Goal: Task Accomplishment & Management: Complete application form

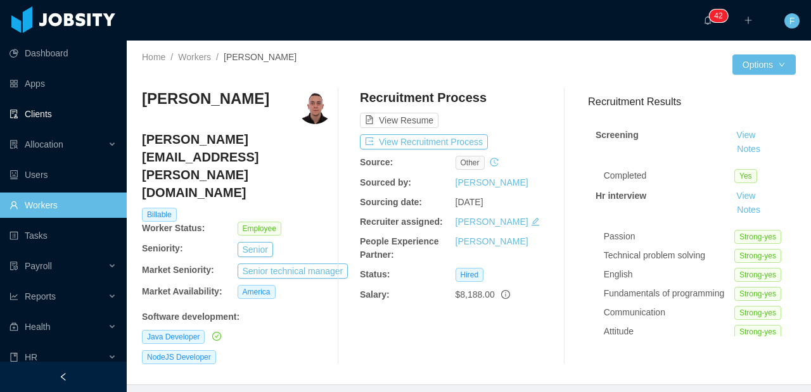
scroll to position [0, 196]
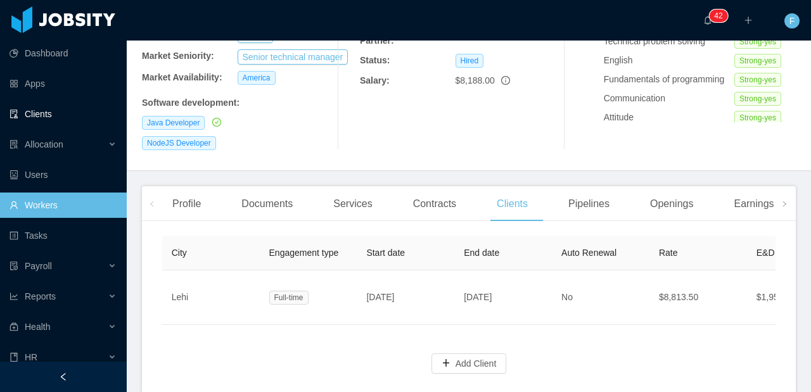
click at [33, 105] on link "Clients" at bounding box center [63, 113] width 107 height 25
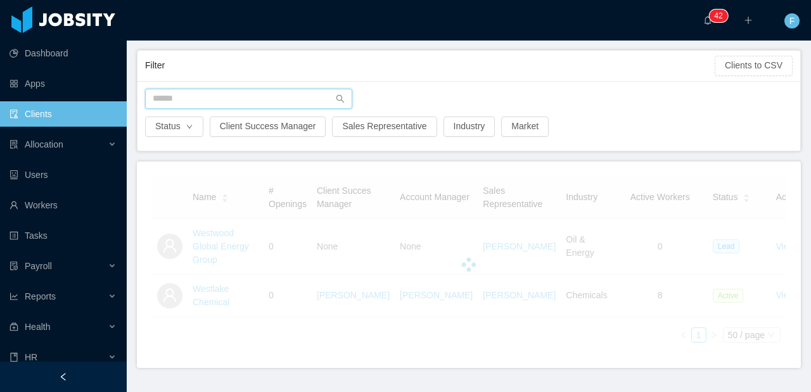
click at [219, 101] on input "text" at bounding box center [248, 99] width 207 height 20
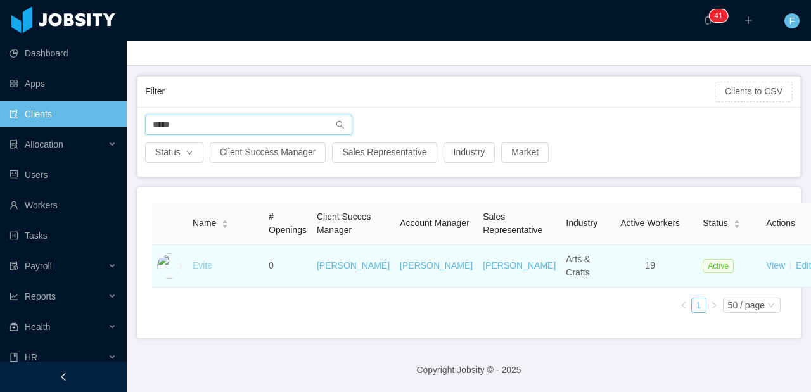
type input "*****"
click at [199, 266] on link "Evite" at bounding box center [203, 265] width 20 height 10
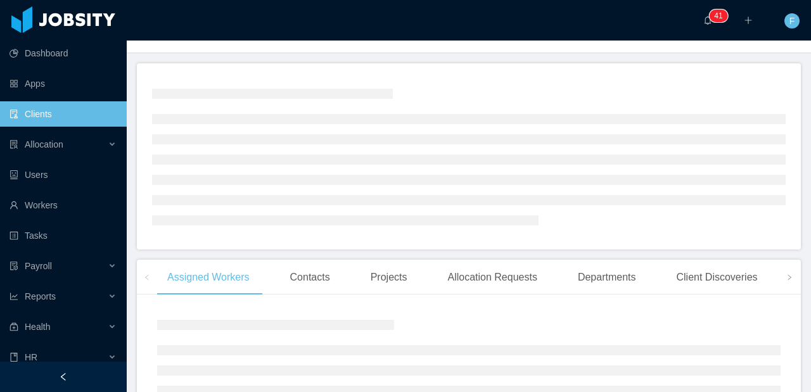
scroll to position [169, 0]
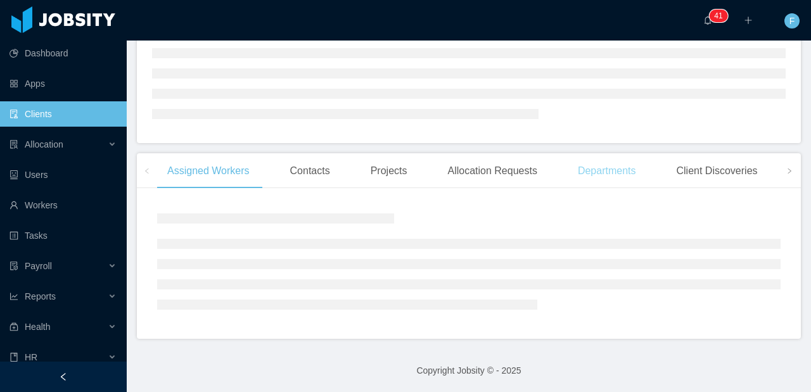
click at [614, 182] on div "Departments" at bounding box center [607, 170] width 79 height 35
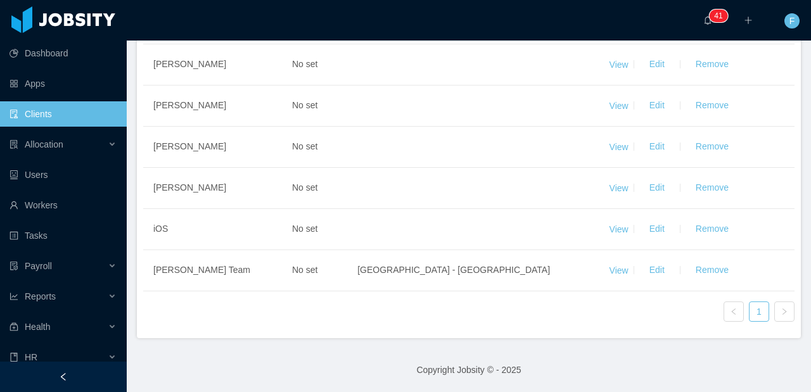
scroll to position [607, 0]
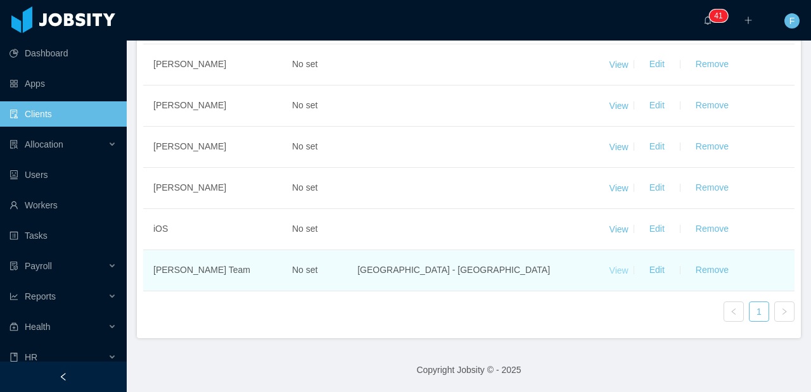
click at [613, 271] on link "View" at bounding box center [619, 270] width 19 height 10
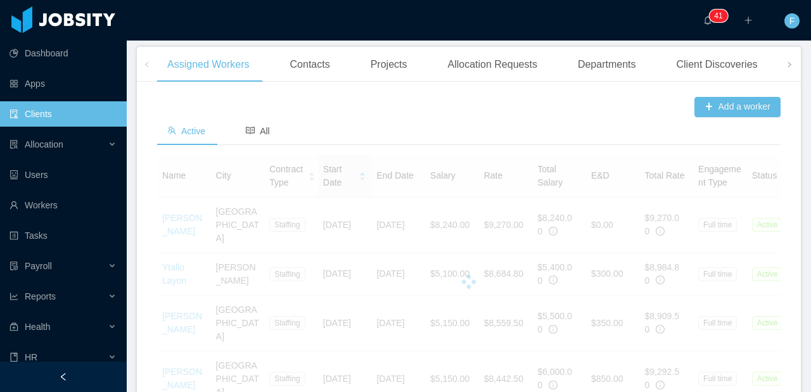
scroll to position [406, 0]
click at [612, 81] on div "Departments" at bounding box center [607, 63] width 79 height 35
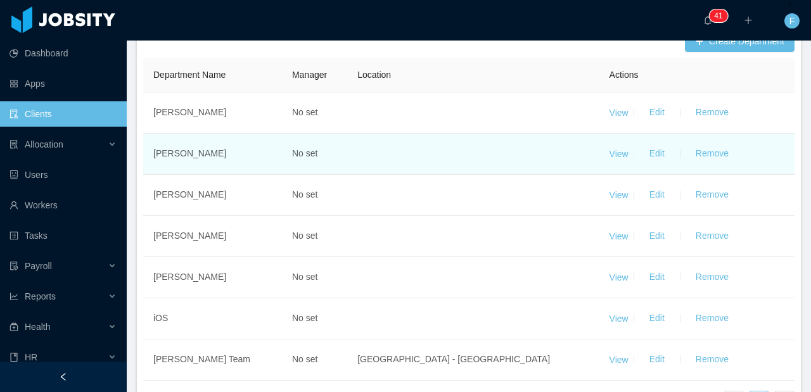
scroll to position [454, 0]
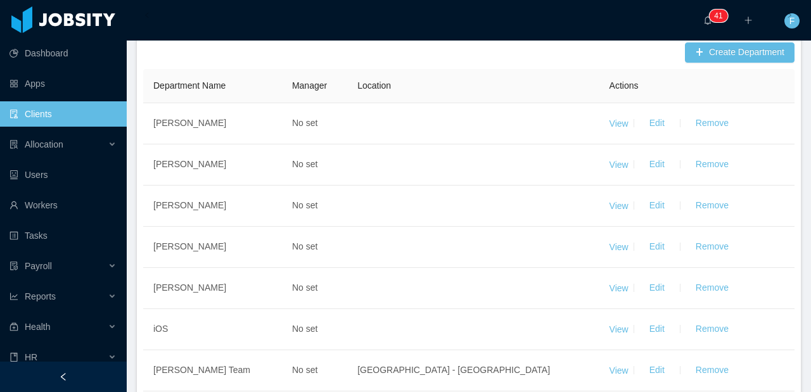
click at [318, 33] on div "Contacts" at bounding box center [310, 14] width 60 height 35
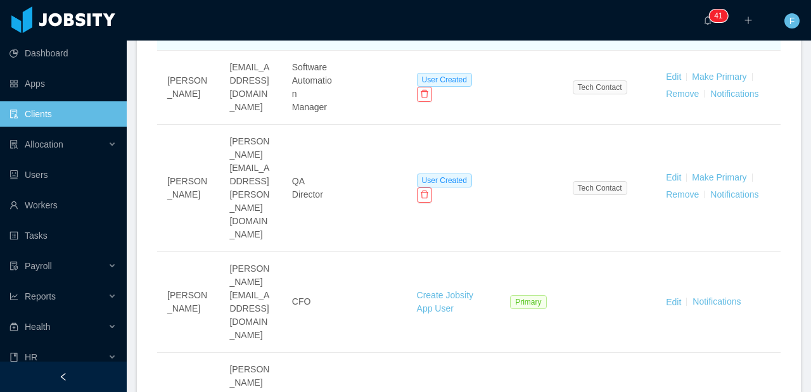
scroll to position [643, 0]
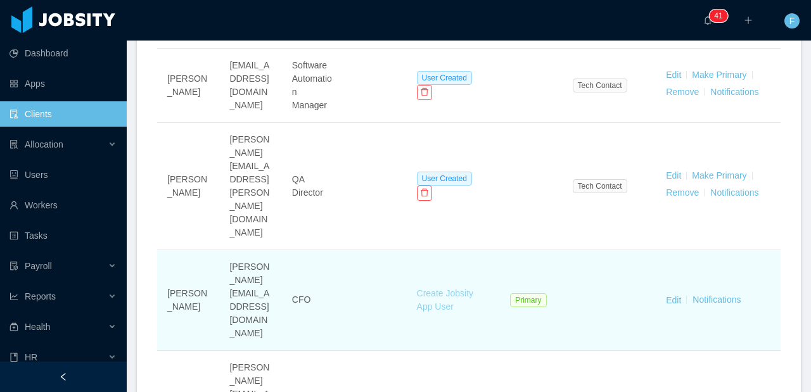
click at [436, 288] on link "Create Jobsity App User" at bounding box center [445, 299] width 56 height 23
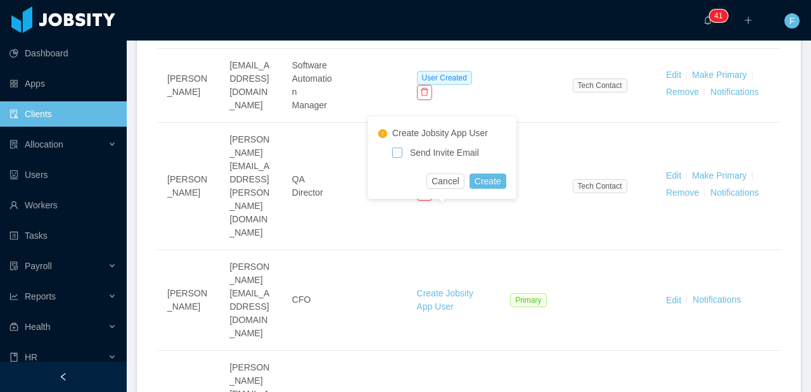
click at [425, 150] on span "Send Invite Email" at bounding box center [443, 153] width 82 height 10
click at [491, 185] on button "Create" at bounding box center [488, 181] width 37 height 15
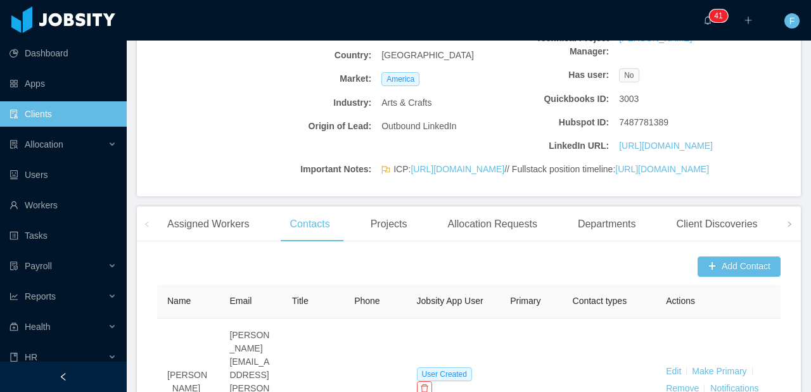
scroll to position [253, 0]
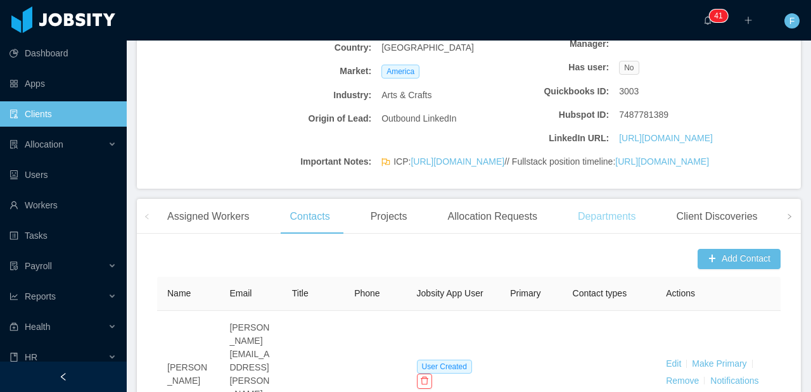
click at [611, 234] on div "Departments" at bounding box center [607, 216] width 79 height 35
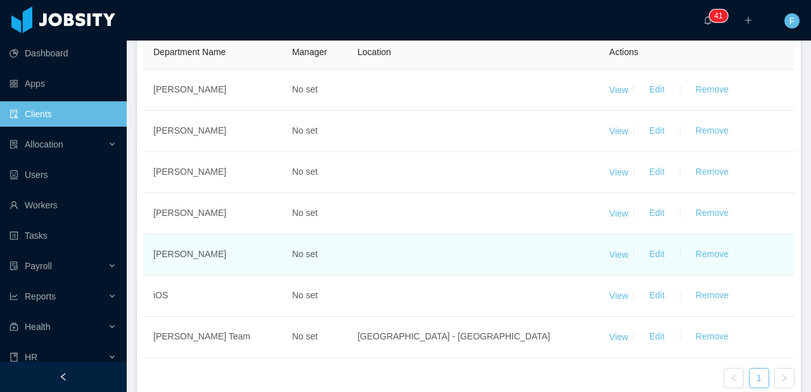
scroll to position [469, 0]
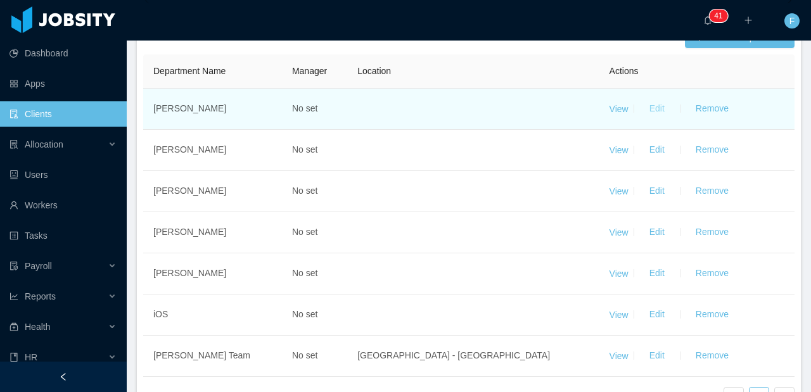
click at [646, 119] on button "Edit" at bounding box center [656, 109] width 35 height 20
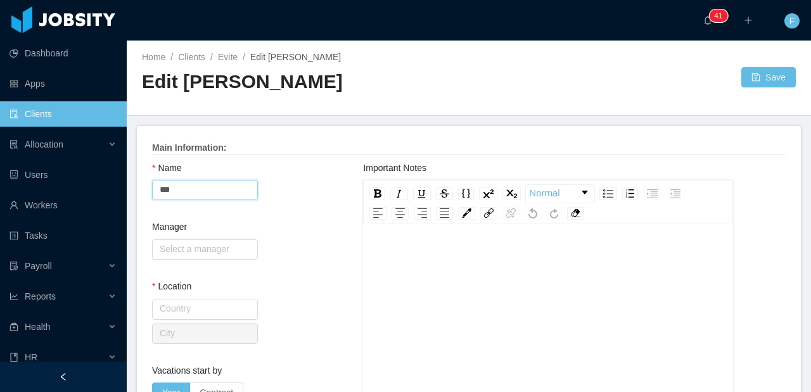
click at [210, 186] on input "***" at bounding box center [205, 190] width 106 height 20
drag, startPoint x: 210, startPoint y: 186, endPoint x: 157, endPoint y: 188, distance: 52.6
click at [157, 188] on input "***" at bounding box center [205, 190] width 106 height 20
click at [208, 191] on input "***" at bounding box center [205, 190] width 106 height 20
click at [210, 257] on input "text" at bounding box center [205, 250] width 106 height 20
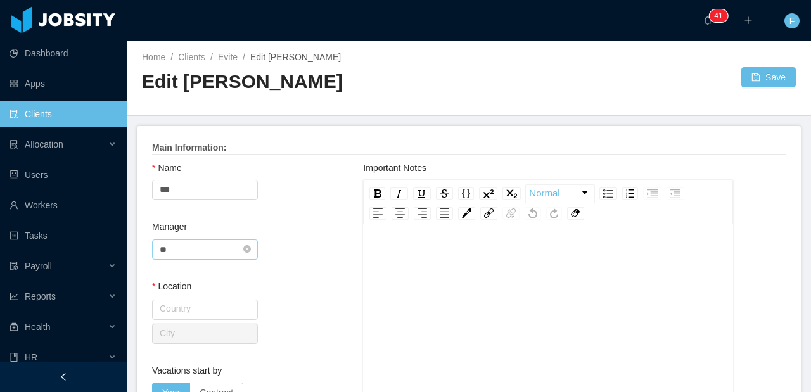
type input "*"
click at [231, 60] on link "Evite" at bounding box center [228, 57] width 20 height 10
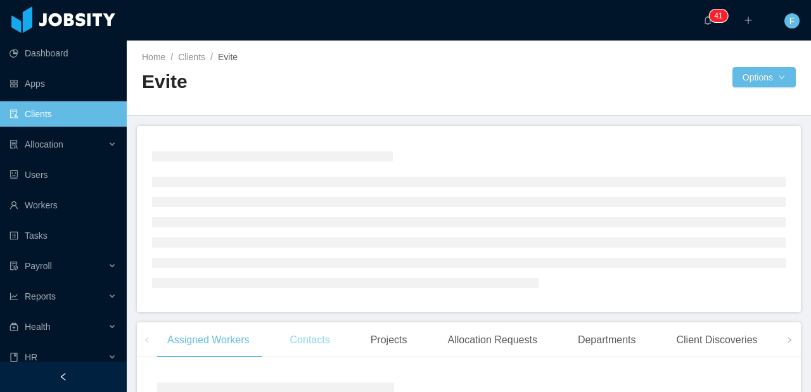
click at [305, 345] on div "Contacts" at bounding box center [310, 340] width 60 height 35
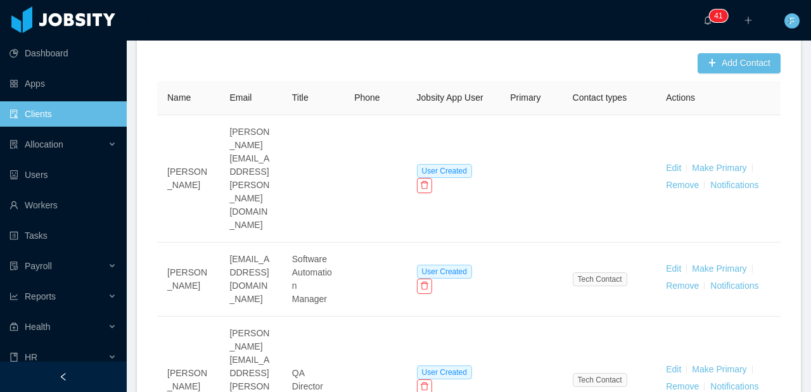
scroll to position [351, 0]
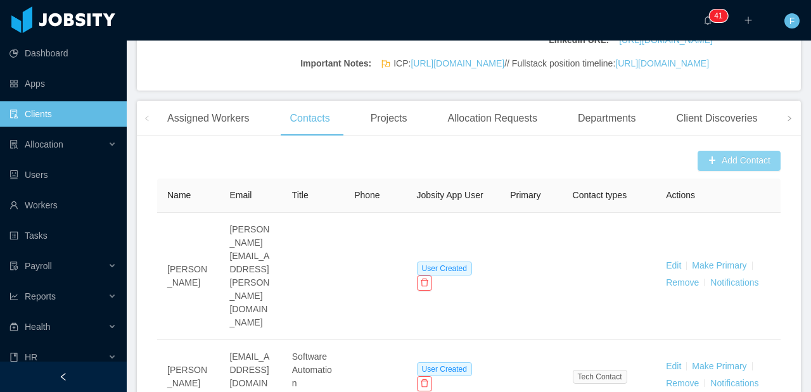
click at [717, 171] on button "Add Contact" at bounding box center [739, 161] width 83 height 20
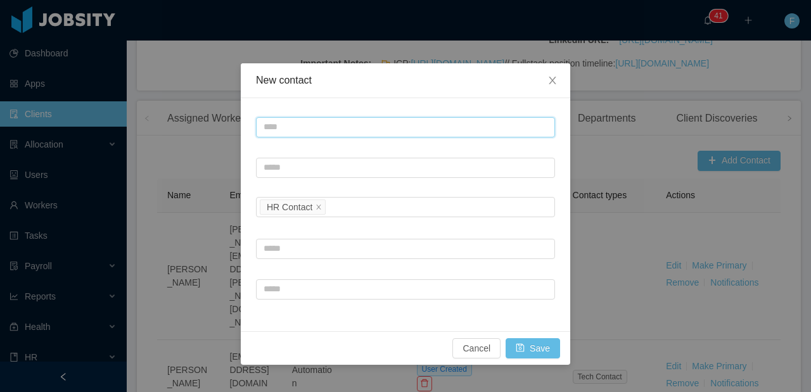
click at [299, 124] on input "text" at bounding box center [405, 127] width 299 height 20
type input "***"
click at [293, 125] on input "***" at bounding box center [405, 127] width 299 height 20
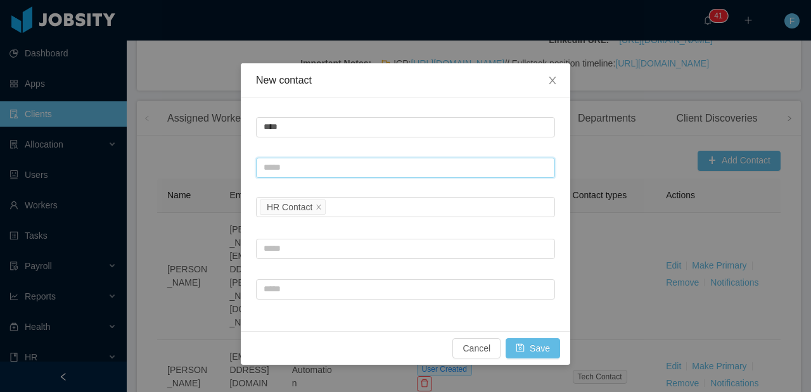
click at [279, 169] on input "text" at bounding box center [405, 168] width 299 height 20
paste input "**********"
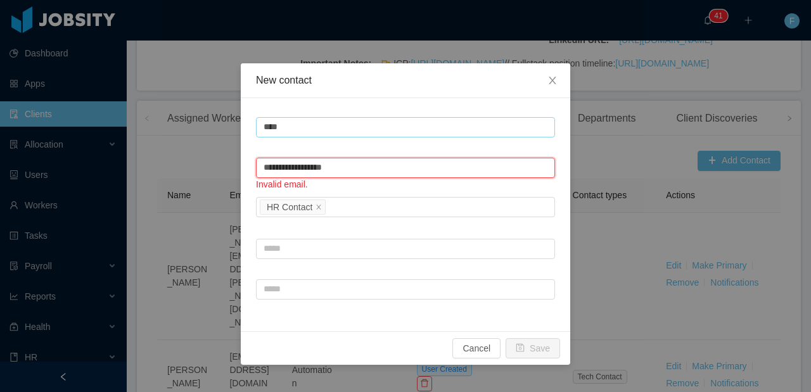
type input "**********"
click at [305, 122] on input "***" at bounding box center [405, 127] width 299 height 20
type input "*******"
click at [350, 164] on input "**********" at bounding box center [405, 168] width 299 height 20
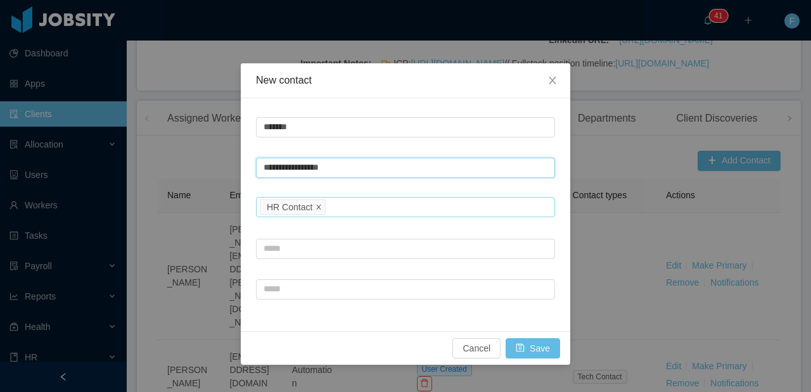
click at [322, 211] on span at bounding box center [319, 207] width 6 height 11
click at [325, 207] on div "Contact type" at bounding box center [403, 207] width 278 height 13
type input "**********"
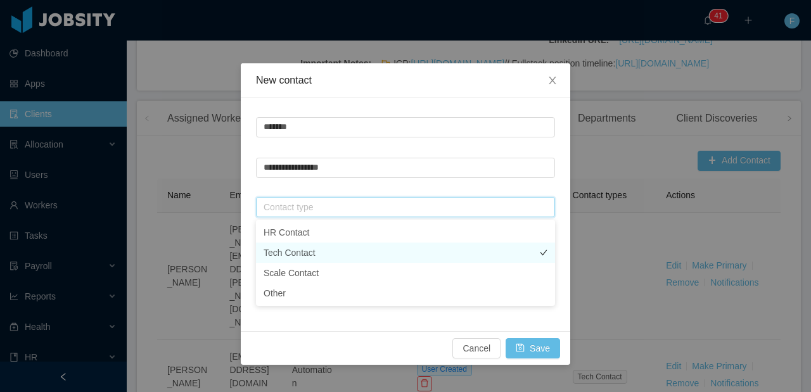
click at [317, 259] on li "Tech Contact" at bounding box center [405, 253] width 299 height 20
click at [327, 332] on div "Cancel Save" at bounding box center [406, 348] width 330 height 34
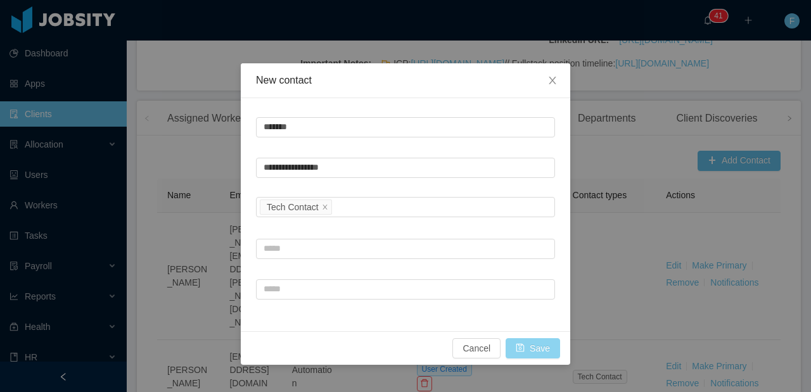
click at [534, 345] on button "Save" at bounding box center [533, 348] width 55 height 20
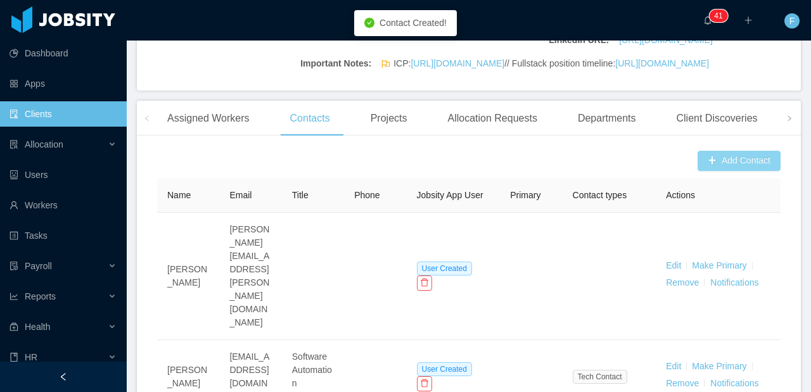
click at [744, 171] on button "Add Contact" at bounding box center [739, 161] width 83 height 20
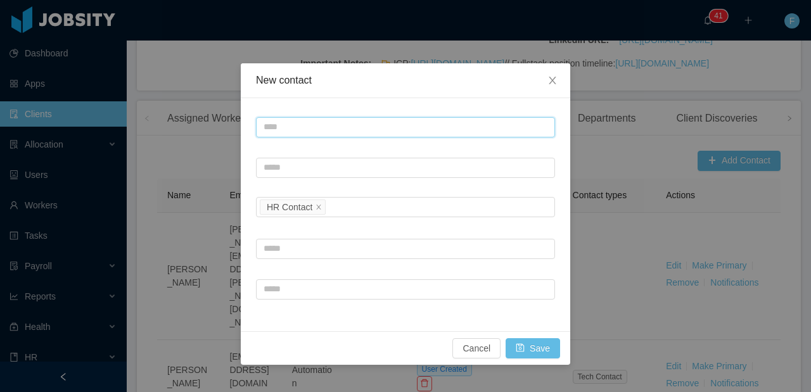
click at [338, 125] on input "text" at bounding box center [405, 127] width 299 height 20
paste input "**********"
type input "**********"
drag, startPoint x: 371, startPoint y: 126, endPoint x: 254, endPoint y: 126, distance: 117.2
click at [254, 126] on div "**********" at bounding box center [406, 214] width 330 height 233
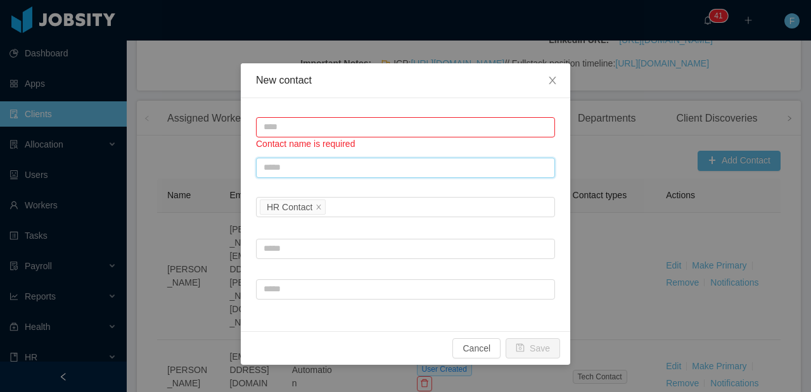
click at [292, 170] on input "text" at bounding box center [405, 168] width 299 height 20
paste input "**********"
type input "**********"
click at [275, 120] on input "text" at bounding box center [405, 127] width 299 height 20
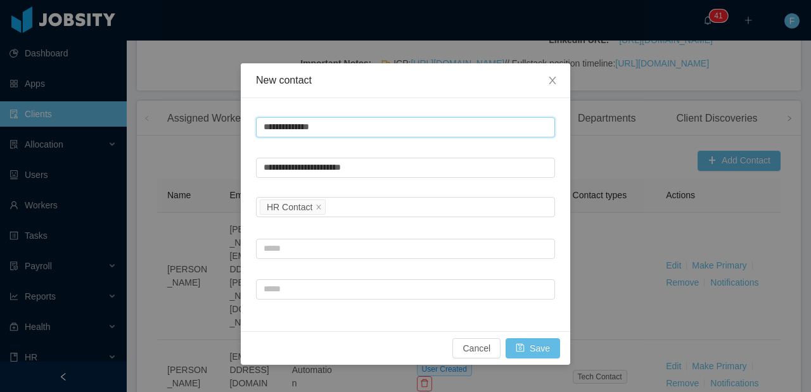
type input "**********"
click at [359, 97] on div "New contact" at bounding box center [406, 80] width 330 height 35
click at [320, 212] on span at bounding box center [319, 207] width 6 height 11
click at [323, 207] on div "Contact type" at bounding box center [403, 207] width 278 height 13
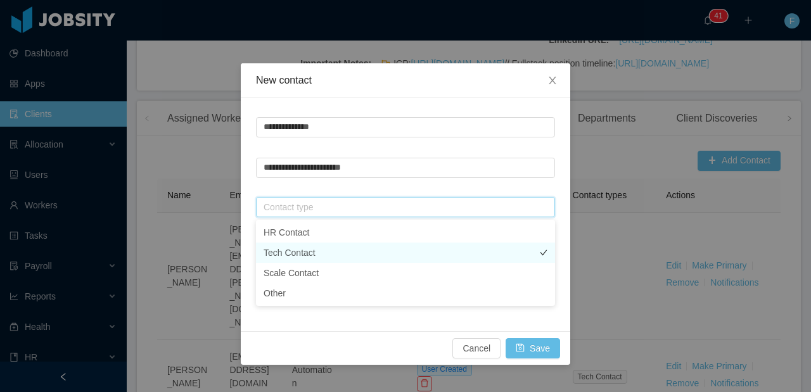
click at [333, 259] on li "Tech Contact" at bounding box center [405, 253] width 299 height 20
click at [348, 190] on form "**********" at bounding box center [405, 207] width 299 height 188
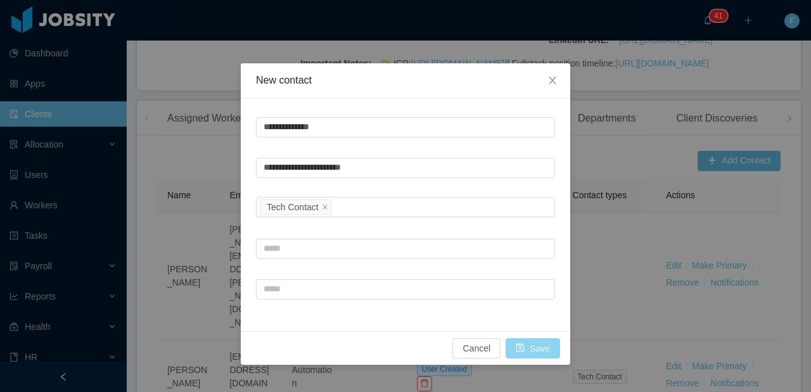
click at [546, 351] on button "Save" at bounding box center [533, 348] width 55 height 20
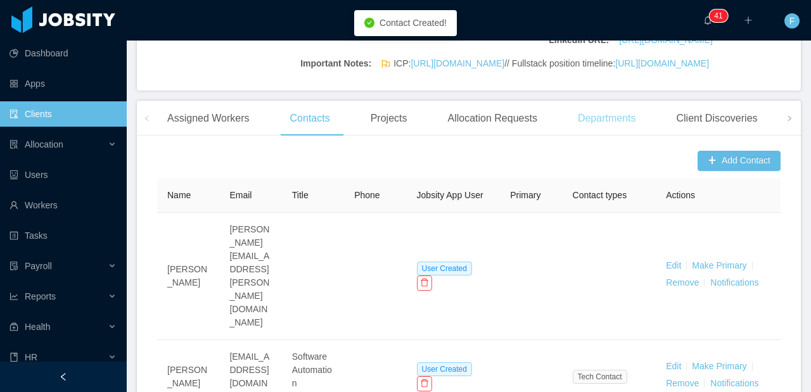
click at [603, 136] on div "Departments" at bounding box center [607, 118] width 79 height 35
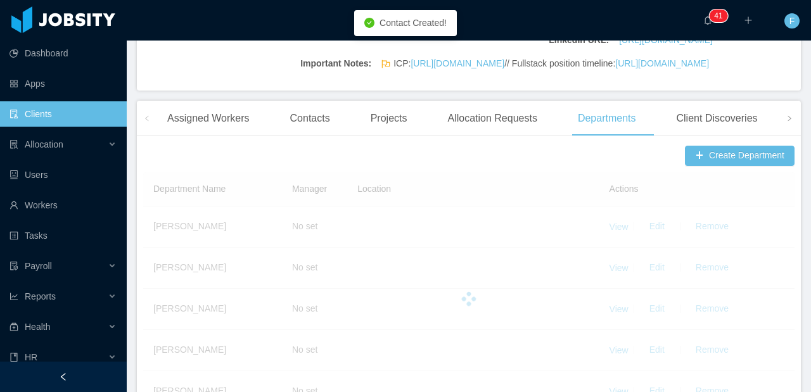
scroll to position [434, 0]
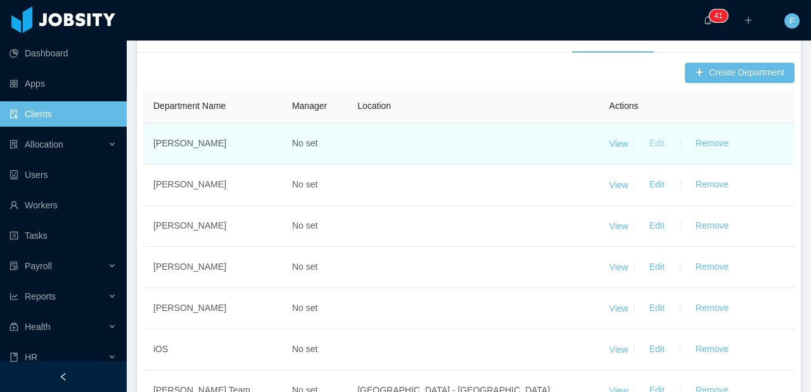
click at [660, 154] on button "Edit" at bounding box center [656, 144] width 35 height 20
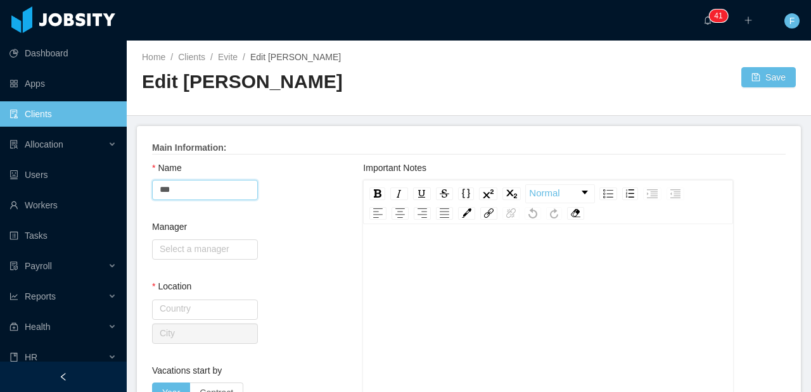
click at [209, 193] on input "***" at bounding box center [205, 190] width 106 height 20
type input "*******"
click at [186, 250] on input "text" at bounding box center [205, 250] width 106 height 20
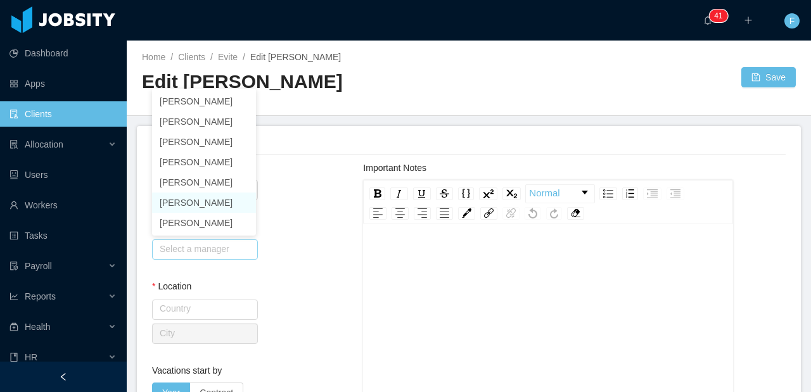
click at [198, 198] on li "[PERSON_NAME]" at bounding box center [204, 203] width 104 height 20
type input "*******"
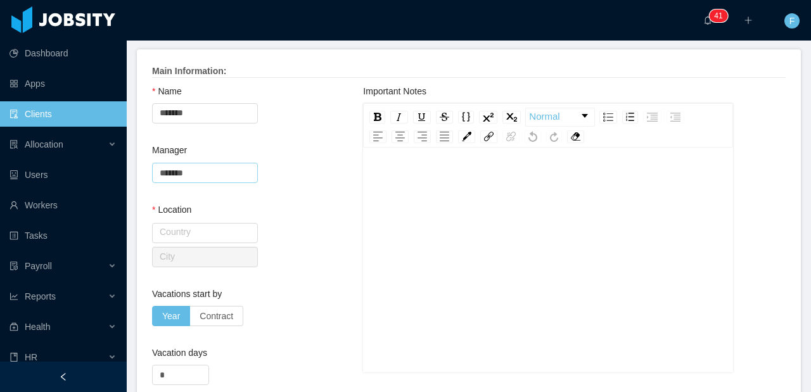
scroll to position [78, 0]
click at [219, 237] on input "text" at bounding box center [205, 232] width 106 height 20
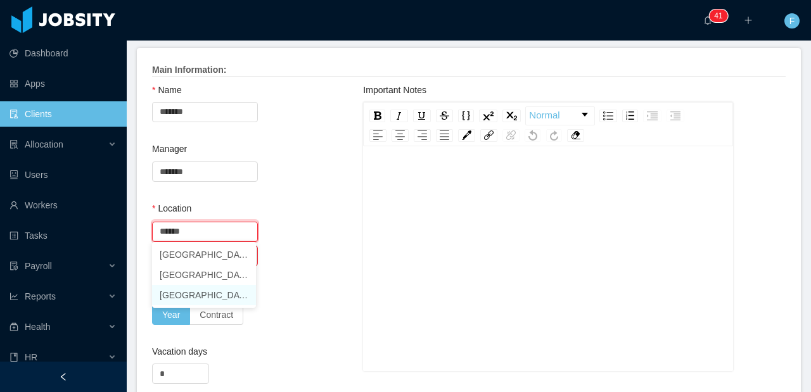
click at [200, 297] on li "[GEOGRAPHIC_DATA]" at bounding box center [204, 295] width 104 height 20
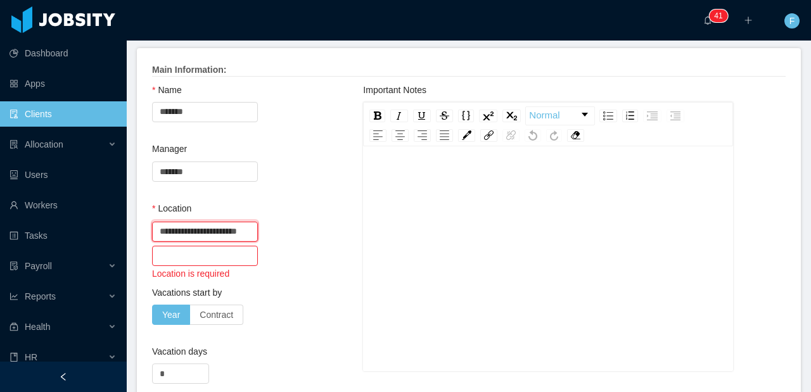
type input "**********"
click at [198, 250] on input "text" at bounding box center [205, 256] width 106 height 20
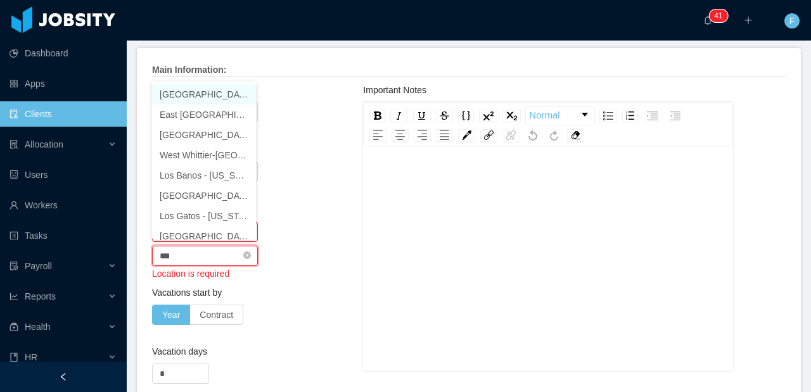
click at [200, 258] on input "***" at bounding box center [205, 256] width 106 height 20
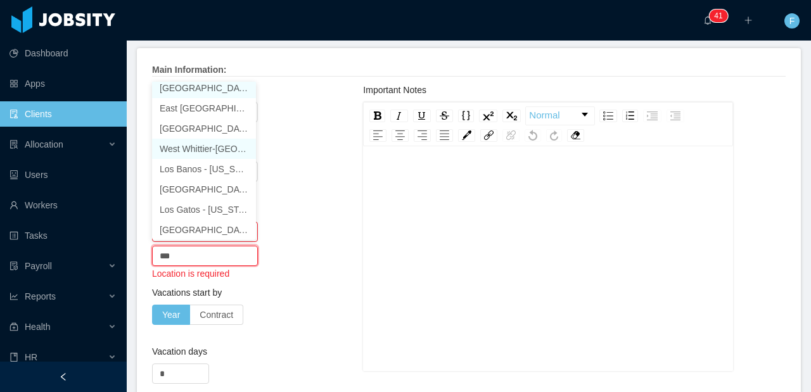
scroll to position [3, 0]
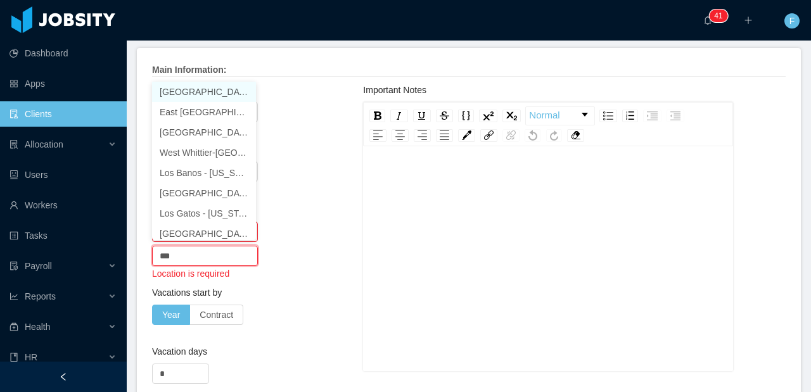
click at [206, 91] on li "[GEOGRAPHIC_DATA] - [US_STATE]" at bounding box center [204, 92] width 104 height 20
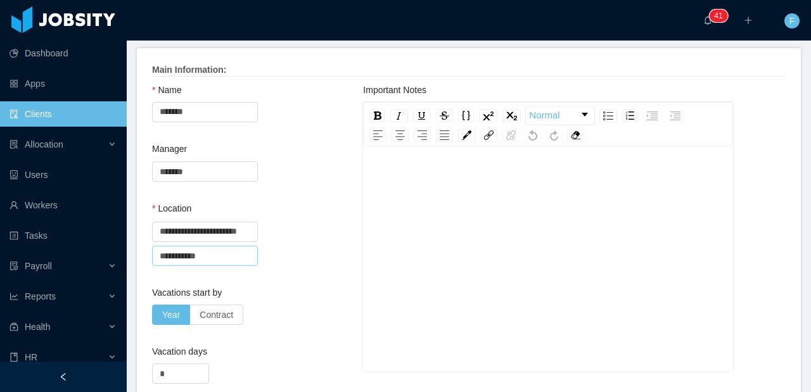
type input "**********"
click at [305, 215] on div "**********" at bounding box center [257, 244] width 211 height 84
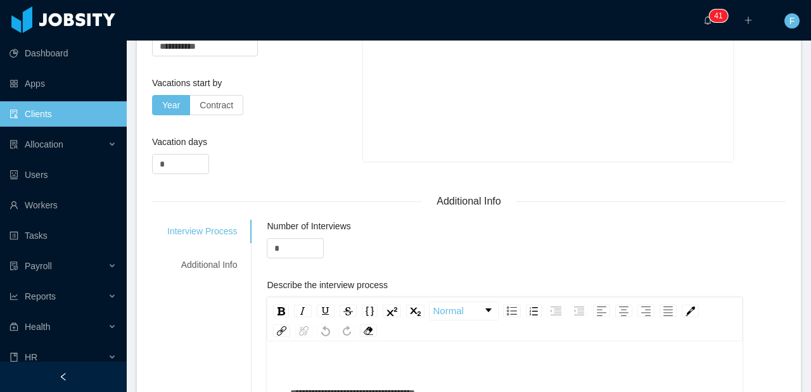
scroll to position [0, 0]
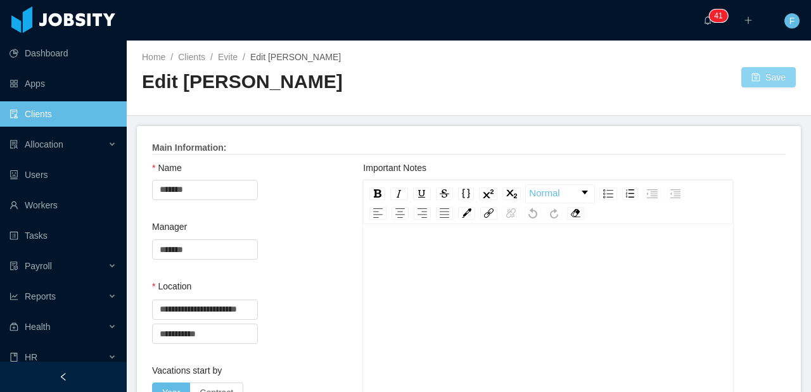
click at [743, 79] on button "Save" at bounding box center [769, 77] width 55 height 20
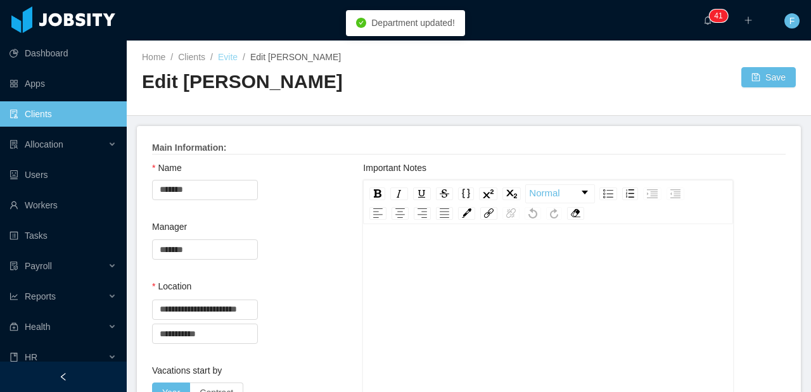
click at [232, 59] on link "Evite" at bounding box center [228, 57] width 20 height 10
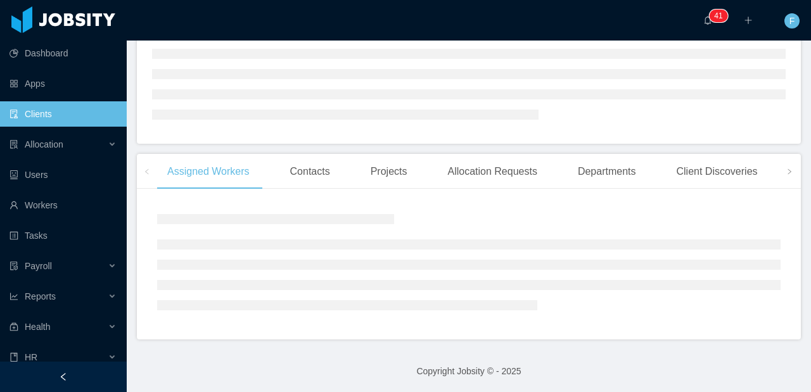
scroll to position [169, 0]
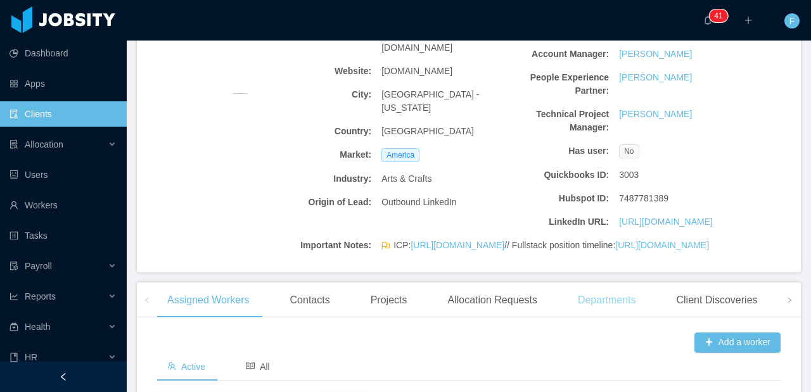
click at [639, 318] on div "Departments" at bounding box center [607, 300] width 79 height 35
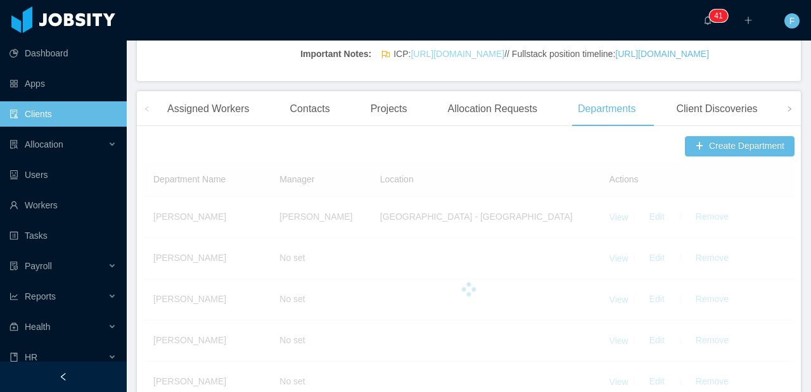
scroll to position [382, 0]
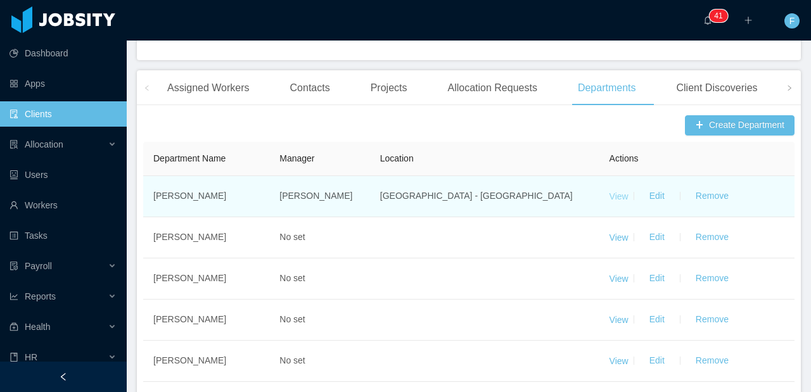
click at [621, 201] on link "View" at bounding box center [619, 196] width 19 height 10
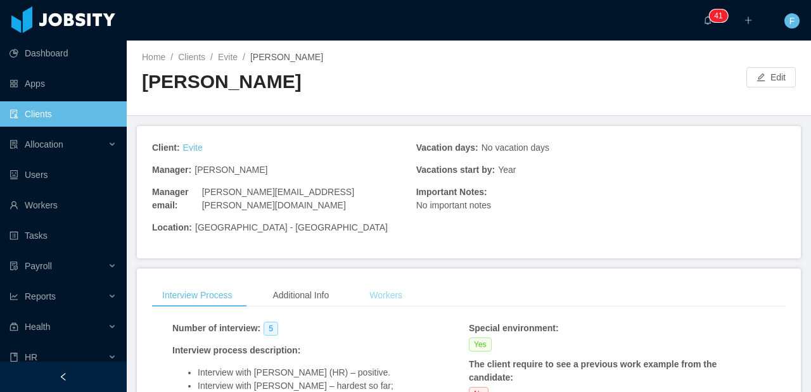
click at [390, 284] on div "Workers" at bounding box center [385, 295] width 53 height 23
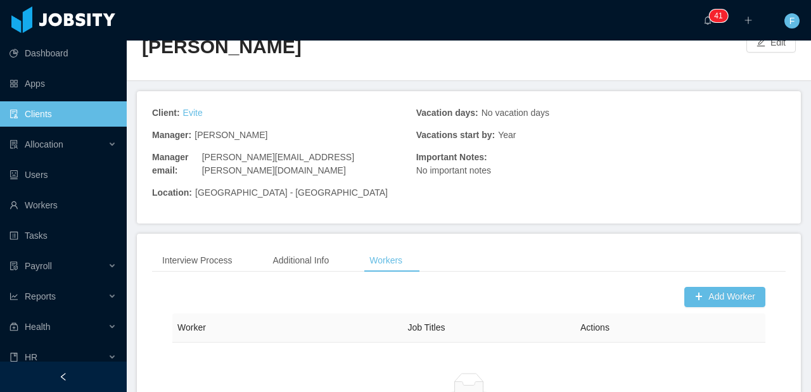
scroll to position [113, 0]
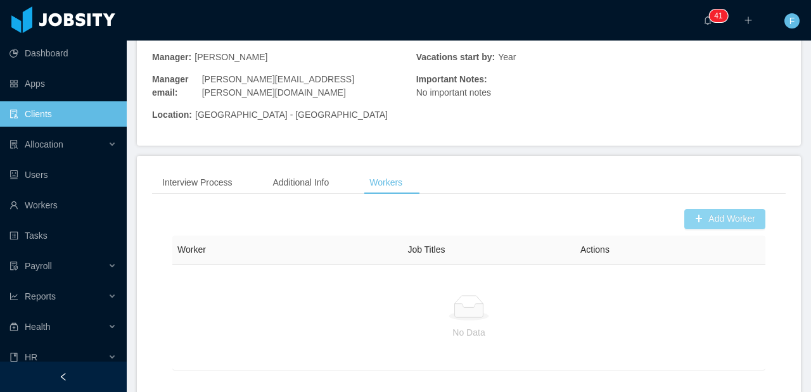
click at [684, 209] on button "Add Worker" at bounding box center [724, 219] width 81 height 20
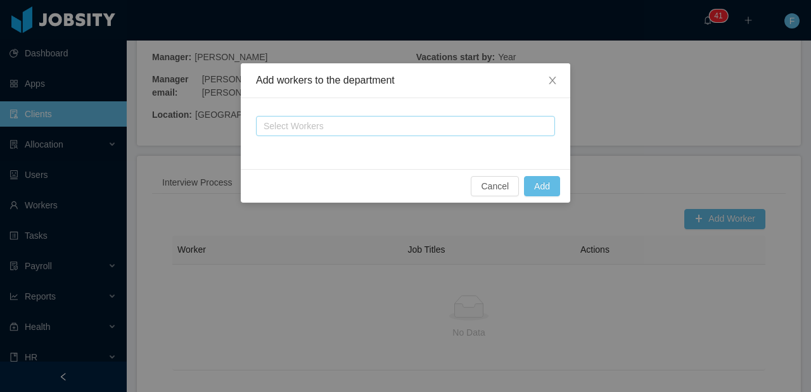
click at [318, 127] on div "Select Workers" at bounding box center [400, 126] width 273 height 13
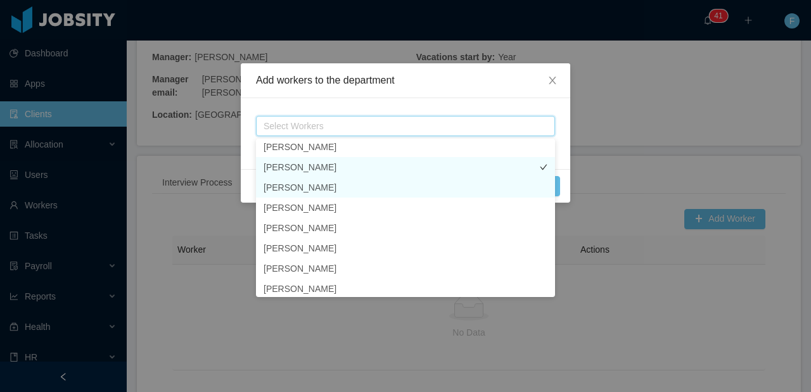
scroll to position [0, 0]
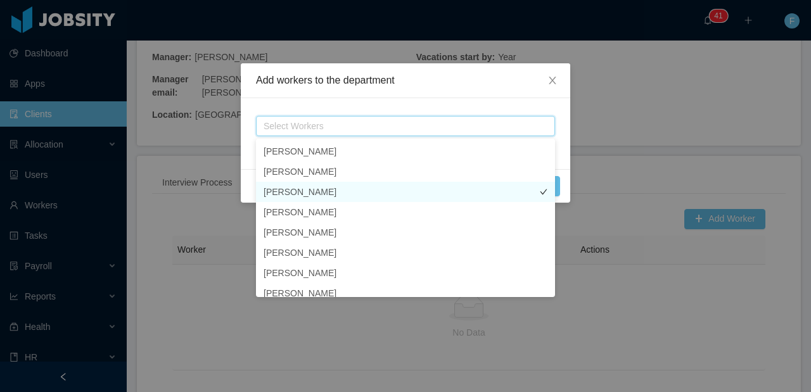
click at [352, 187] on li "[PERSON_NAME]" at bounding box center [405, 192] width 299 height 20
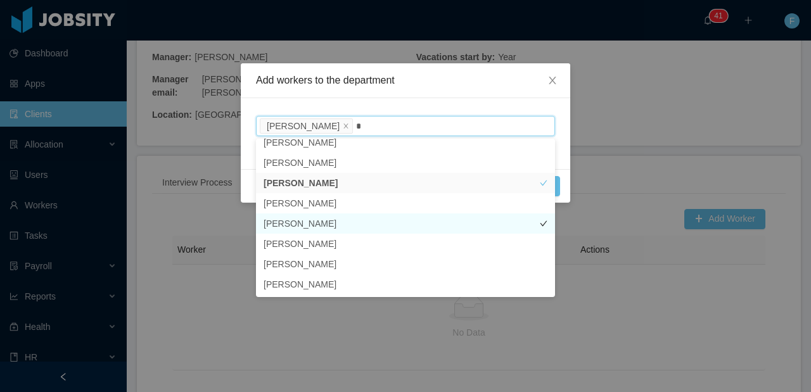
scroll to position [3, 0]
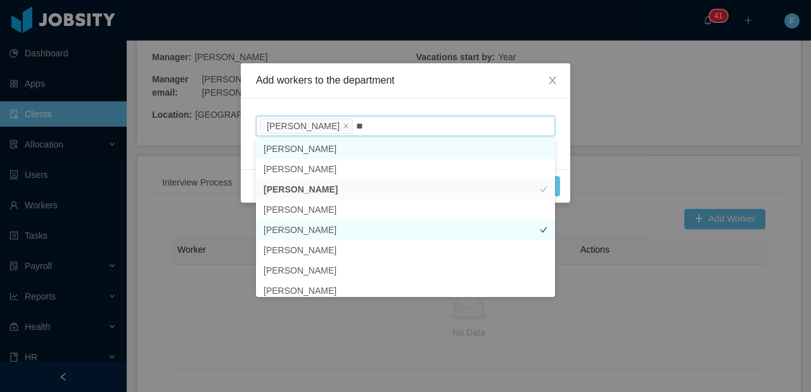
type input "*"
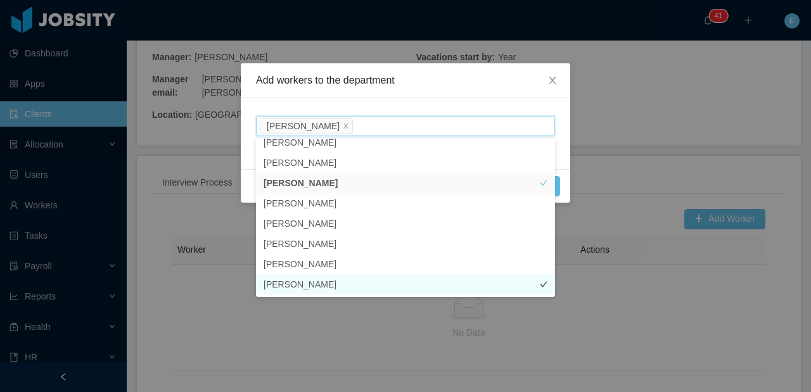
scroll to position [0, 0]
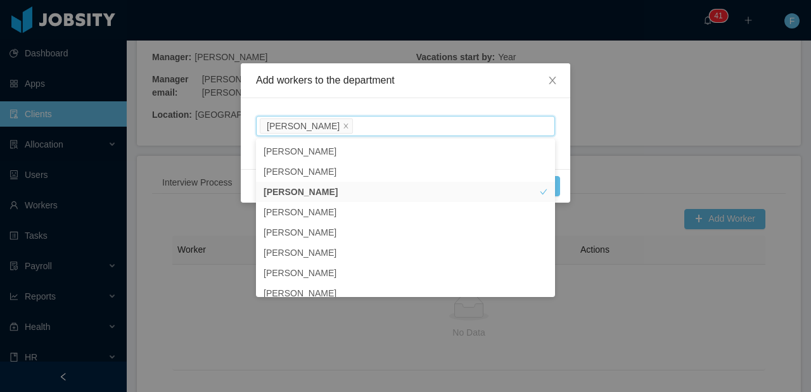
click at [420, 107] on div "Select Workers [PERSON_NAME]" at bounding box center [406, 133] width 330 height 71
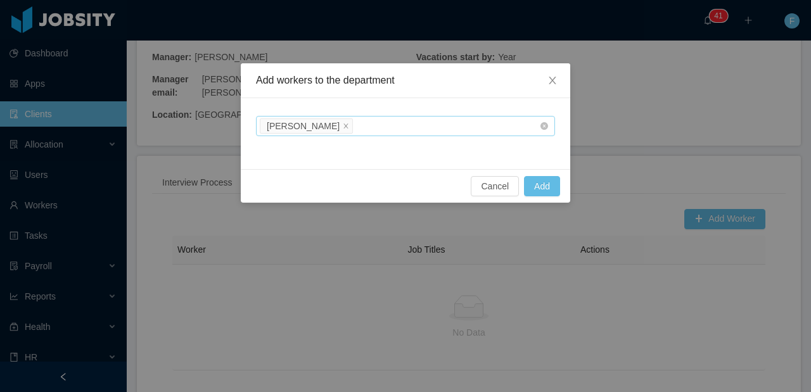
click at [403, 126] on div "Select Workers [PERSON_NAME]" at bounding box center [401, 126] width 282 height 19
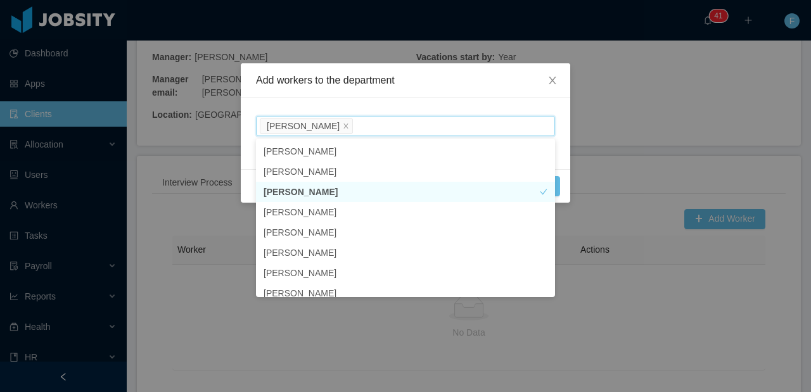
click at [416, 94] on div "Add workers to the department" at bounding box center [406, 80] width 330 height 35
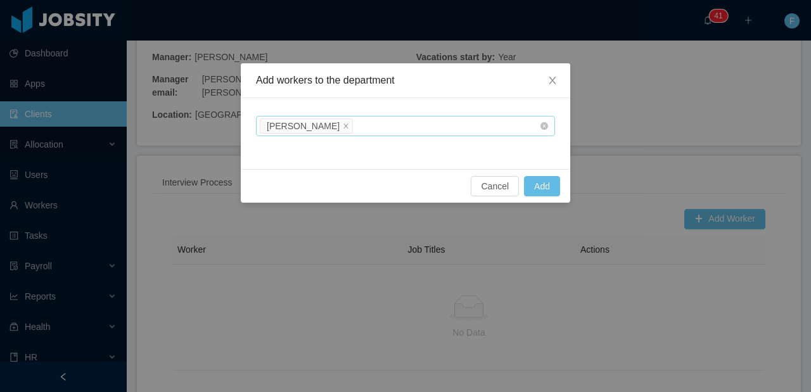
click at [404, 127] on div "Select Workers [PERSON_NAME]" at bounding box center [401, 126] width 282 height 19
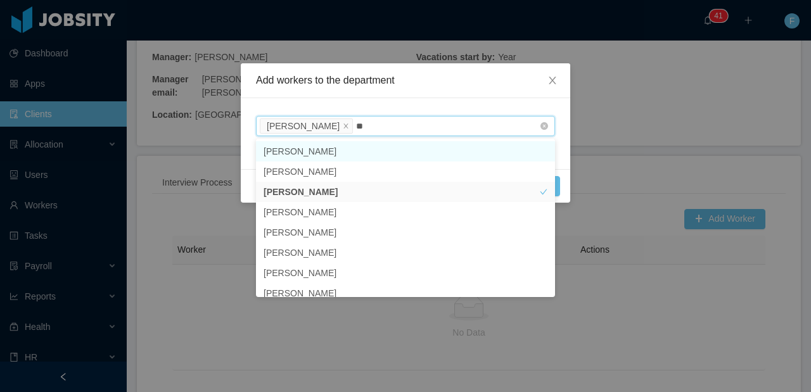
type input "*"
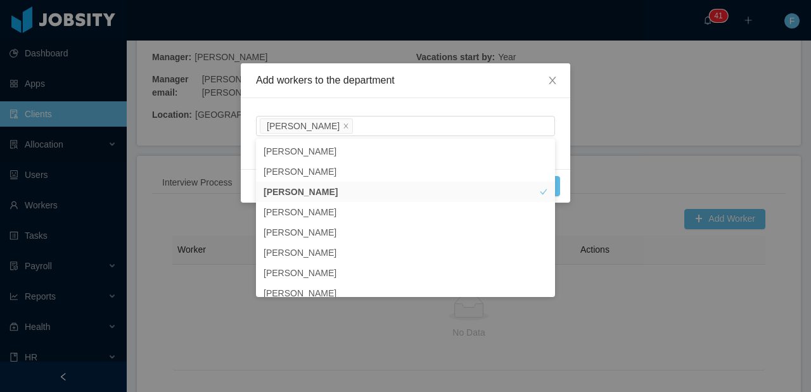
click at [451, 103] on div "Select Workers [PERSON_NAME]" at bounding box center [406, 133] width 330 height 71
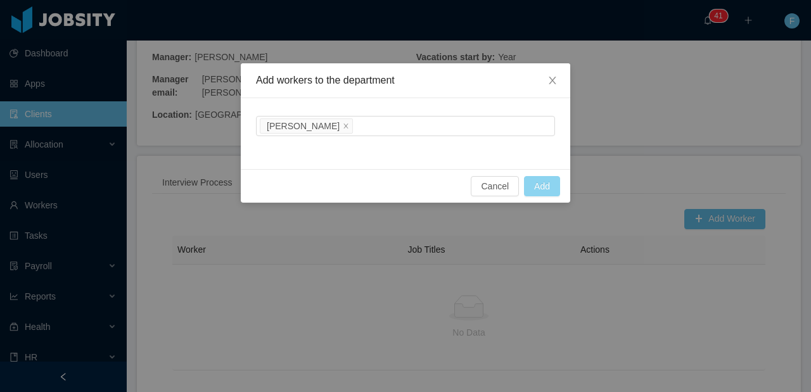
click at [534, 187] on button "Add" at bounding box center [542, 186] width 36 height 20
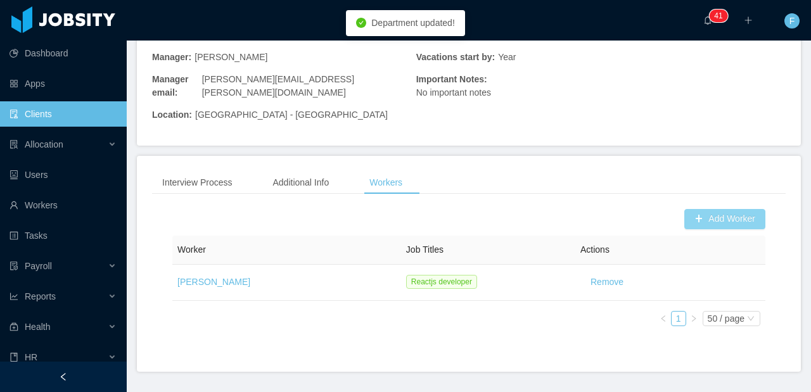
click at [700, 209] on button "Add Worker" at bounding box center [724, 219] width 81 height 20
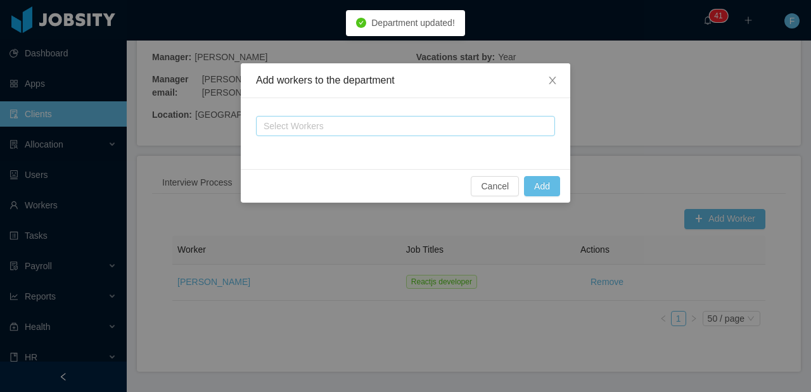
click at [346, 134] on div "Select Workers" at bounding box center [401, 126] width 282 height 19
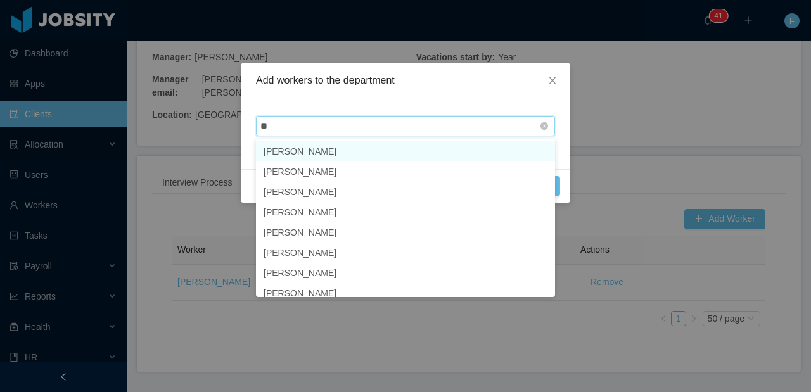
type input "*"
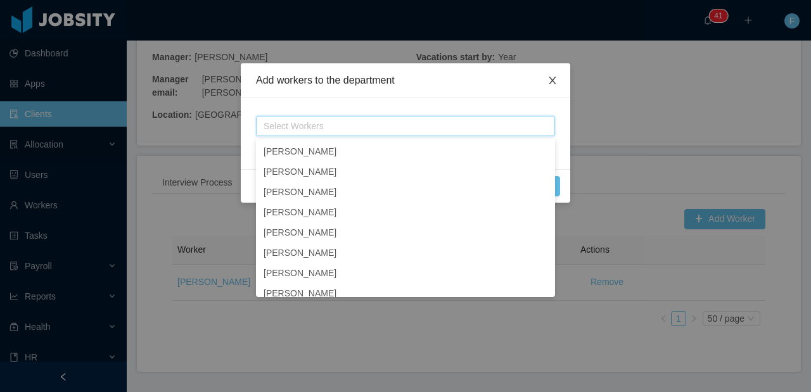
click at [554, 80] on icon "icon: close" at bounding box center [553, 80] width 10 height 10
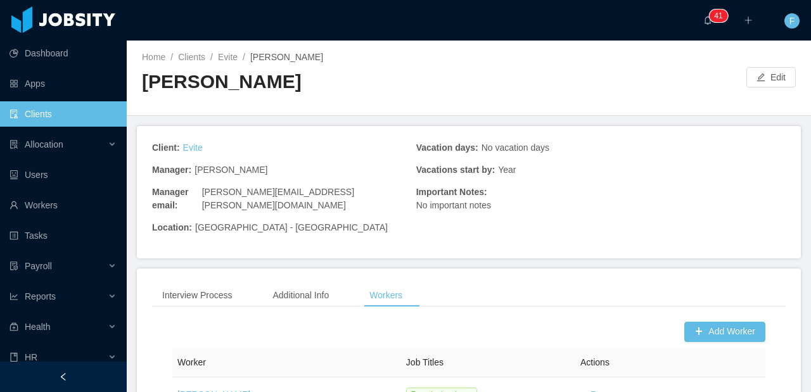
click at [233, 49] on div "Home / Clients / Evite / [PERSON_NAME] / [PERSON_NAME] Edit" at bounding box center [469, 78] width 684 height 75
click at [232, 56] on link "Evite" at bounding box center [228, 57] width 20 height 10
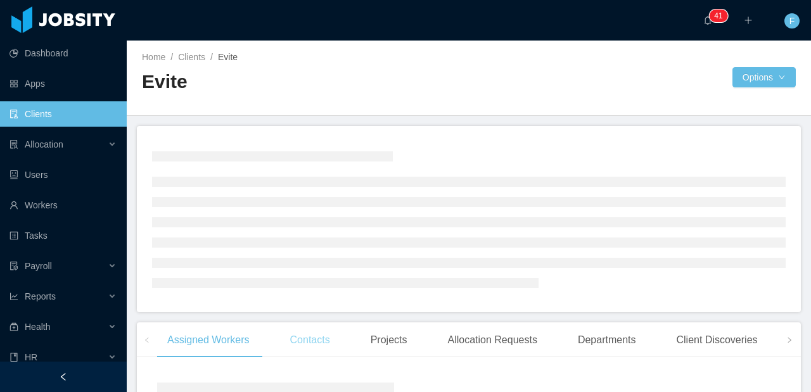
click at [324, 339] on div "Contacts" at bounding box center [310, 340] width 60 height 35
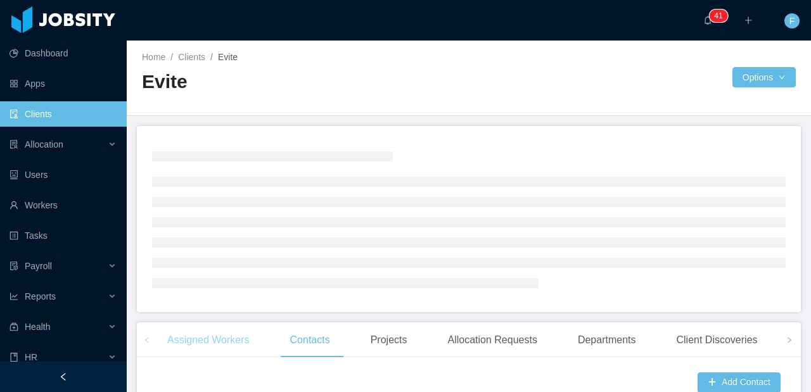
click at [207, 345] on div "Assigned Workers" at bounding box center [208, 340] width 103 height 35
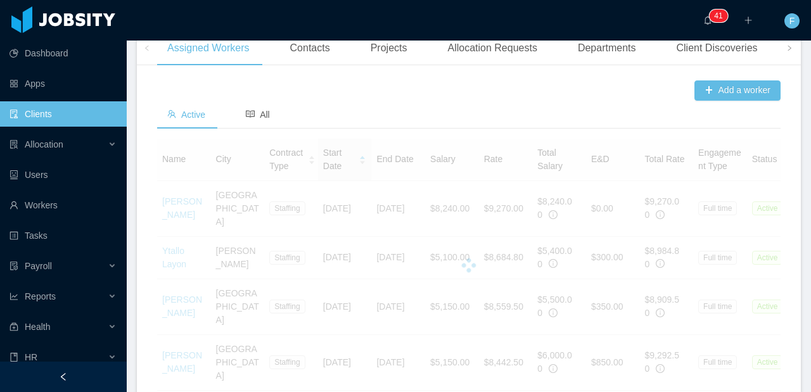
scroll to position [526, 0]
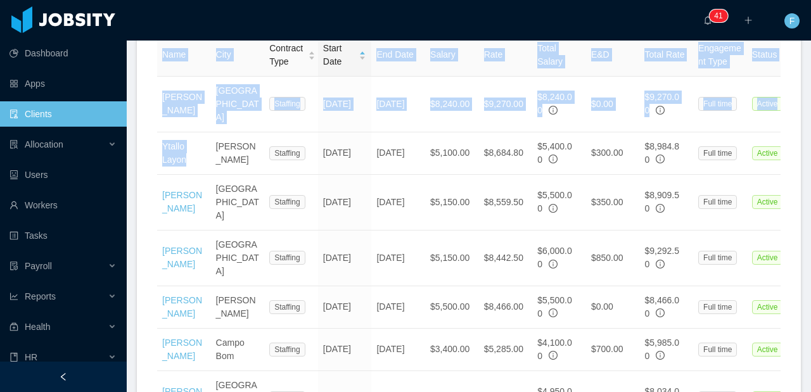
drag, startPoint x: 189, startPoint y: 216, endPoint x: 152, endPoint y: 203, distance: 39.5
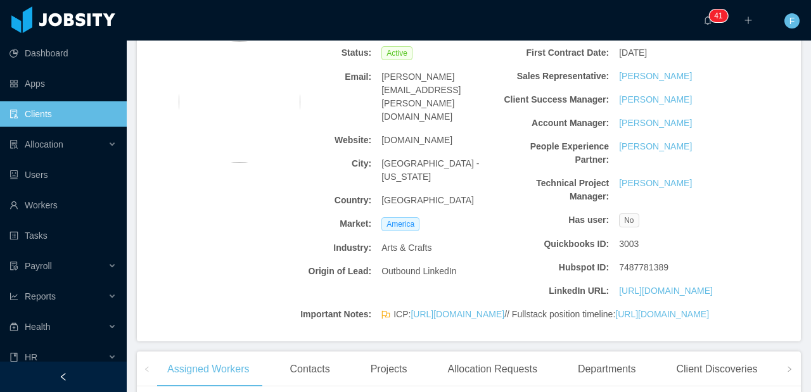
scroll to position [309, 0]
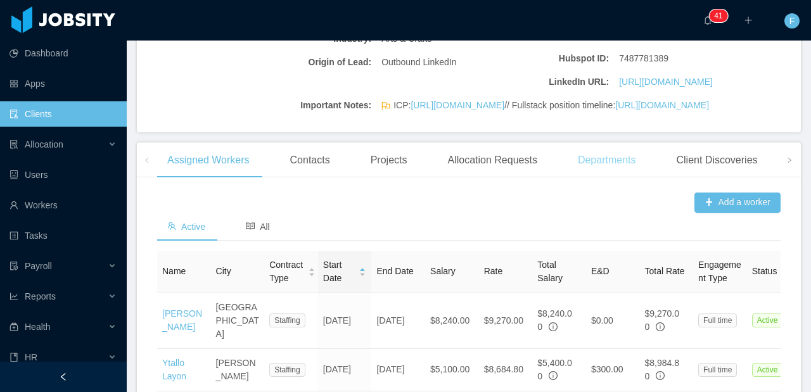
click at [609, 178] on div "Departments" at bounding box center [607, 160] width 79 height 35
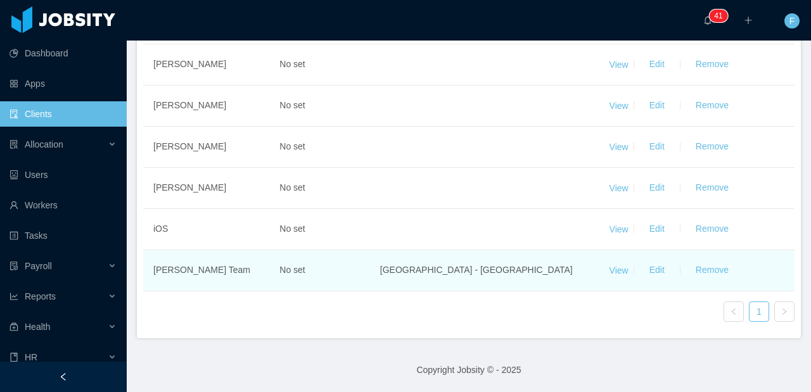
scroll to position [607, 0]
click at [614, 270] on link "View" at bounding box center [619, 270] width 19 height 10
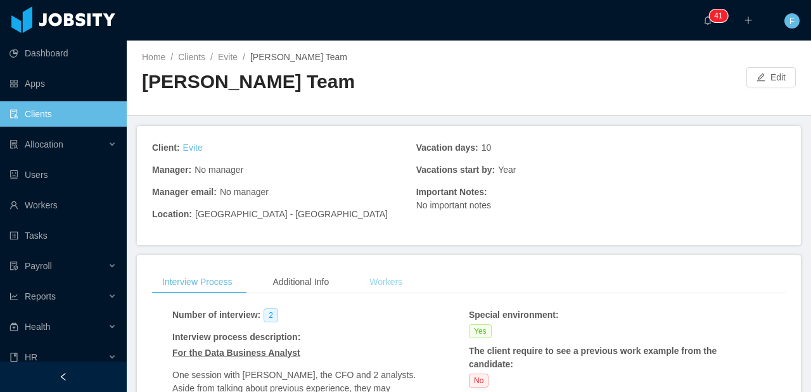
click at [404, 274] on div "Workers" at bounding box center [385, 282] width 53 height 23
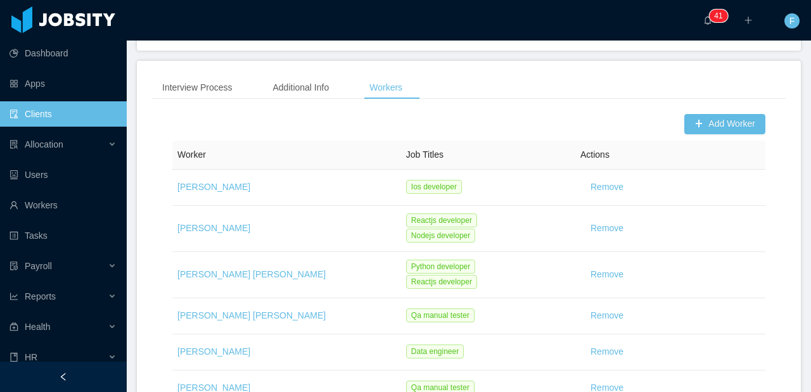
scroll to position [103, 0]
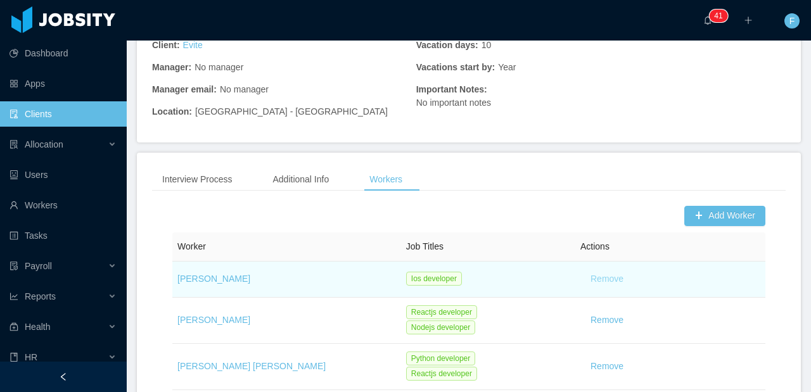
click at [601, 280] on button "Remove" at bounding box center [607, 279] width 53 height 20
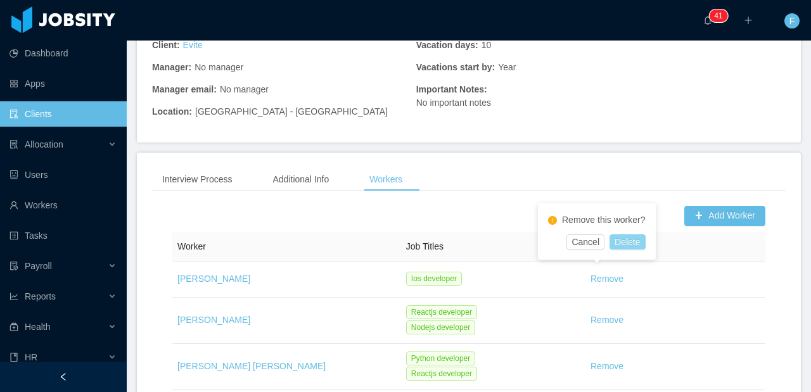
click at [617, 242] on button "Delete" at bounding box center [627, 241] width 35 height 15
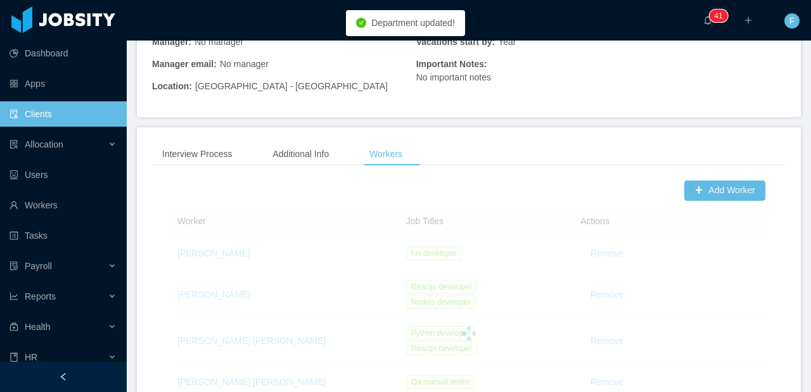
scroll to position [297, 0]
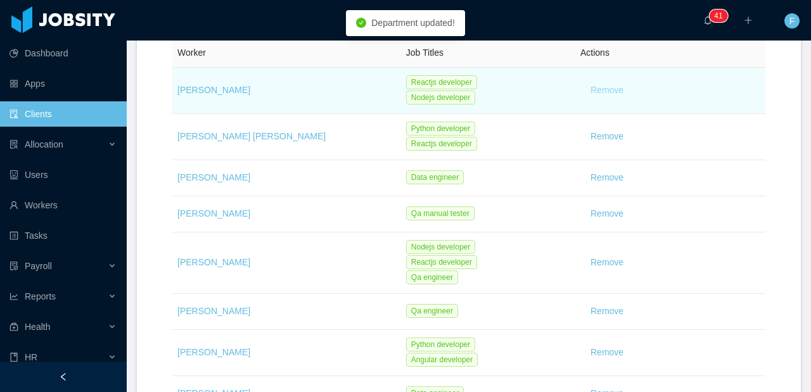
click at [594, 89] on button "Remove" at bounding box center [607, 90] width 53 height 20
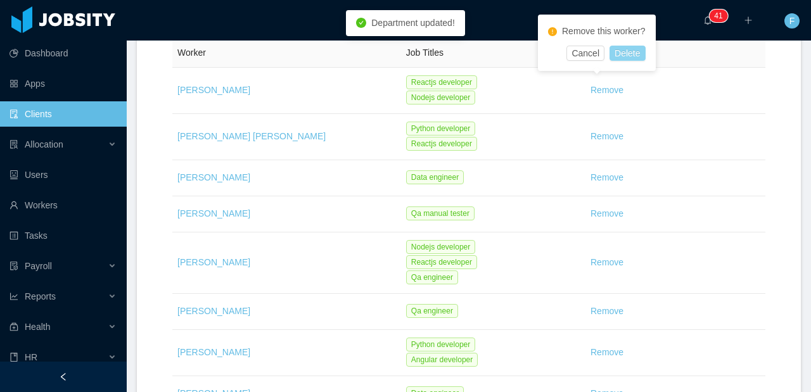
click at [634, 51] on button "Delete" at bounding box center [627, 53] width 35 height 15
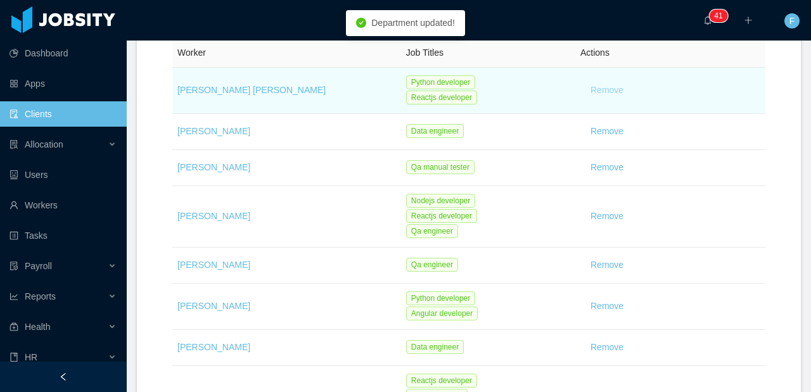
click at [595, 85] on button "Remove" at bounding box center [607, 90] width 53 height 20
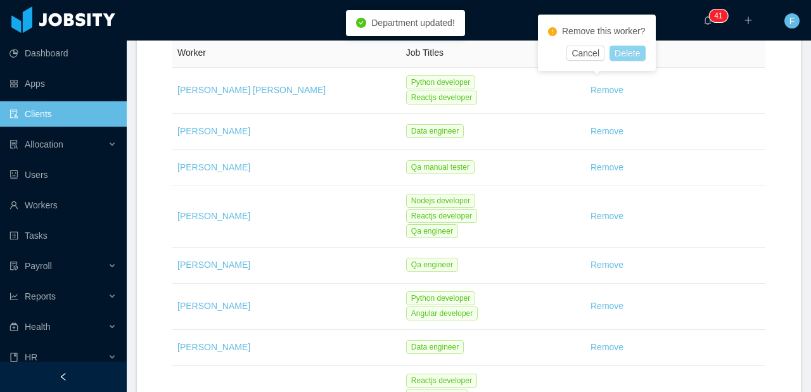
click at [620, 56] on button "Delete" at bounding box center [627, 53] width 35 height 15
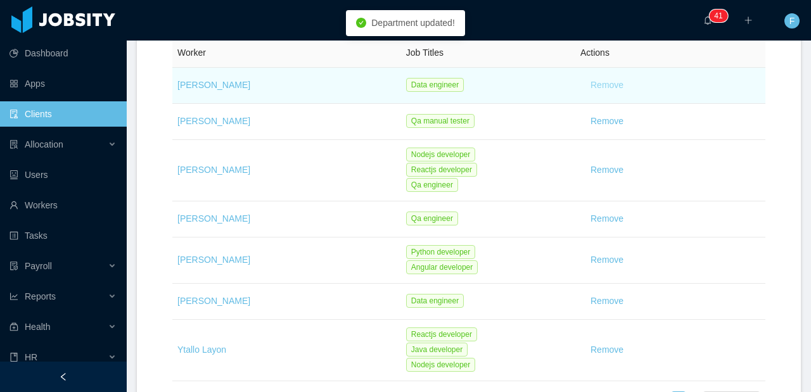
click at [599, 91] on button "Remove" at bounding box center [607, 85] width 53 height 20
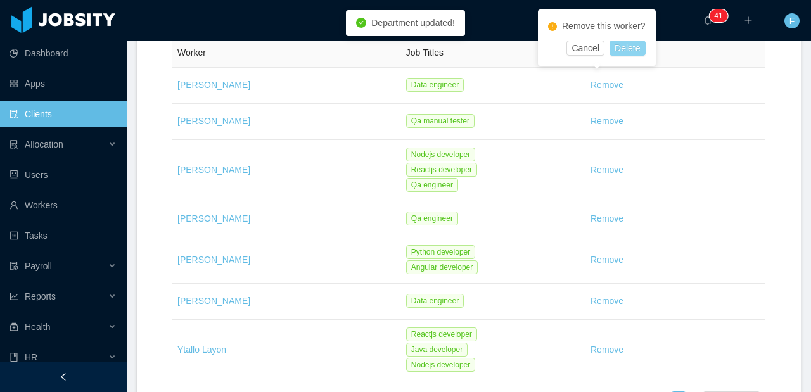
click at [621, 54] on button "Delete" at bounding box center [627, 48] width 35 height 15
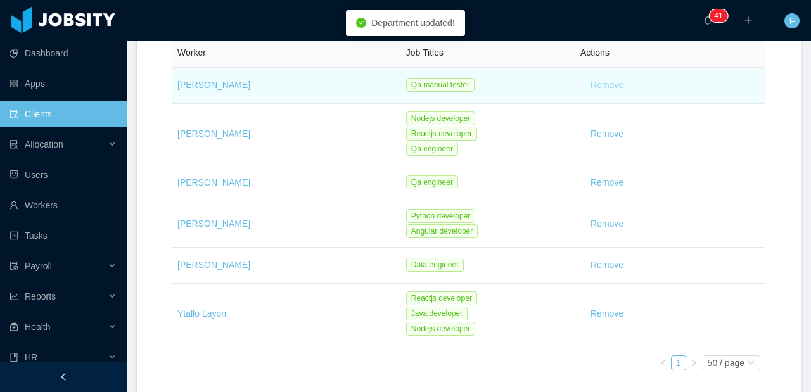
click at [605, 82] on button "Remove" at bounding box center [607, 85] width 53 height 20
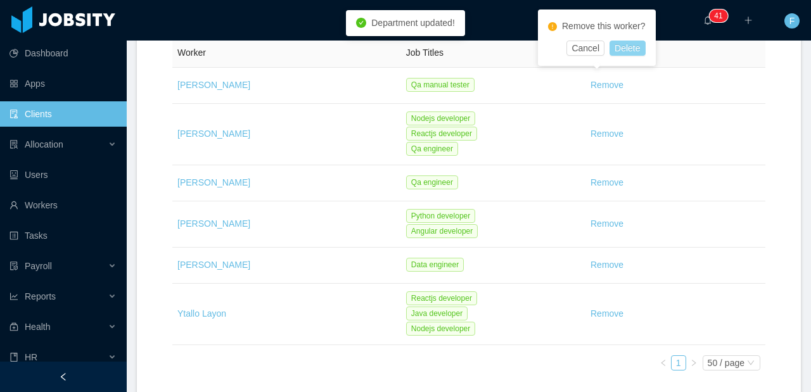
click at [628, 51] on button "Delete" at bounding box center [627, 48] width 35 height 15
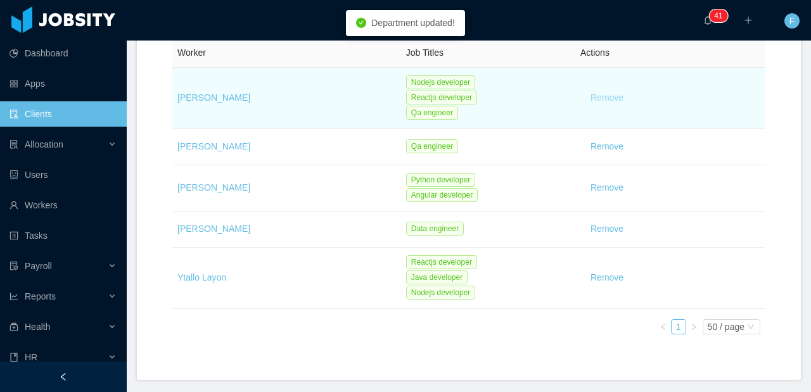
click at [603, 95] on button "Remove" at bounding box center [607, 98] width 53 height 20
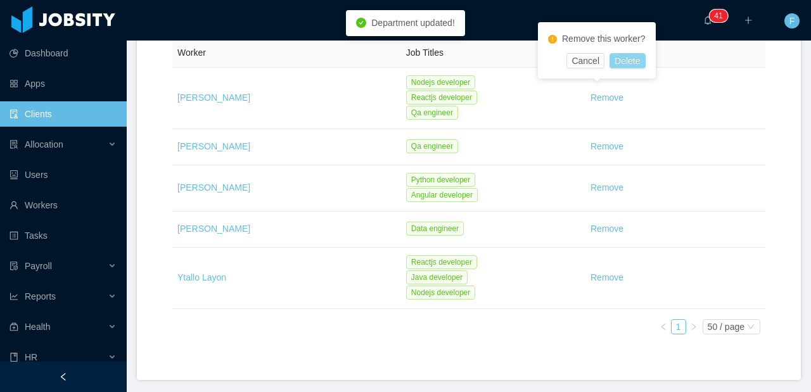
click at [626, 64] on button "Delete" at bounding box center [627, 60] width 35 height 15
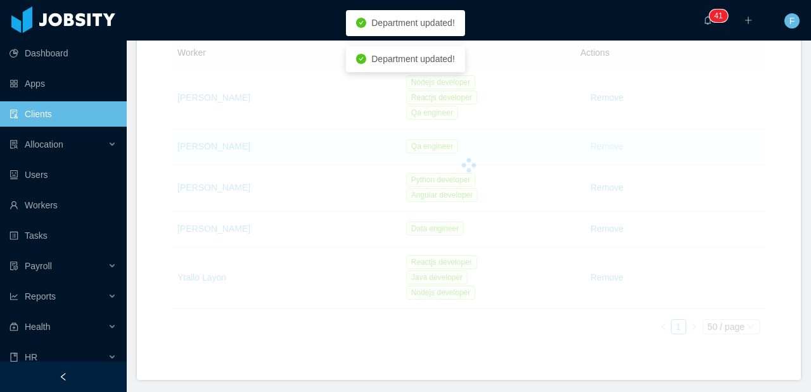
scroll to position [276, 0]
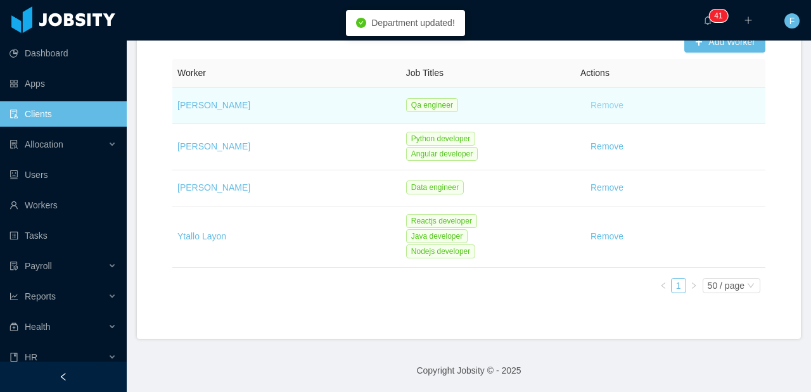
click at [603, 103] on button "Remove" at bounding box center [607, 106] width 53 height 20
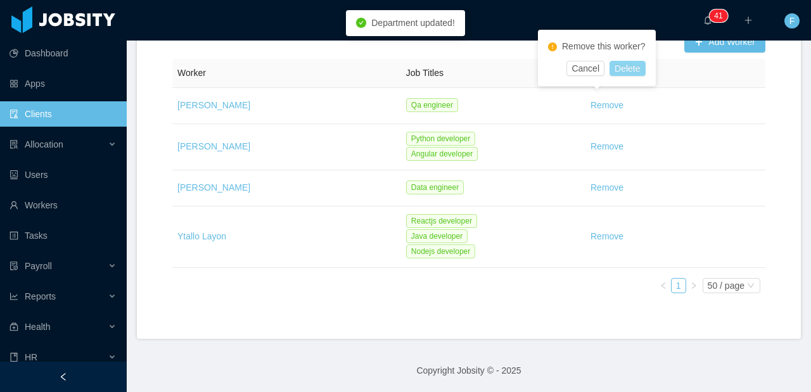
click at [619, 68] on button "Delete" at bounding box center [627, 68] width 35 height 15
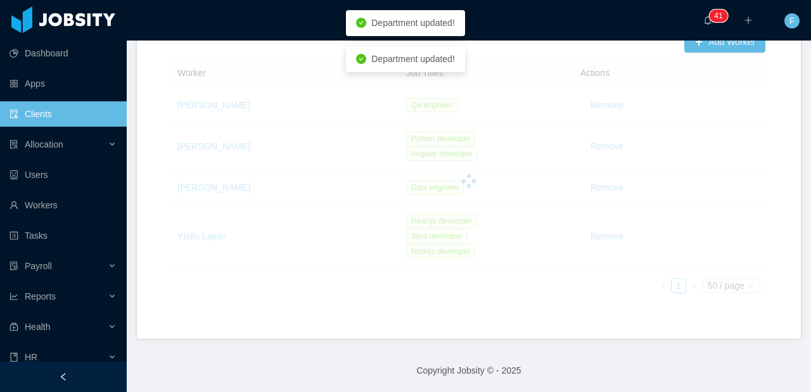
scroll to position [240, 0]
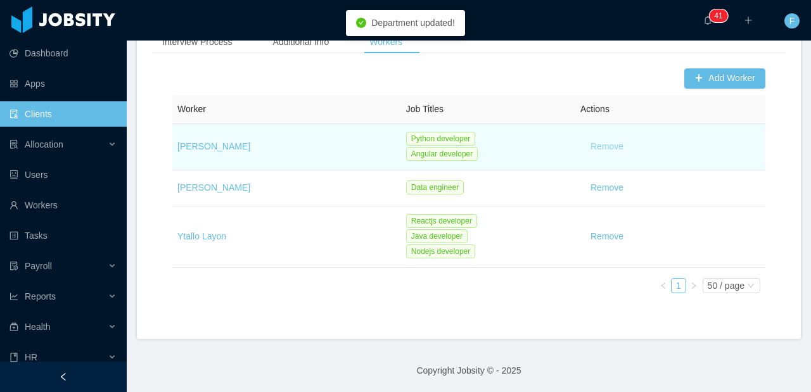
click at [596, 141] on button "Remove" at bounding box center [607, 147] width 53 height 20
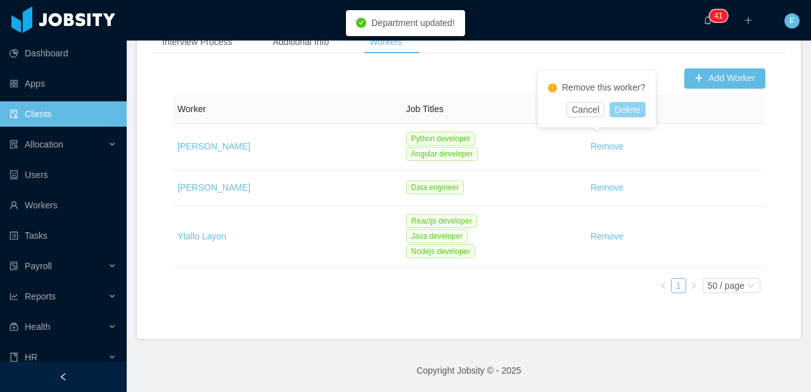
click at [621, 102] on button "Delete" at bounding box center [627, 109] width 35 height 15
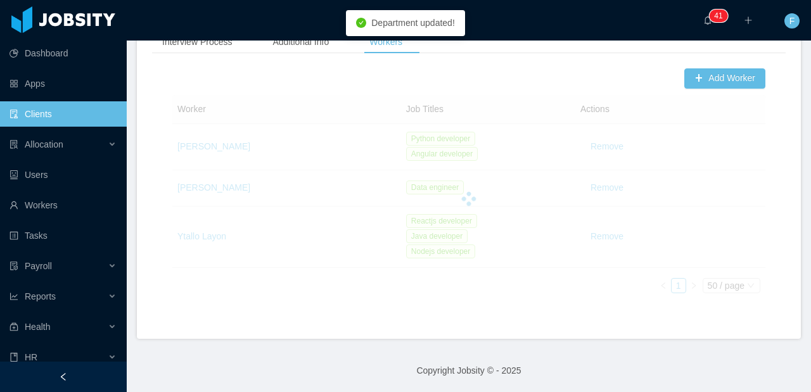
scroll to position [194, 0]
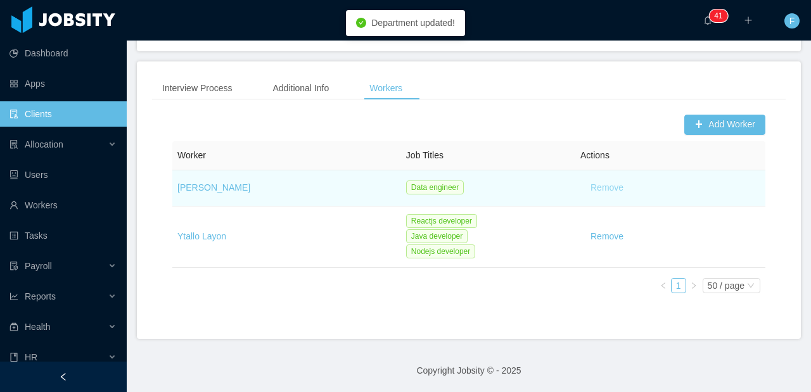
click at [589, 195] on button "Remove" at bounding box center [607, 188] width 53 height 20
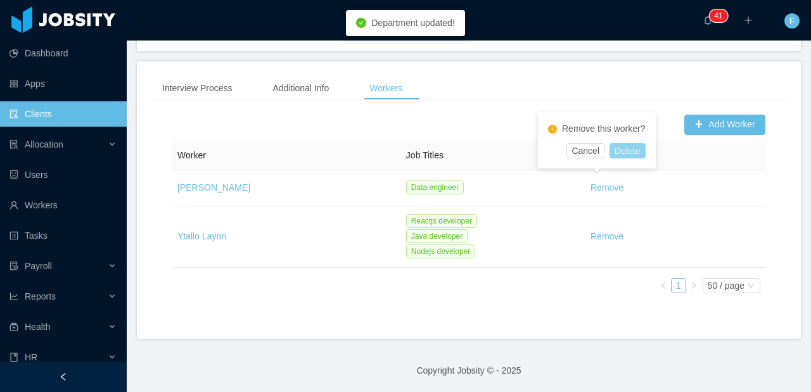
click at [616, 148] on button "Delete" at bounding box center [627, 150] width 35 height 15
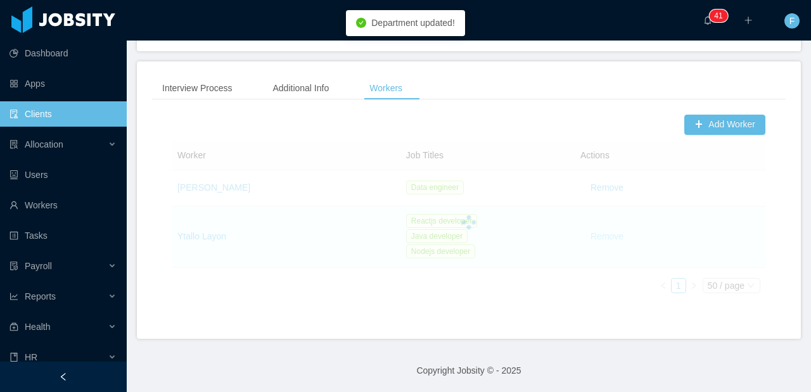
scroll to position [158, 0]
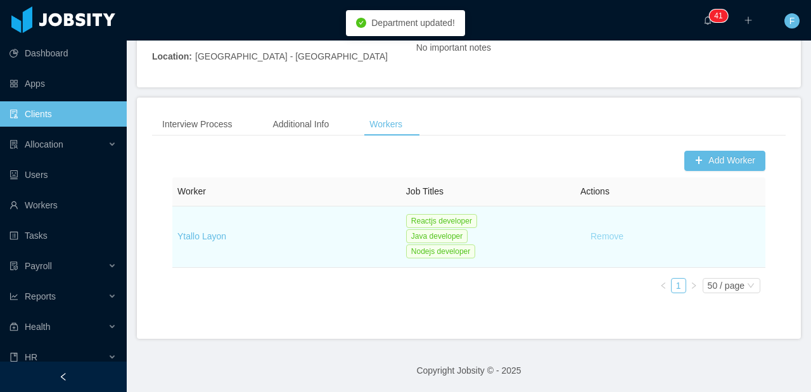
click at [589, 237] on button "Remove" at bounding box center [607, 237] width 53 height 20
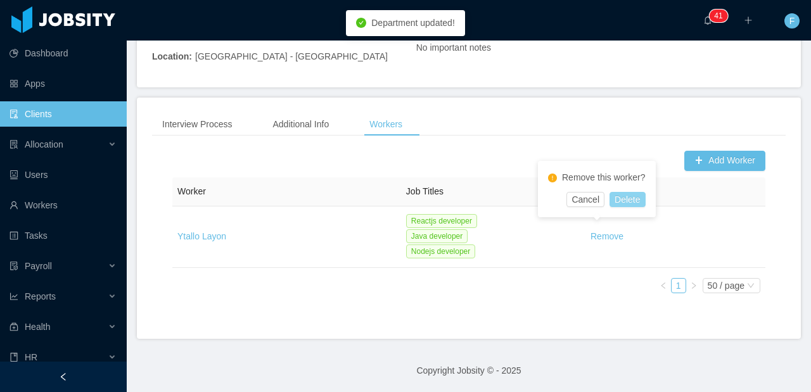
click at [619, 200] on button "Delete" at bounding box center [627, 199] width 35 height 15
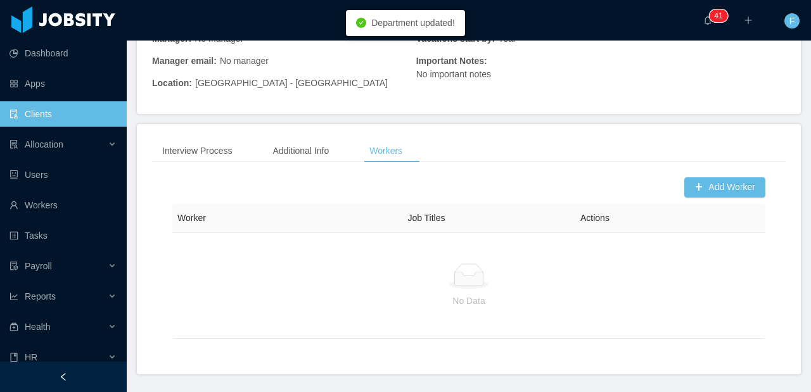
scroll to position [0, 0]
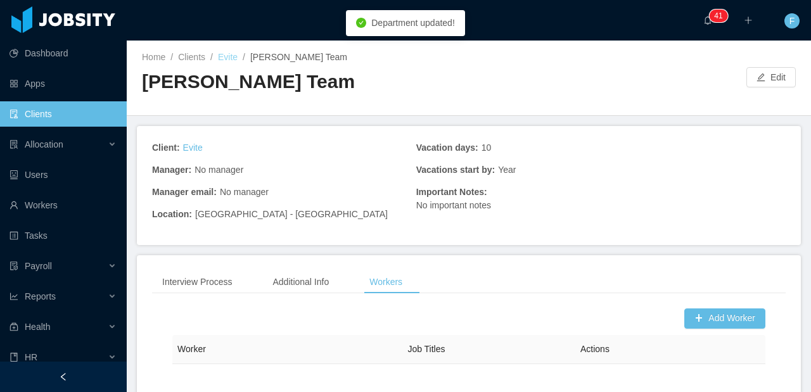
click at [226, 52] on link "Evite" at bounding box center [228, 57] width 20 height 10
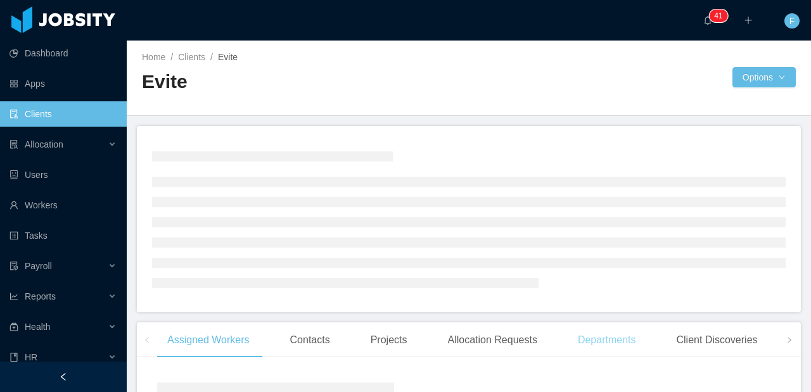
click at [624, 345] on div "Departments" at bounding box center [607, 340] width 79 height 35
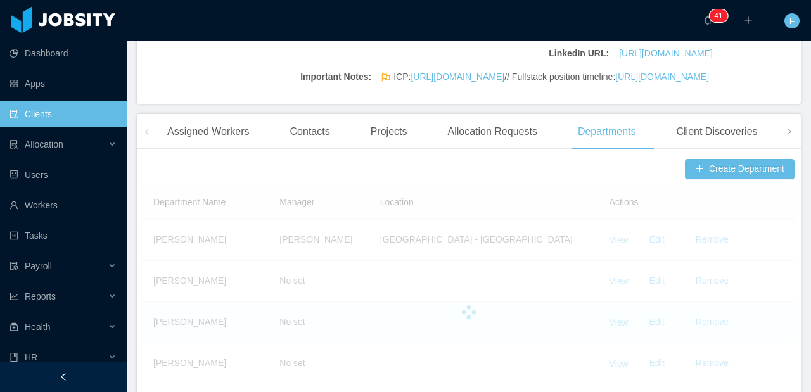
scroll to position [468, 0]
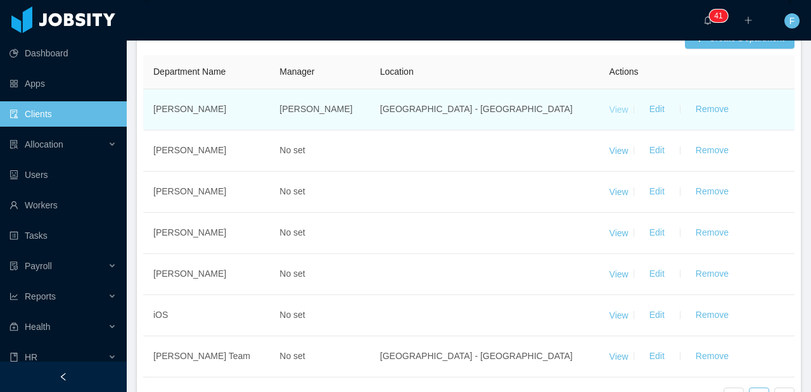
click at [612, 114] on link "View" at bounding box center [619, 109] width 19 height 10
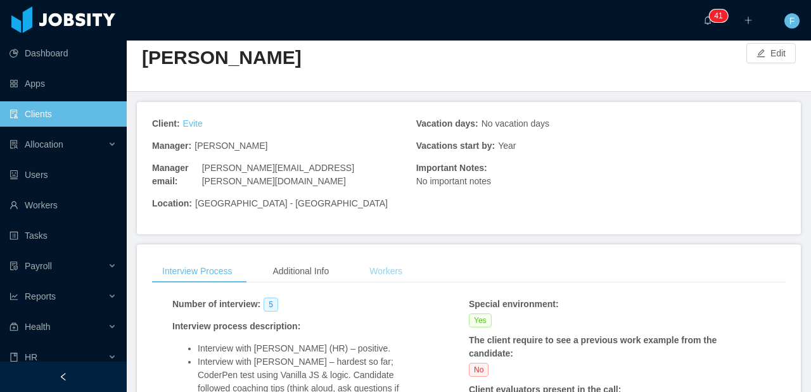
click at [406, 264] on div "Workers" at bounding box center [385, 271] width 53 height 23
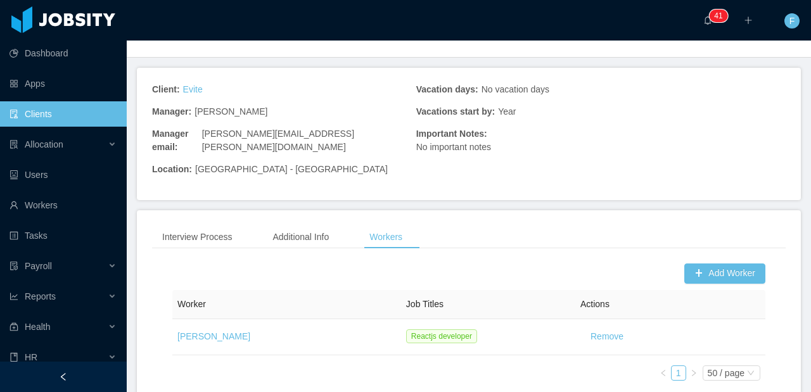
scroll to position [132, 0]
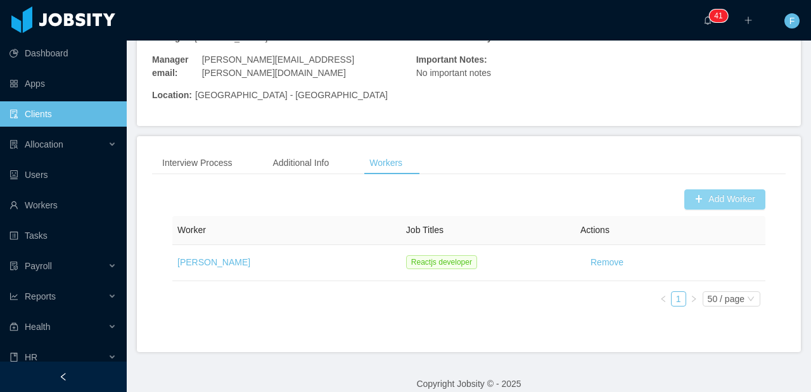
click at [738, 189] on button "Add Worker" at bounding box center [724, 199] width 81 height 20
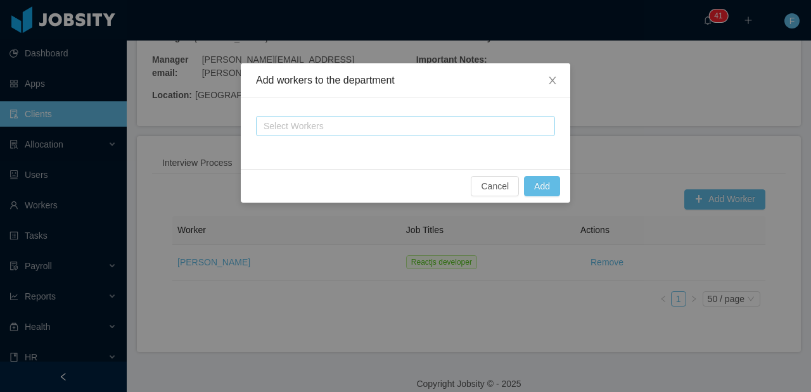
click at [371, 129] on div "Select Workers" at bounding box center [400, 126] width 273 height 13
type input "**"
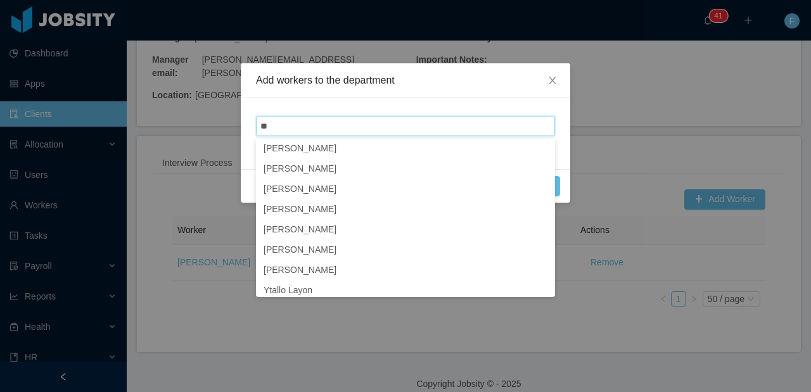
scroll to position [191, 0]
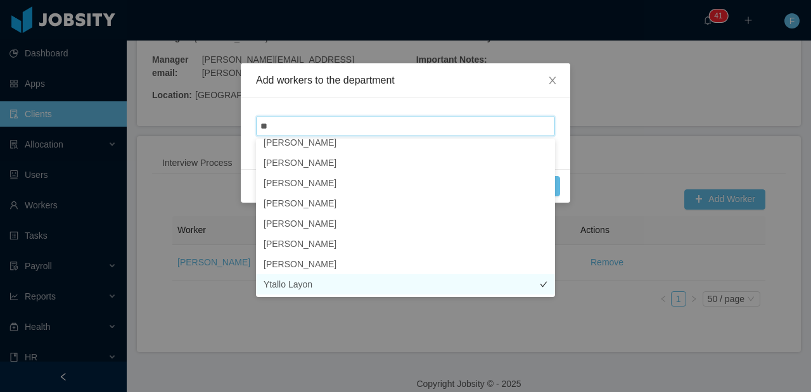
click at [300, 287] on li "Ytallo Layon" at bounding box center [405, 284] width 299 height 20
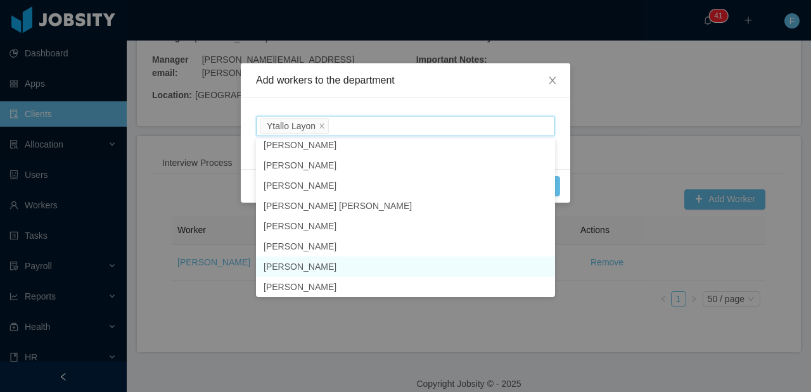
scroll to position [3, 0]
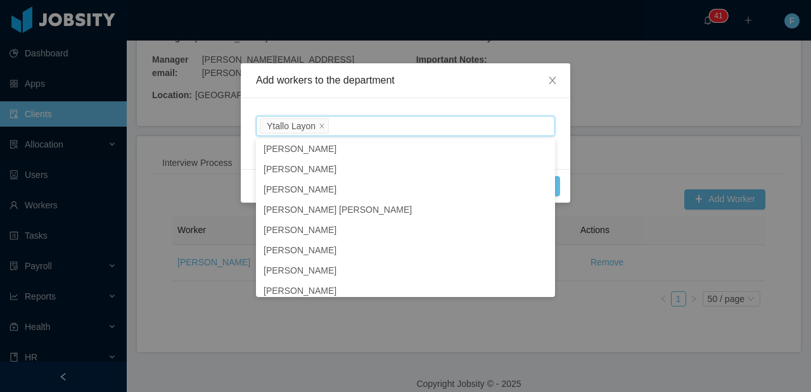
click at [430, 108] on div "Select Workers [PERSON_NAME]" at bounding box center [406, 133] width 330 height 71
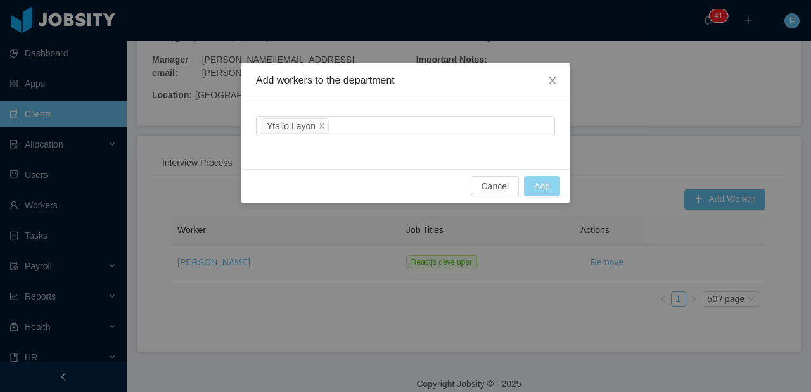
click at [537, 185] on button "Add" at bounding box center [542, 186] width 36 height 20
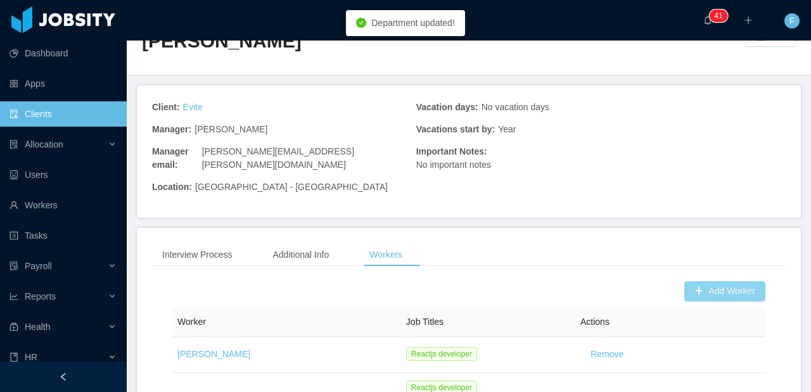
scroll to position [0, 0]
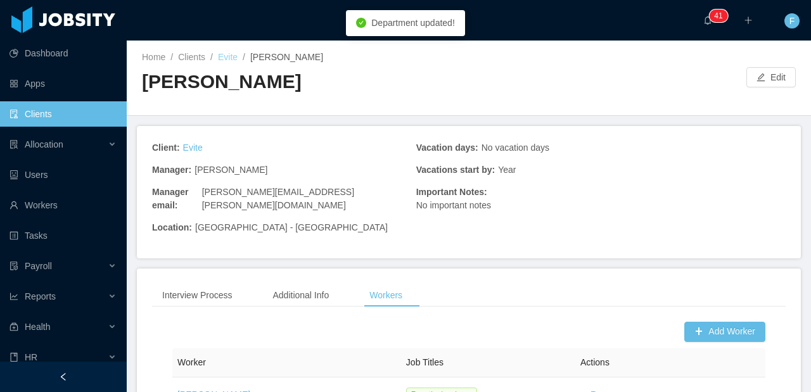
click at [233, 60] on link "Evite" at bounding box center [228, 57] width 20 height 10
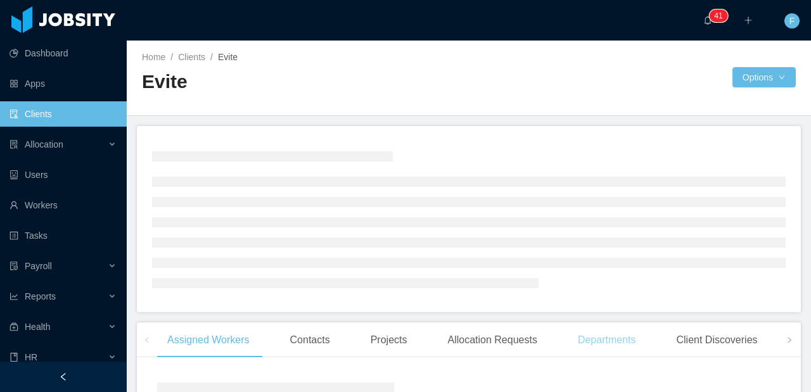
click at [602, 347] on div "Departments" at bounding box center [607, 340] width 79 height 35
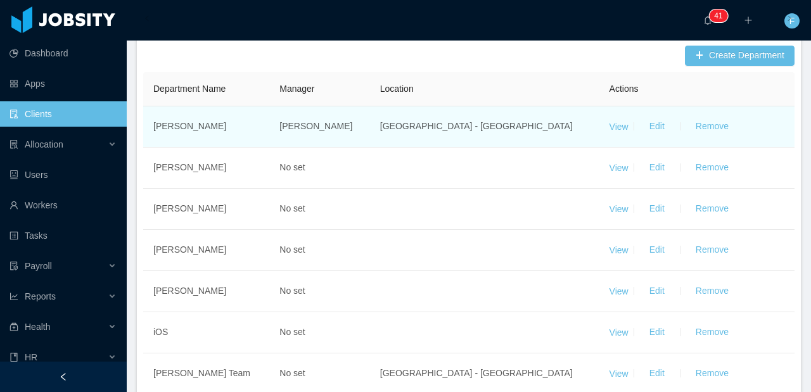
scroll to position [463, 0]
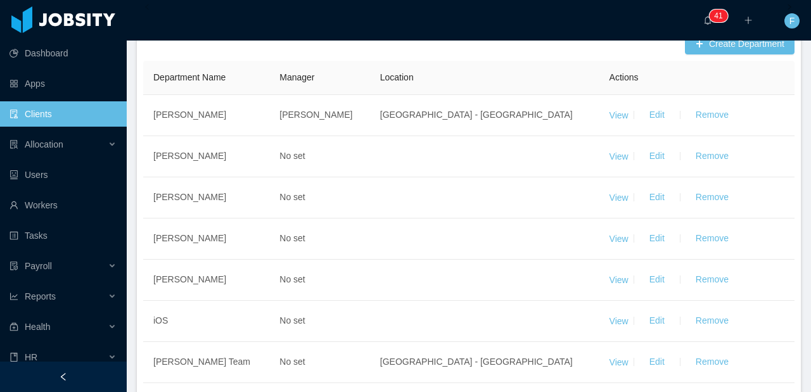
click at [310, 25] on div "Contacts" at bounding box center [310, 6] width 60 height 35
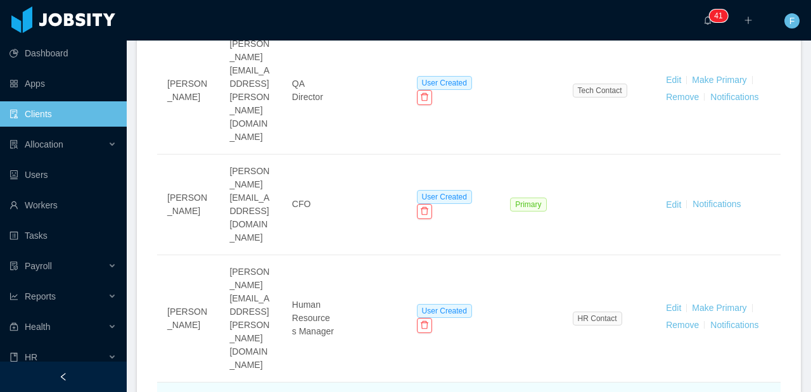
scroll to position [761, 0]
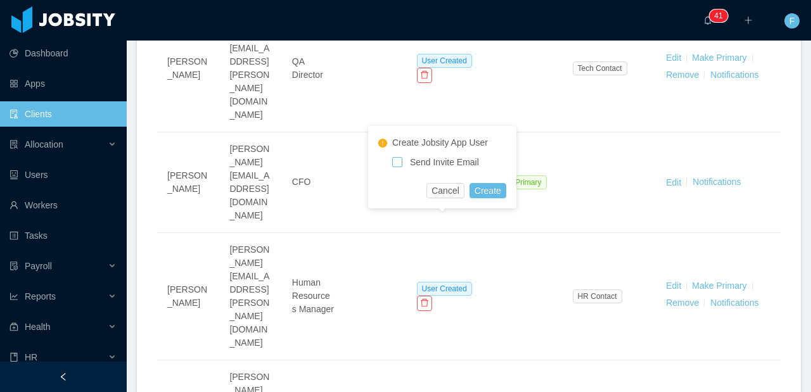
click at [439, 166] on span "Send Invite Email" at bounding box center [443, 162] width 82 height 10
click at [487, 192] on button "Create" at bounding box center [488, 190] width 37 height 15
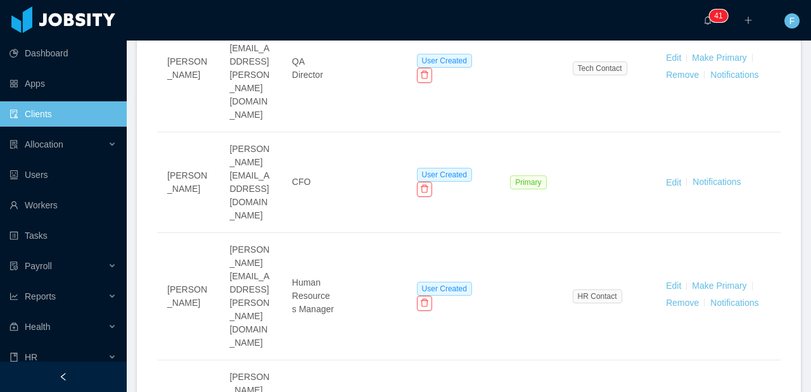
click at [406, 223] on span "Send Invite Email" at bounding box center [443, 220] width 82 height 10
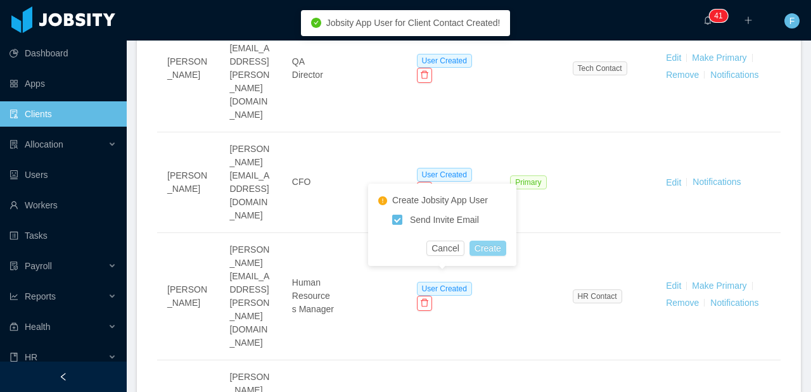
click at [480, 243] on button "Create" at bounding box center [488, 248] width 37 height 15
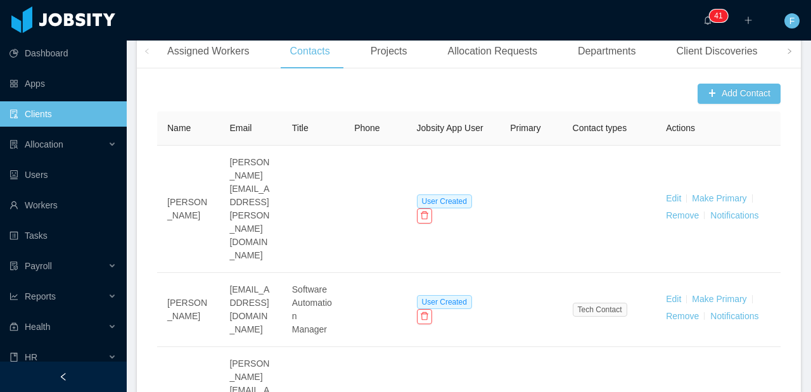
scroll to position [293, 0]
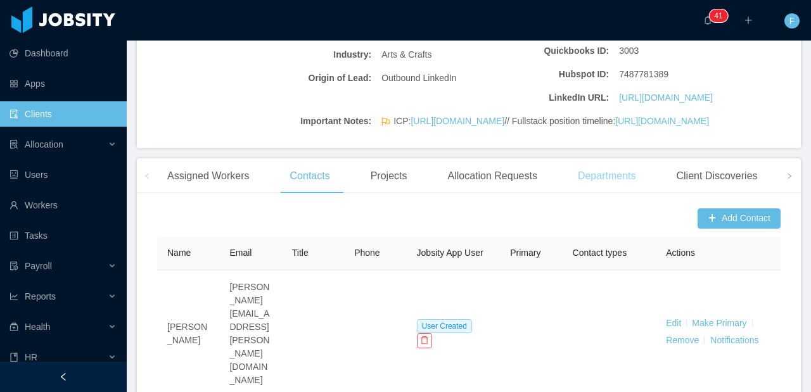
click at [601, 194] on div "Departments" at bounding box center [607, 175] width 79 height 35
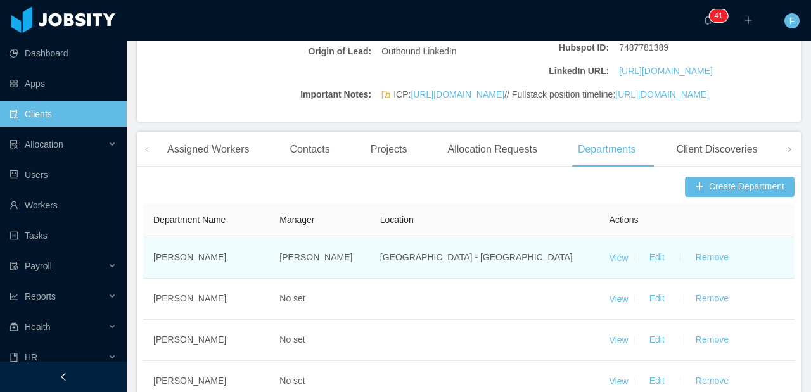
scroll to position [390, 0]
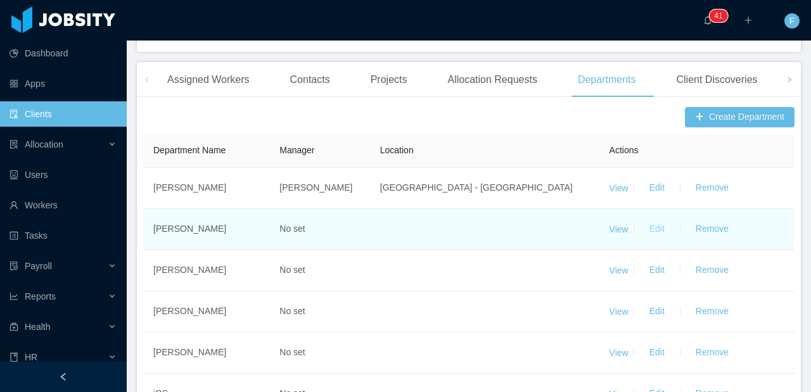
click at [655, 240] on button "Edit" at bounding box center [656, 229] width 35 height 20
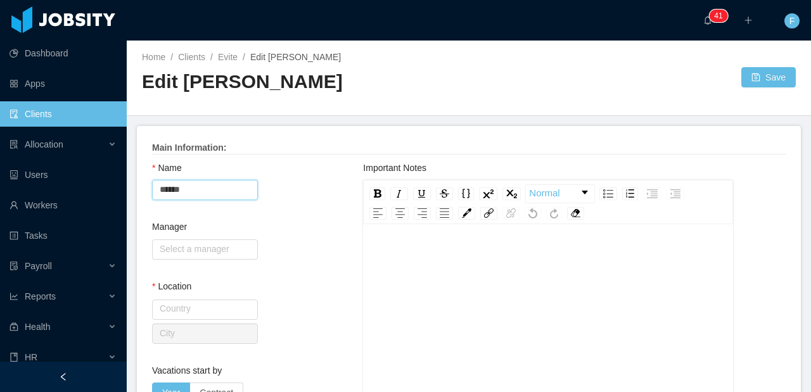
click at [197, 183] on input "*****" at bounding box center [205, 190] width 106 height 20
type input "**********"
click at [213, 243] on input "text" at bounding box center [205, 250] width 106 height 20
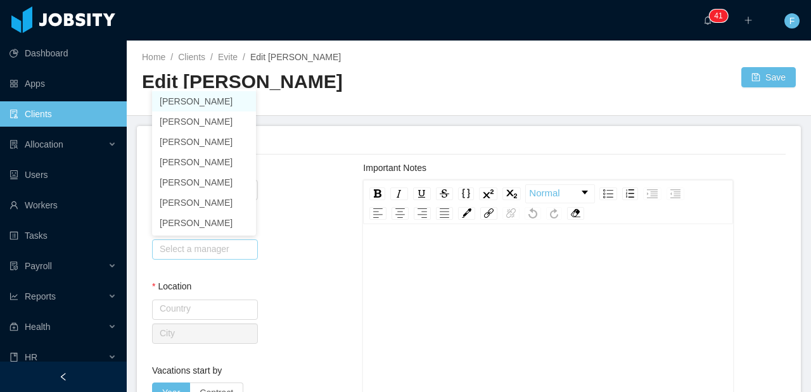
click at [225, 107] on li "[PERSON_NAME]" at bounding box center [204, 101] width 104 height 20
type input "**********"
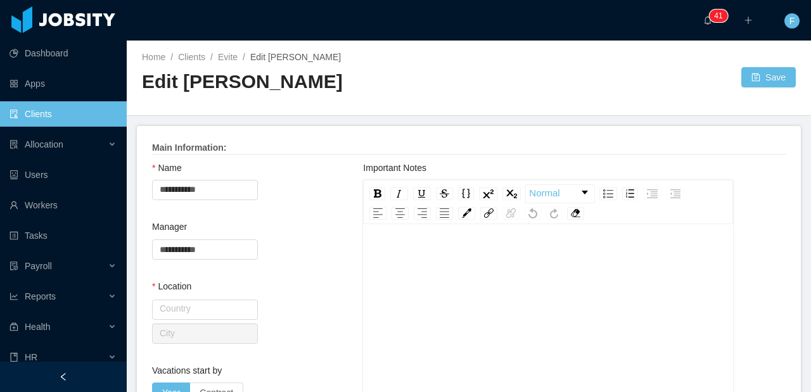
click at [300, 229] on div "**********" at bounding box center [257, 251] width 211 height 60
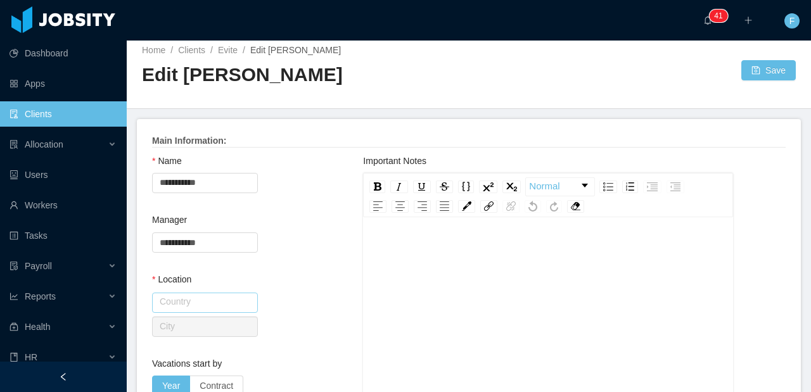
scroll to position [9, 0]
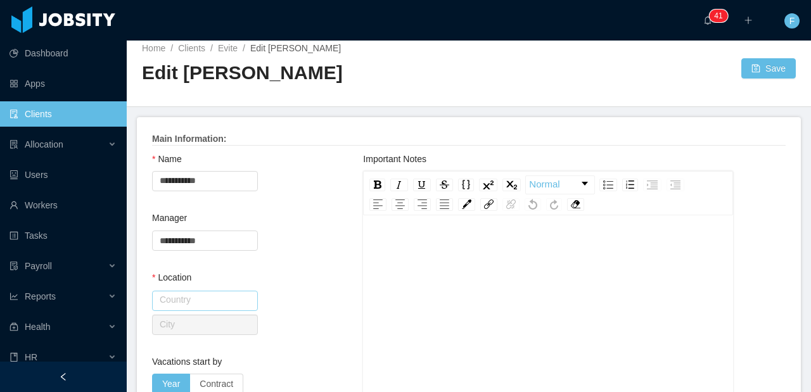
click at [210, 297] on input "text" at bounding box center [205, 301] width 106 height 20
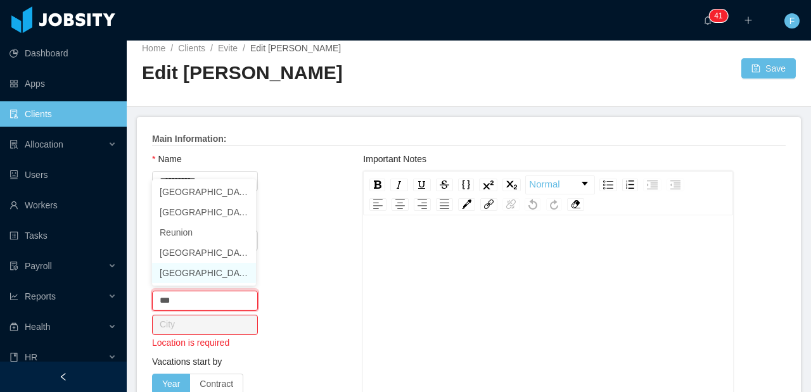
click at [197, 274] on li "[GEOGRAPHIC_DATA]" at bounding box center [204, 273] width 104 height 20
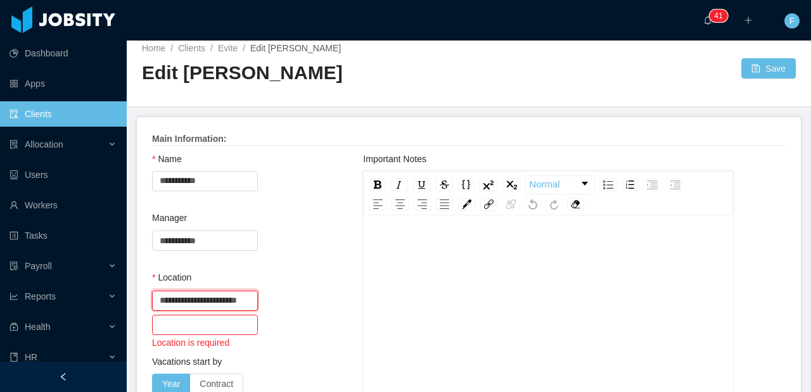
type input "**********"
click at [185, 328] on input "text" at bounding box center [205, 325] width 106 height 20
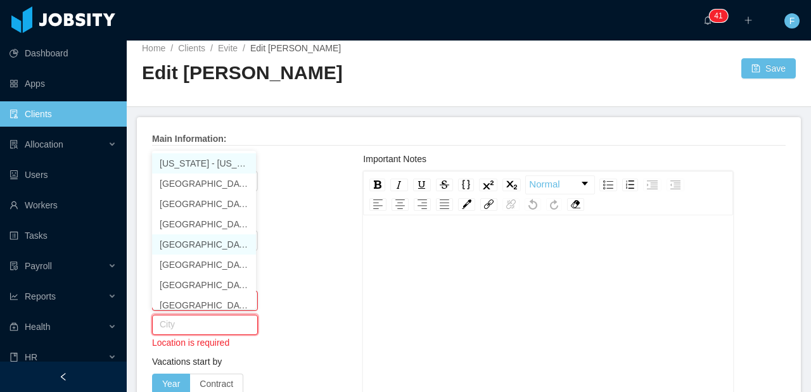
scroll to position [6, 0]
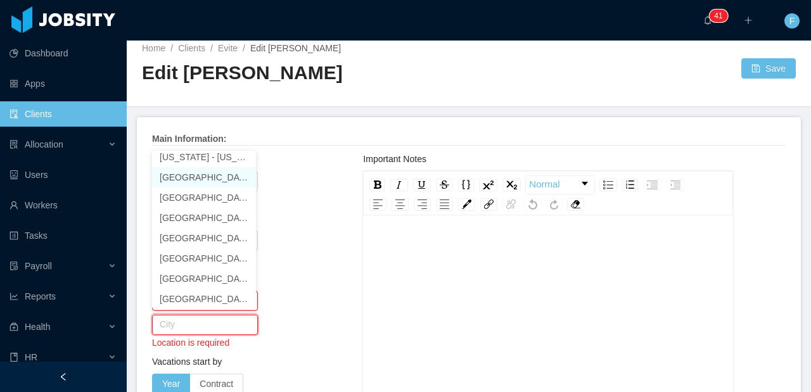
click at [196, 184] on li "[GEOGRAPHIC_DATA] - [US_STATE]" at bounding box center [204, 177] width 104 height 20
type input "**********"
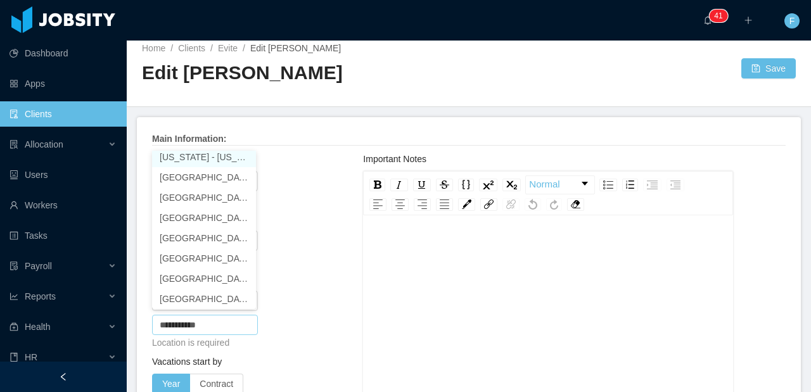
scroll to position [3, 0]
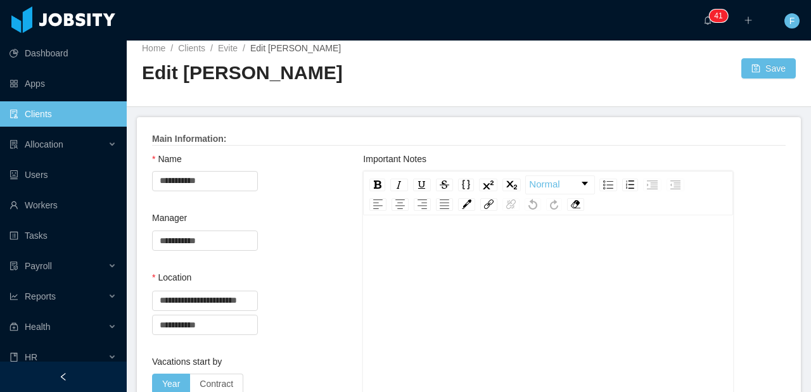
click at [299, 237] on div "**********" at bounding box center [257, 242] width 211 height 60
click at [226, 176] on input "**********" at bounding box center [205, 181] width 106 height 20
click at [227, 180] on input "**********" at bounding box center [205, 181] width 106 height 20
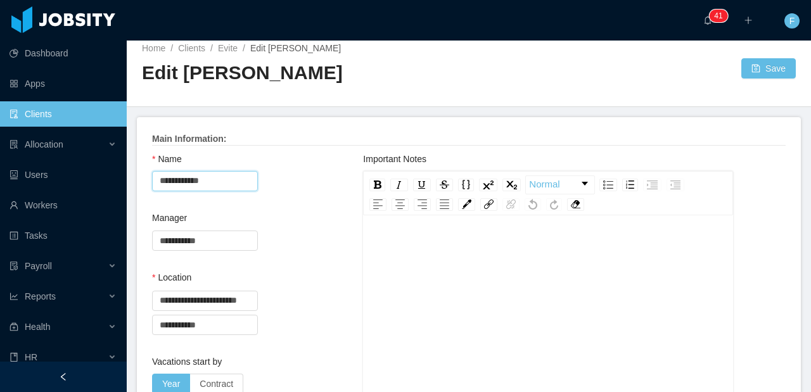
type input "**********"
click at [742, 73] on button "Save" at bounding box center [769, 68] width 55 height 20
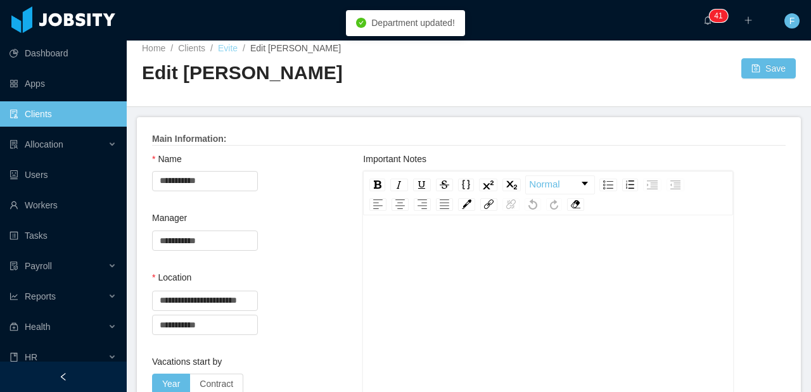
click at [238, 44] on link "Evite" at bounding box center [228, 48] width 20 height 10
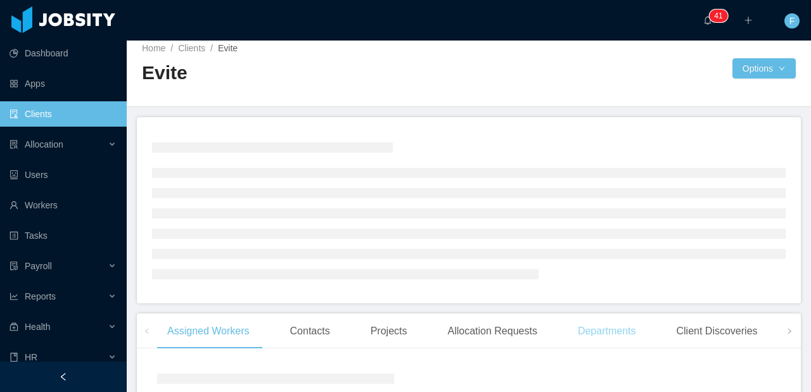
click at [633, 328] on div "Departments" at bounding box center [607, 331] width 79 height 35
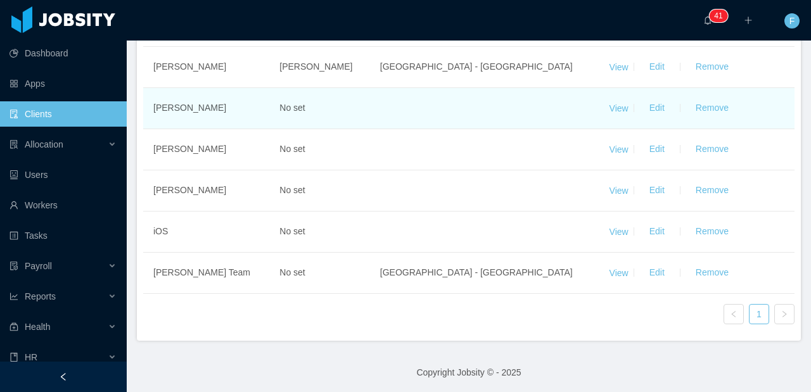
scroll to position [480, 0]
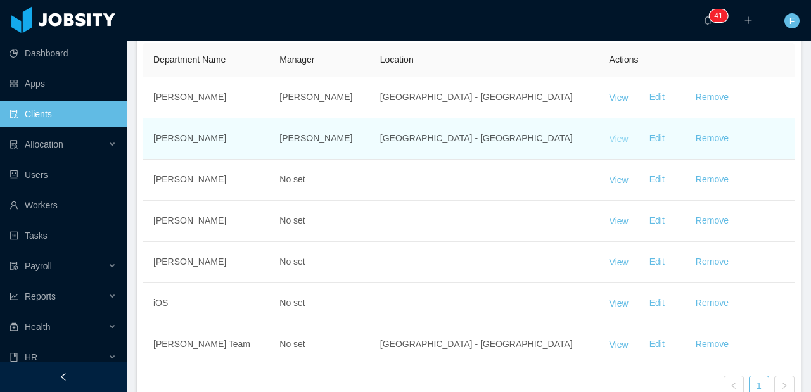
click at [610, 143] on link "View" at bounding box center [619, 138] width 19 height 10
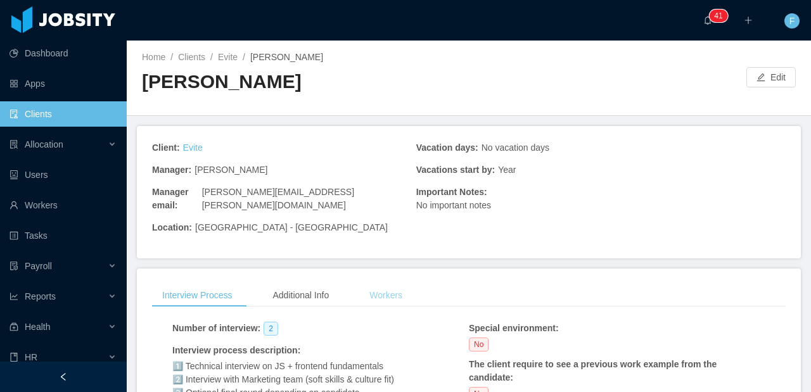
click at [383, 289] on div "Workers" at bounding box center [385, 295] width 53 height 23
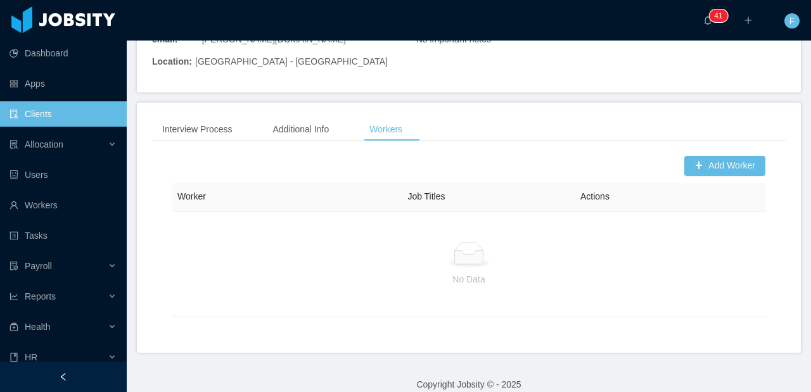
scroll to position [167, 0]
click at [716, 155] on button "Add Worker" at bounding box center [724, 165] width 81 height 20
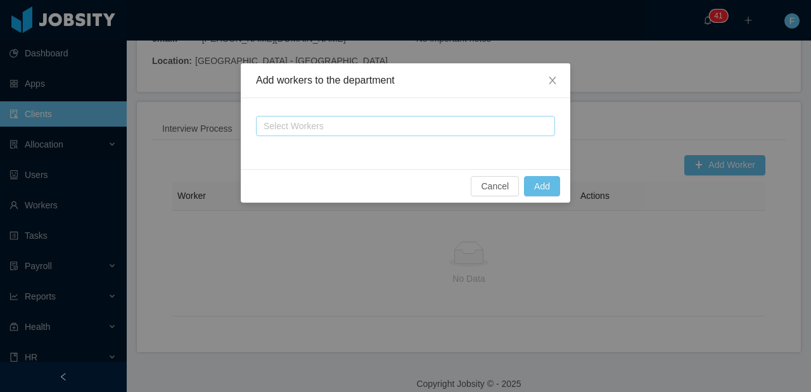
click at [350, 135] on div "Select Workers" at bounding box center [401, 126] width 282 height 19
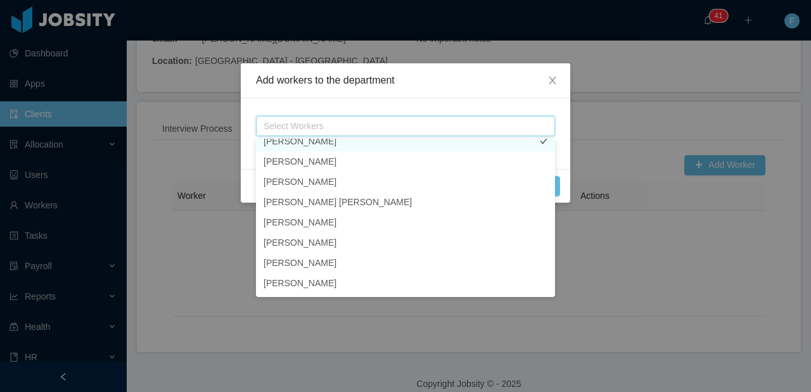
scroll to position [18, 0]
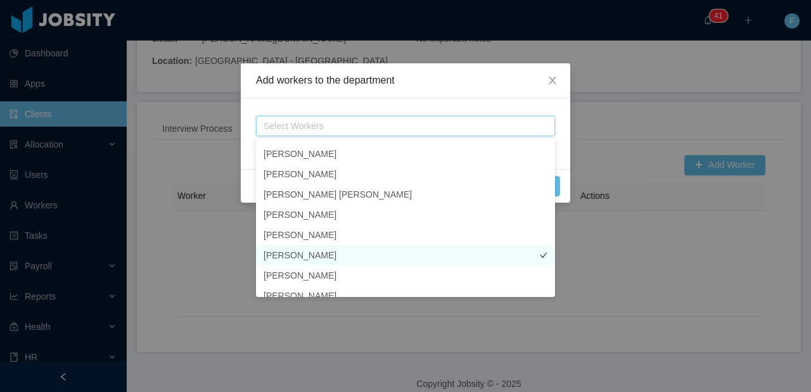
click at [345, 256] on li "[PERSON_NAME]" at bounding box center [405, 255] width 299 height 20
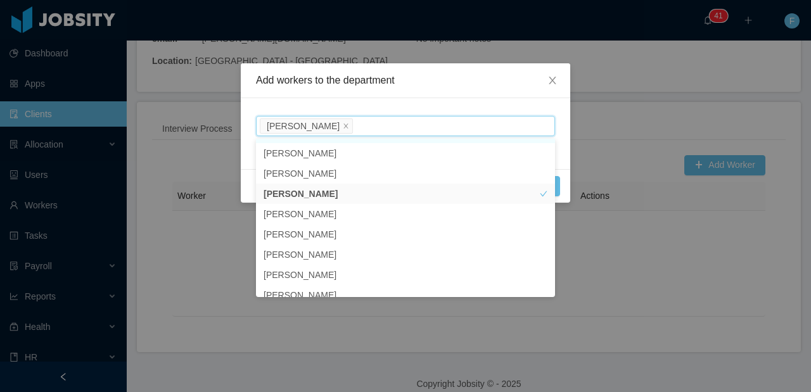
scroll to position [84, 0]
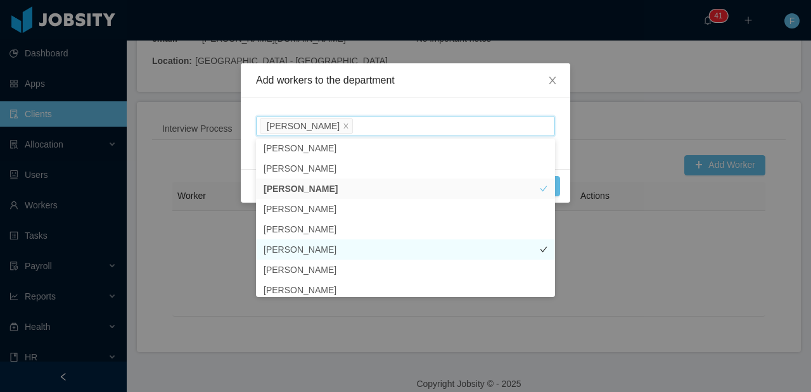
click at [307, 248] on li "[PERSON_NAME]" at bounding box center [405, 250] width 299 height 20
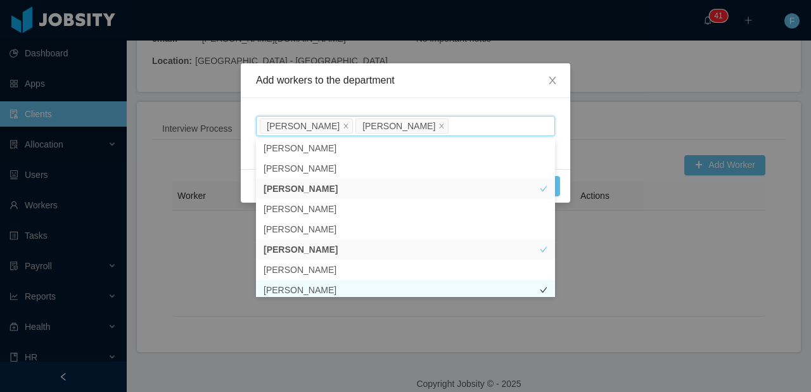
scroll to position [87, 0]
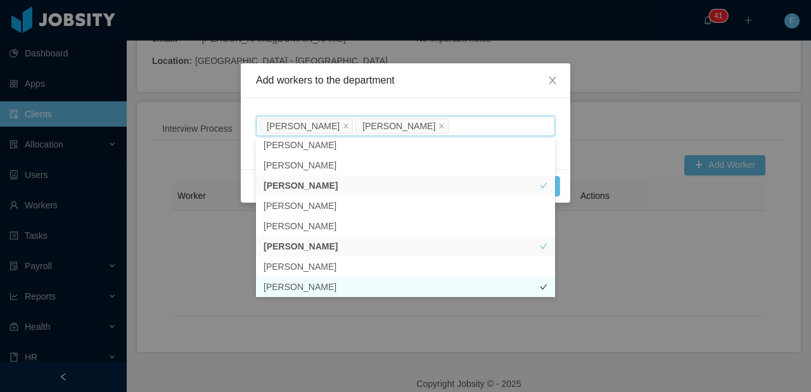
click at [350, 288] on li "[PERSON_NAME]" at bounding box center [405, 287] width 299 height 20
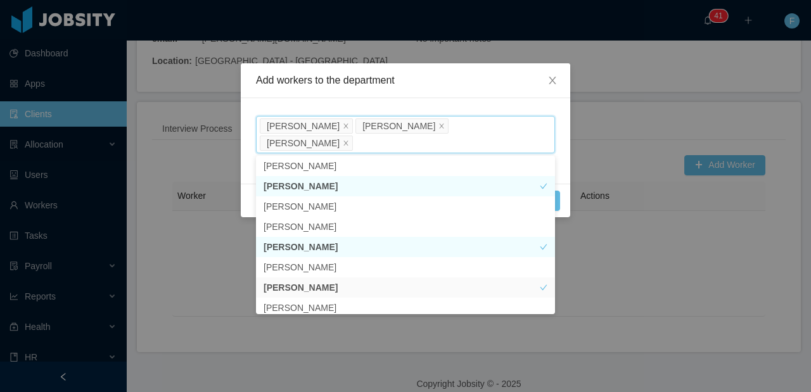
scroll to position [42, 0]
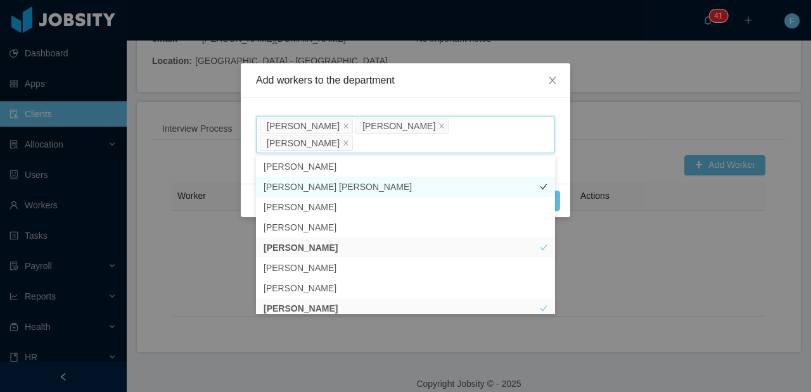
click at [352, 191] on li "[PERSON_NAME] [PERSON_NAME]" at bounding box center [405, 187] width 299 height 20
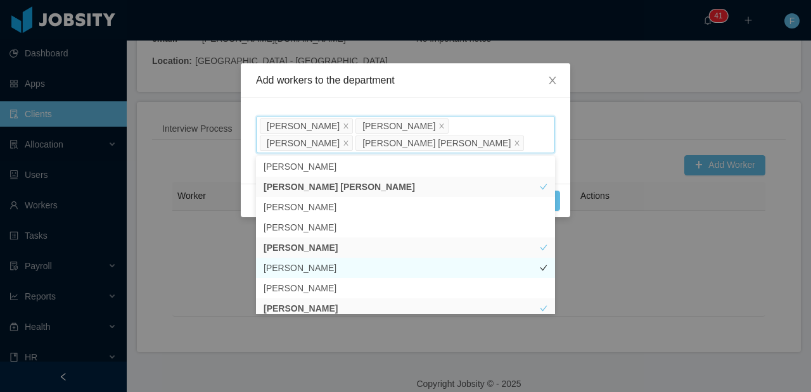
click at [314, 273] on li "[PERSON_NAME]" at bounding box center [405, 268] width 299 height 20
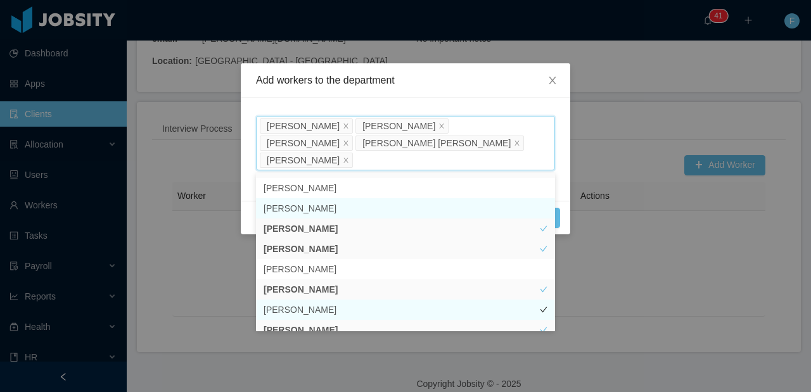
scroll to position [171, 0]
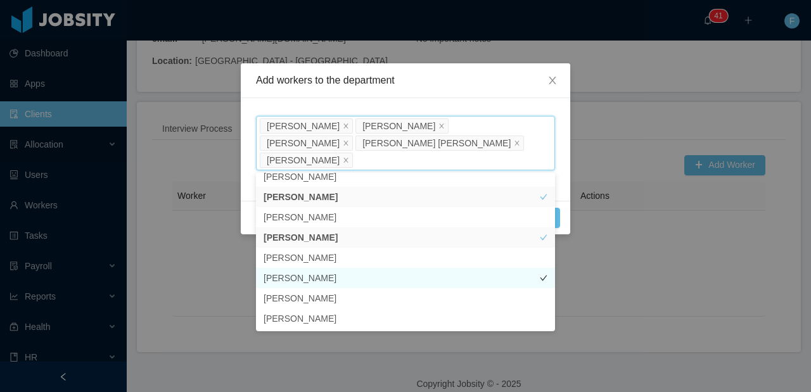
click at [322, 274] on li "[PERSON_NAME]" at bounding box center [405, 278] width 299 height 20
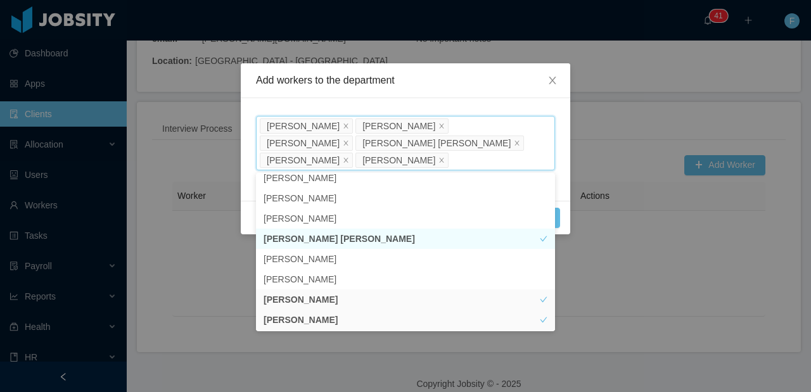
scroll to position [21, 0]
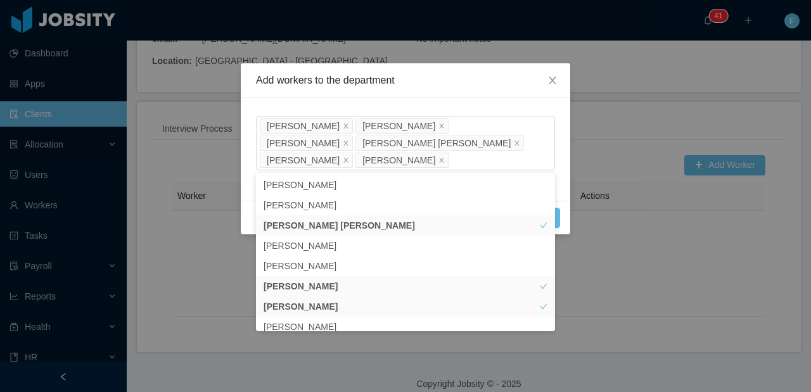
click at [500, 98] on div "Select Workers [PERSON_NAME] [PERSON_NAME] Anjos [PERSON_NAME] [PERSON_NAME] [P…" at bounding box center [406, 149] width 330 height 103
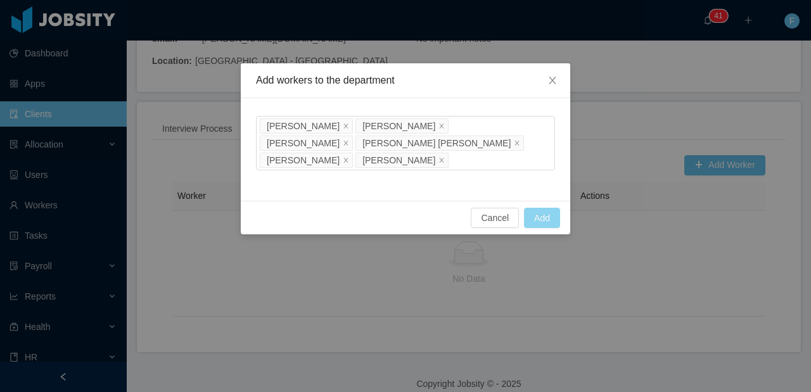
click at [544, 219] on button "Add" at bounding box center [542, 218] width 36 height 20
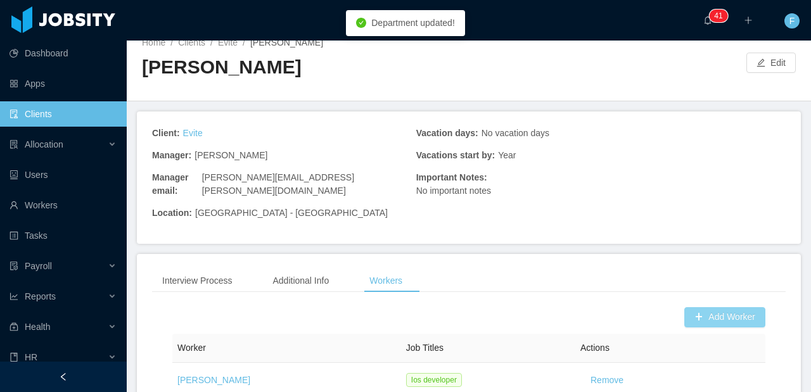
scroll to position [0, 0]
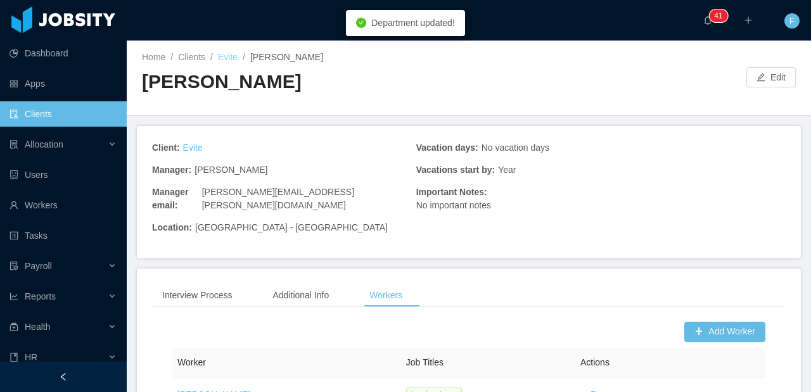
click at [231, 56] on link "Evite" at bounding box center [228, 57] width 20 height 10
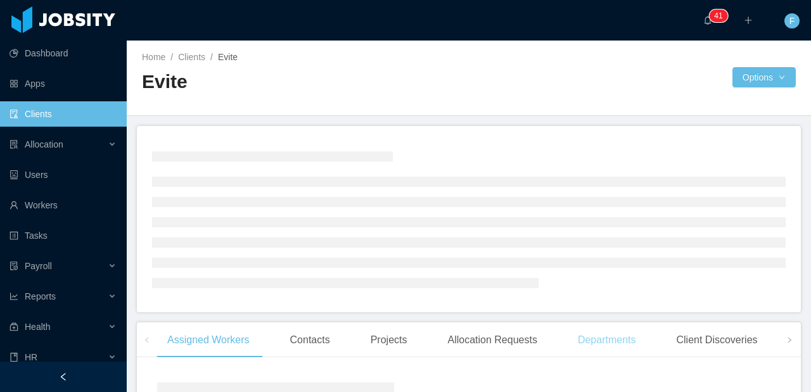
click at [607, 330] on div "Departments" at bounding box center [607, 340] width 79 height 35
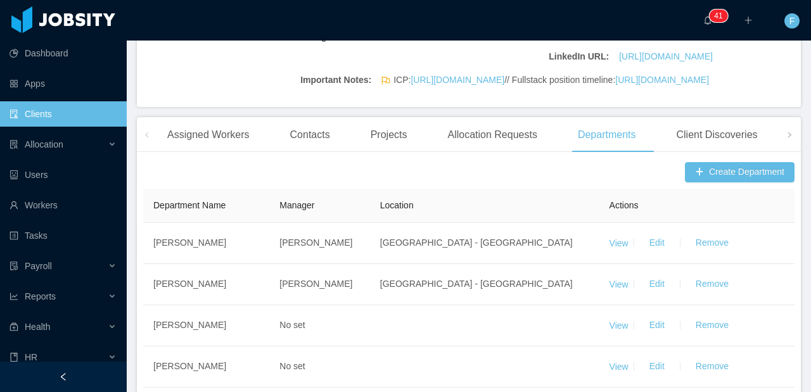
scroll to position [443, 0]
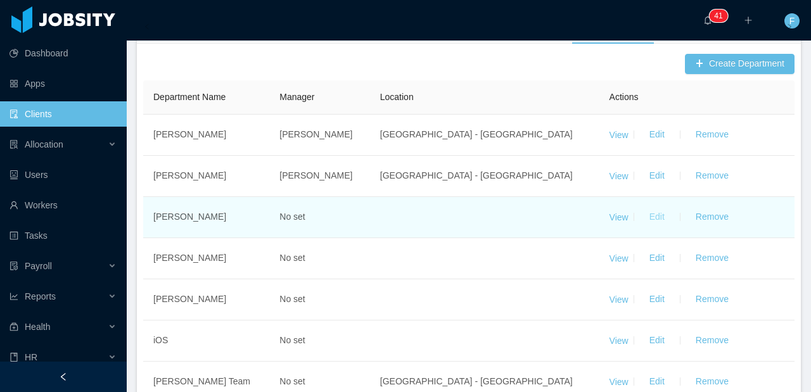
click at [644, 228] on button "Edit" at bounding box center [656, 217] width 35 height 20
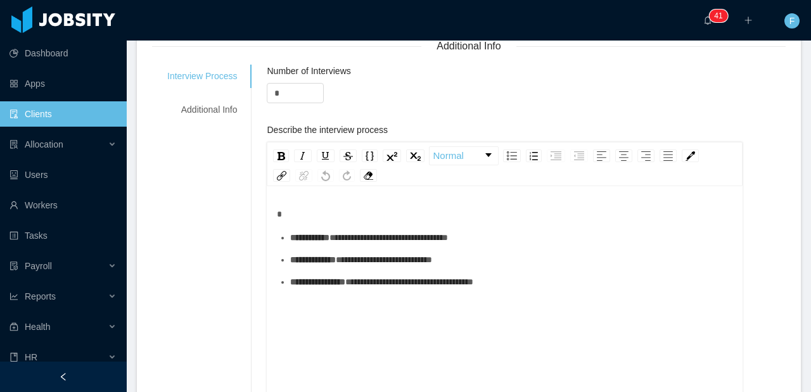
scroll to position [18, 0]
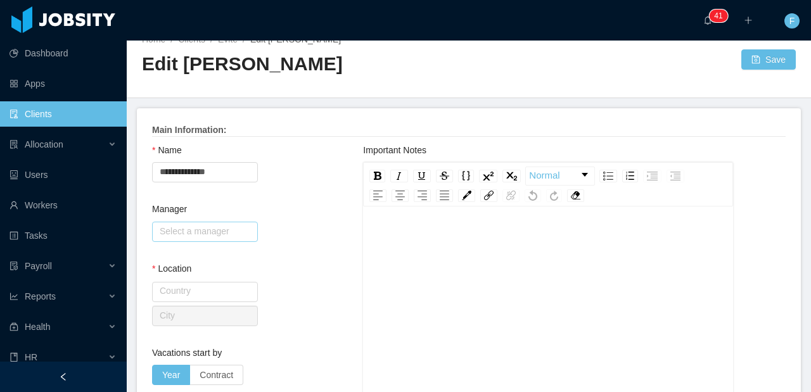
click at [208, 222] on input "text" at bounding box center [205, 232] width 106 height 20
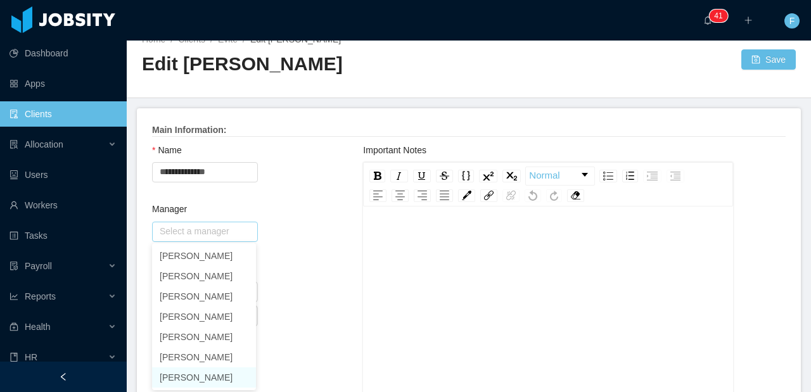
click at [197, 375] on li "[PERSON_NAME]" at bounding box center [204, 378] width 104 height 20
type input "**********"
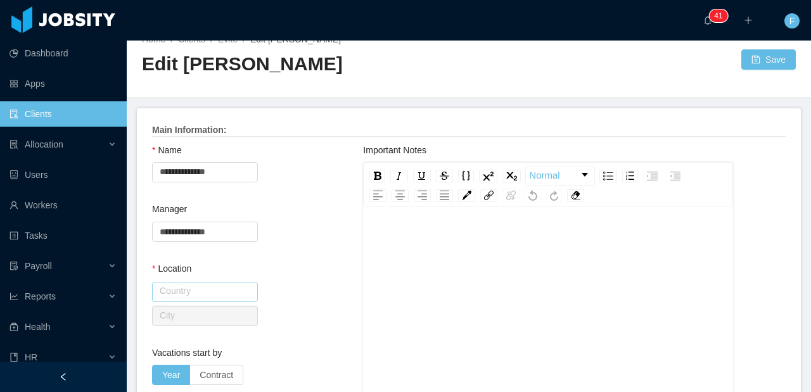
click at [196, 293] on input "text" at bounding box center [205, 292] width 106 height 20
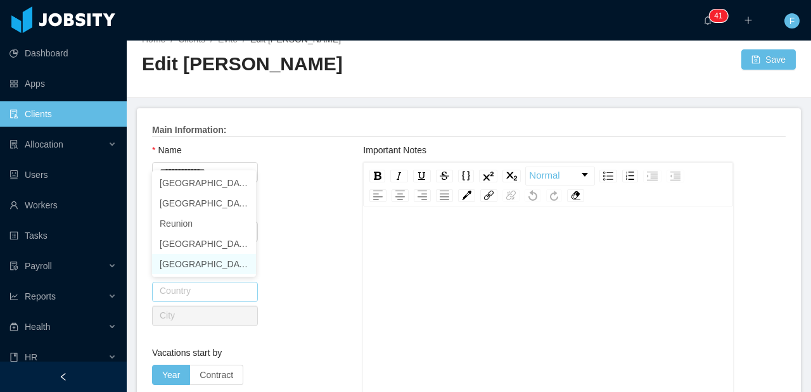
click at [213, 264] on li "[GEOGRAPHIC_DATA]" at bounding box center [204, 264] width 104 height 20
type input "**********"
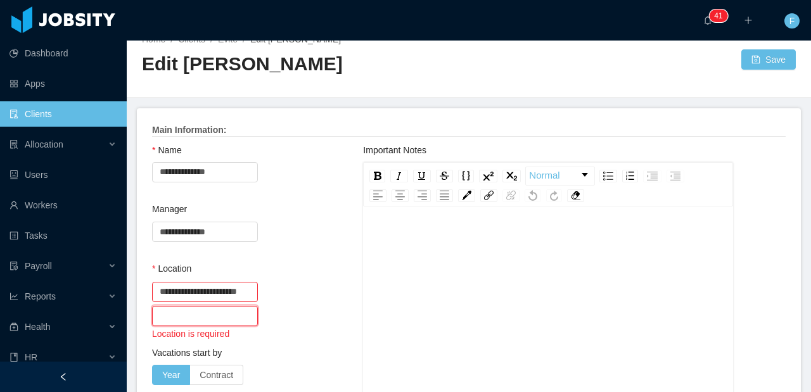
click at [195, 314] on input "text" at bounding box center [205, 316] width 106 height 20
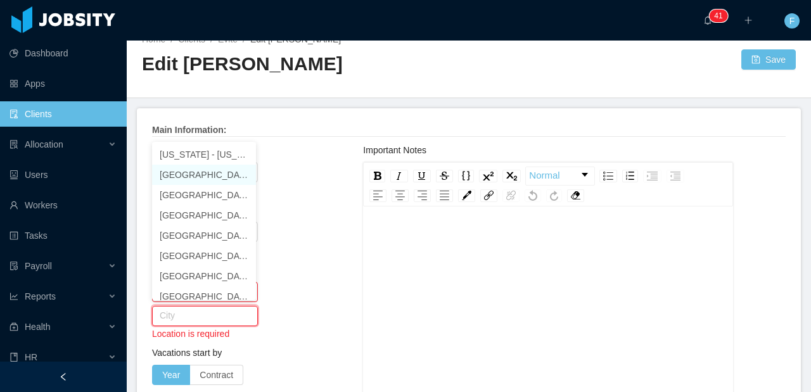
click at [200, 175] on li "[GEOGRAPHIC_DATA] - [US_STATE]" at bounding box center [204, 175] width 104 height 20
type input "**********"
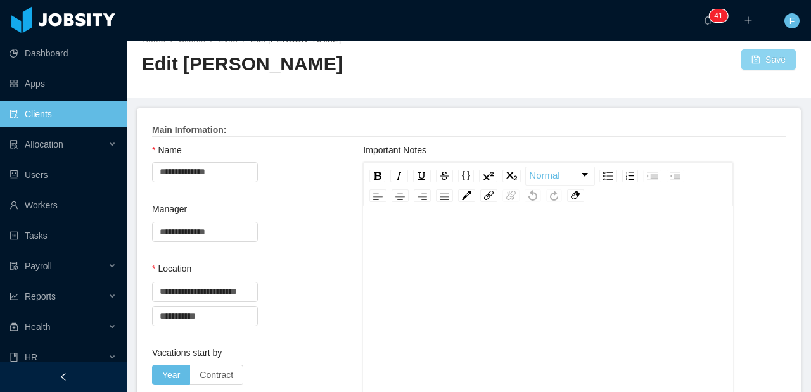
click at [752, 67] on button "Save" at bounding box center [769, 59] width 55 height 20
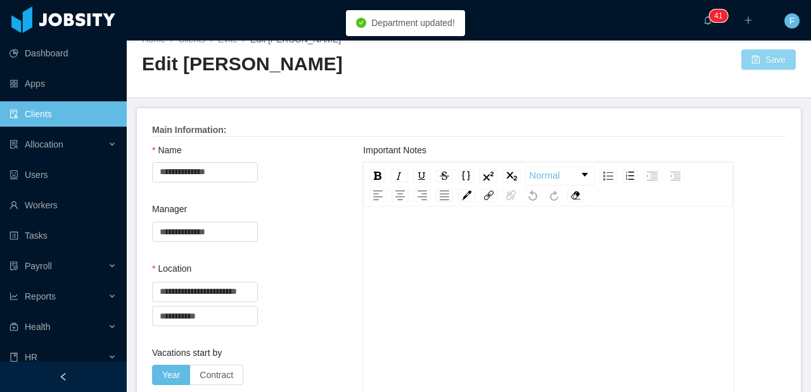
scroll to position [0, 0]
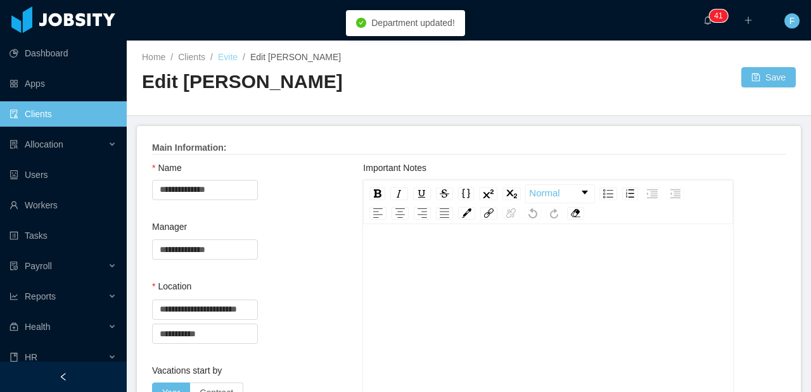
click at [226, 60] on link "Evite" at bounding box center [228, 57] width 20 height 10
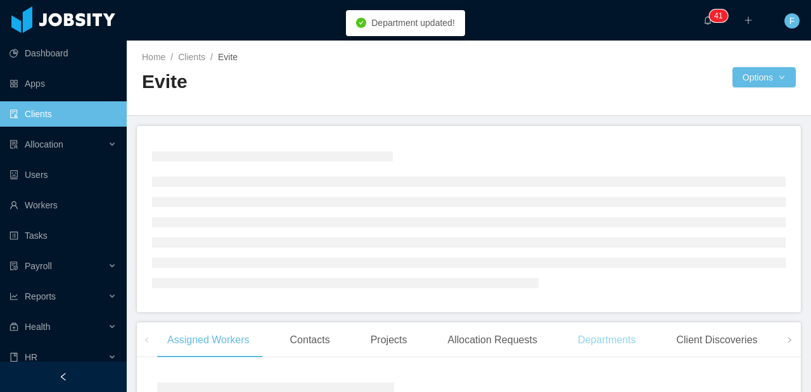
click at [609, 349] on div "Departments" at bounding box center [607, 340] width 79 height 35
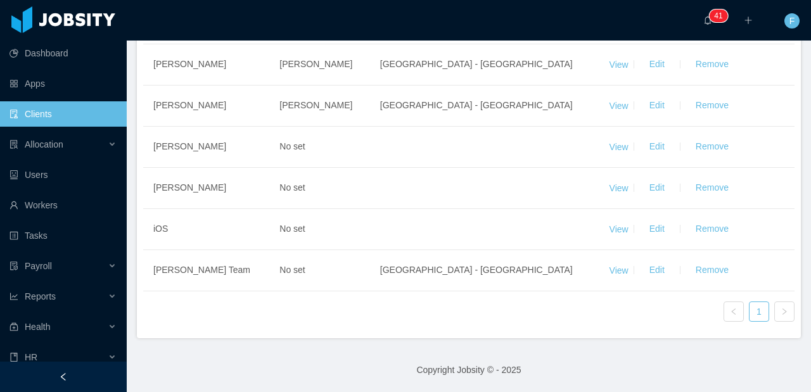
scroll to position [604, 0]
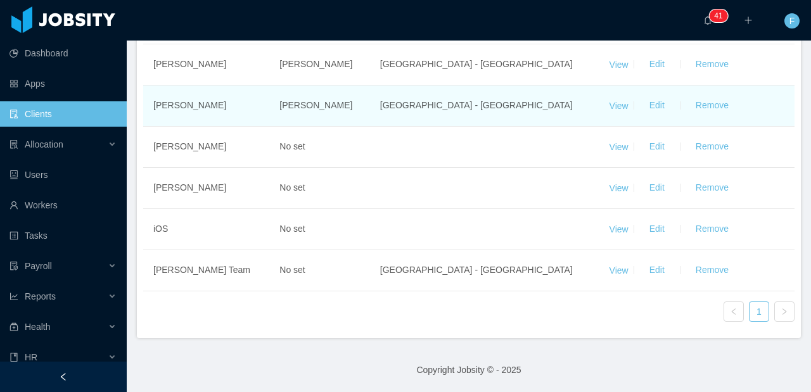
click at [610, 114] on td "View Edit Remove" at bounding box center [697, 106] width 195 height 41
click at [620, 106] on link "View" at bounding box center [619, 105] width 19 height 10
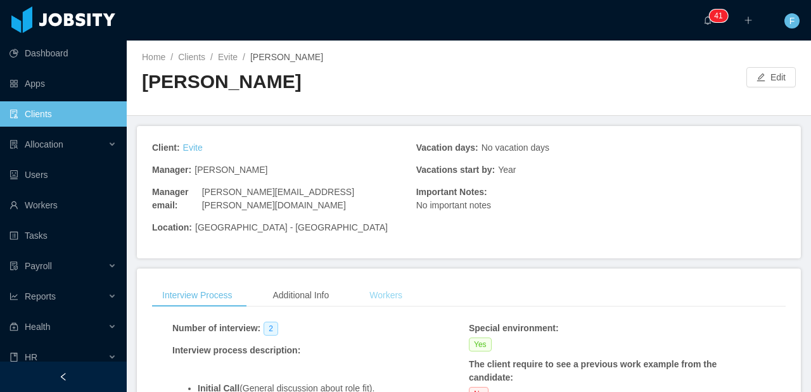
click at [405, 286] on div "Workers" at bounding box center [385, 295] width 53 height 23
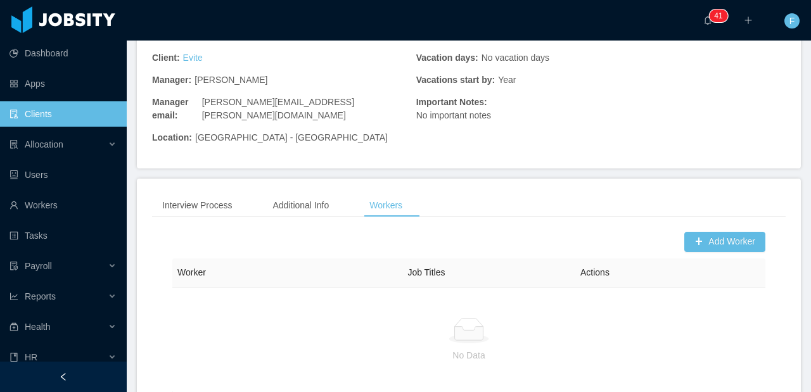
scroll to position [91, 0]
click at [696, 231] on button "Add Worker" at bounding box center [724, 241] width 81 height 20
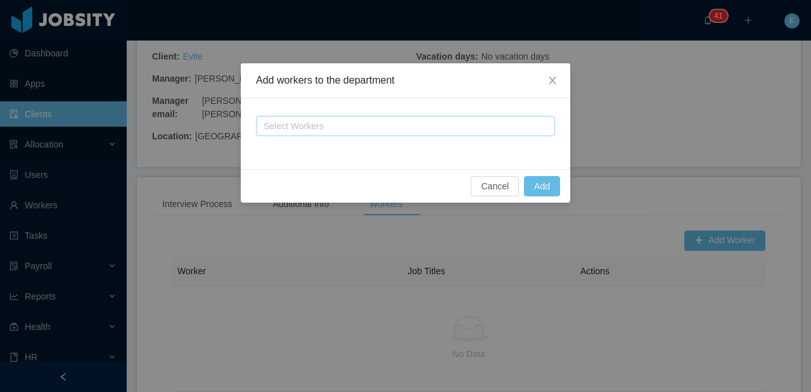
click at [392, 129] on div "Select Workers" at bounding box center [400, 126] width 273 height 13
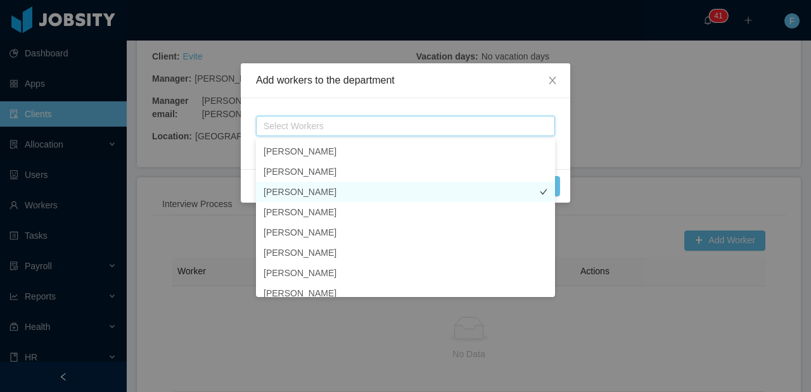
click at [370, 193] on li "[PERSON_NAME]" at bounding box center [405, 192] width 299 height 20
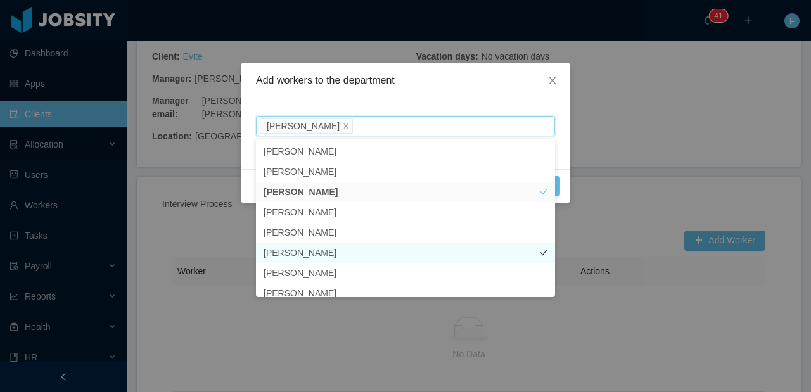
click at [327, 250] on li "[PERSON_NAME]" at bounding box center [405, 253] width 299 height 20
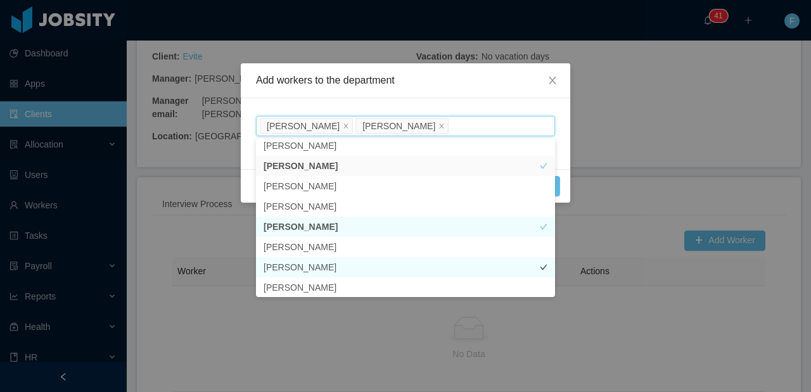
scroll to position [49, 0]
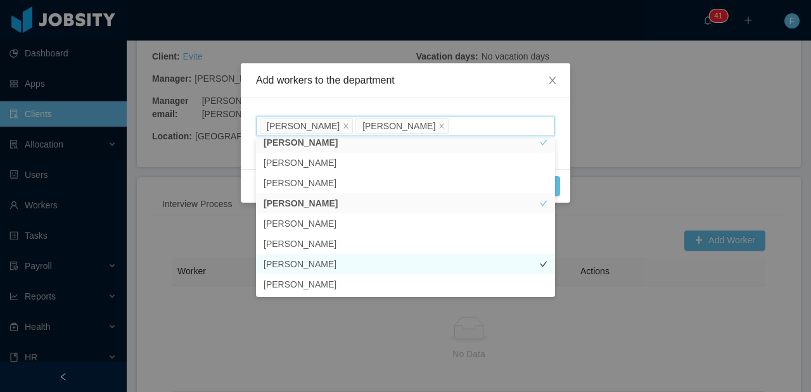
click at [345, 269] on li "[PERSON_NAME]" at bounding box center [405, 264] width 299 height 20
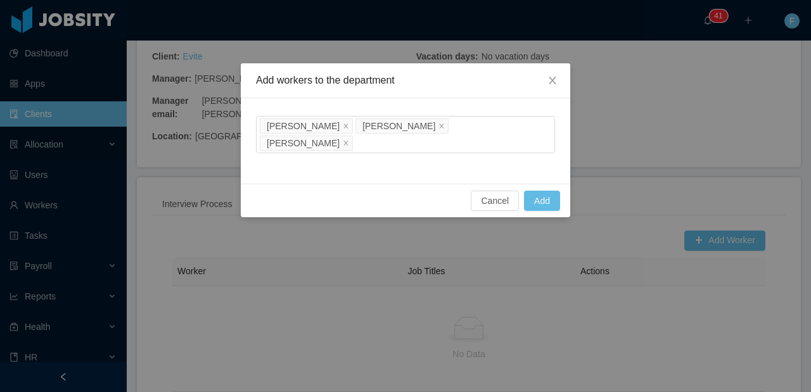
click at [562, 152] on div "Select Workers [PERSON_NAME] [PERSON_NAME] [PERSON_NAME]" at bounding box center [406, 141] width 330 height 86
click at [547, 191] on button "Add" at bounding box center [542, 201] width 36 height 20
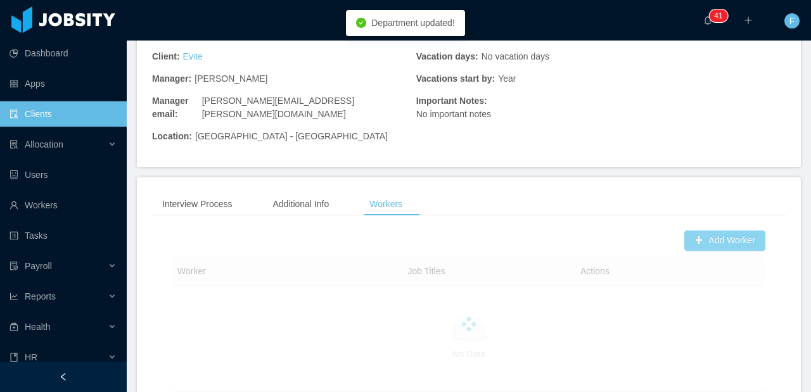
scroll to position [0, 0]
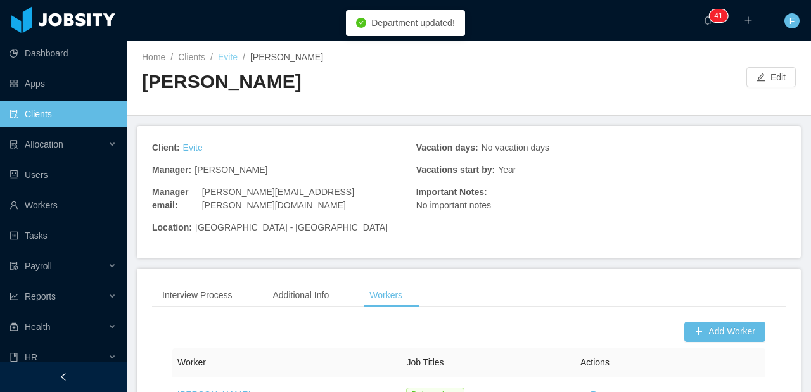
click at [228, 58] on link "Evite" at bounding box center [228, 57] width 20 height 10
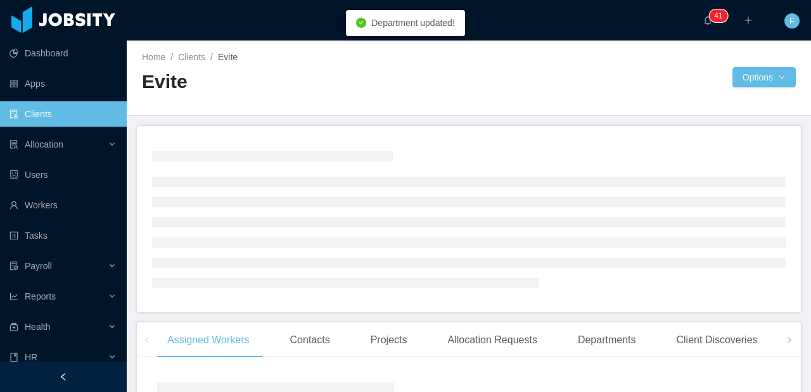
drag, startPoint x: 598, startPoint y: 336, endPoint x: 584, endPoint y: 312, distance: 27.6
click at [598, 336] on div "Departments" at bounding box center [607, 340] width 79 height 35
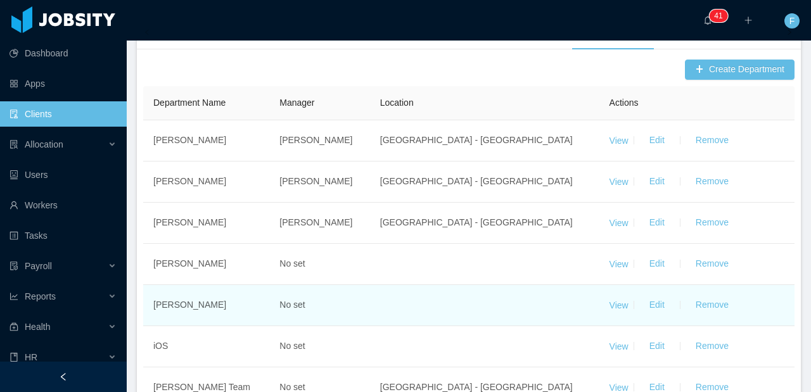
scroll to position [584, 0]
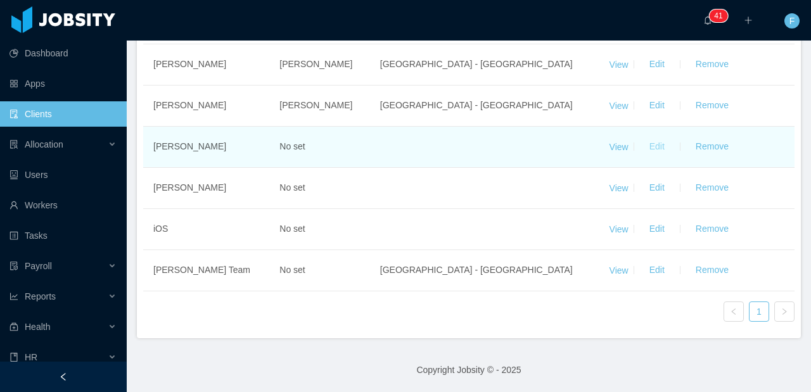
click at [655, 157] on button "Edit" at bounding box center [656, 147] width 35 height 20
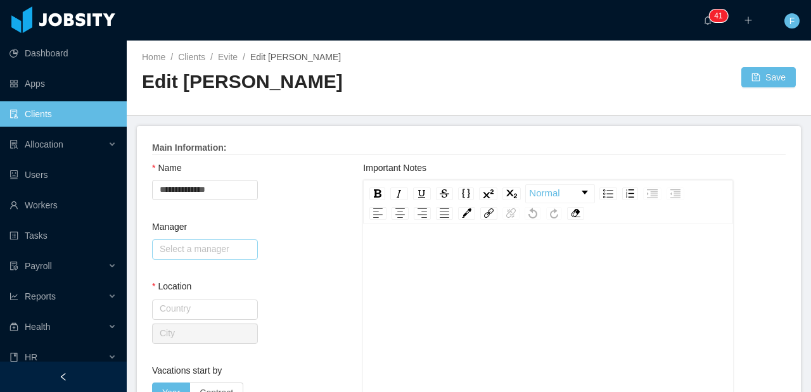
click at [203, 250] on input "text" at bounding box center [205, 250] width 106 height 20
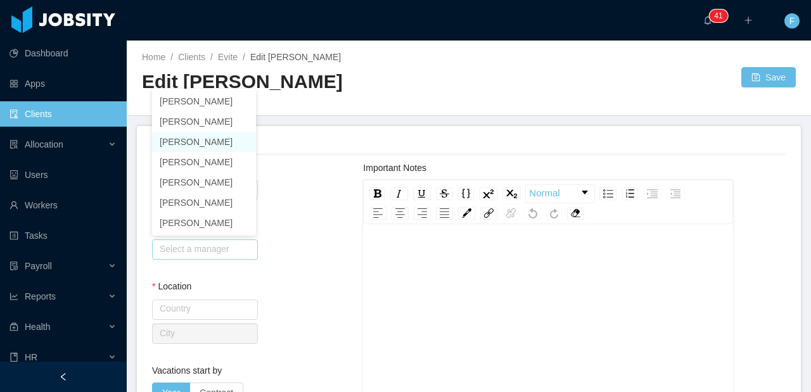
click at [219, 144] on li "[PERSON_NAME]" at bounding box center [204, 142] width 104 height 20
type input "**********"
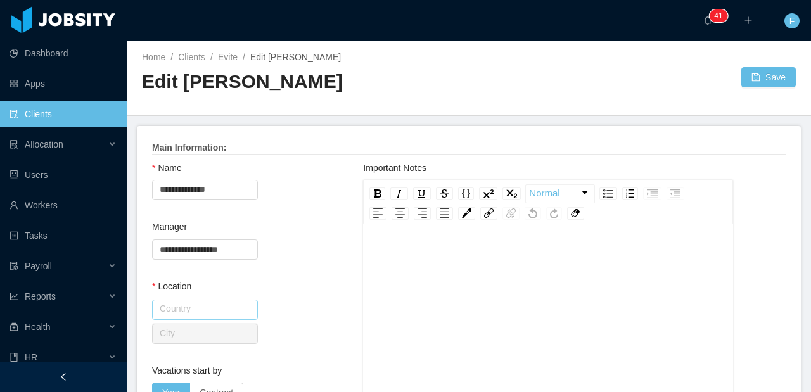
click at [204, 309] on input "text" at bounding box center [205, 310] width 106 height 20
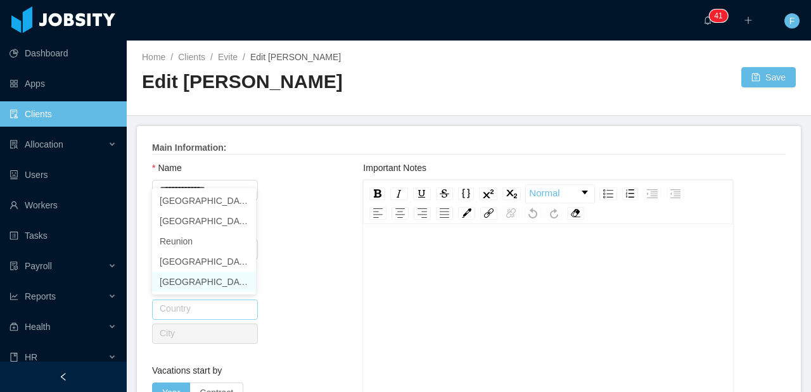
click at [215, 285] on li "[GEOGRAPHIC_DATA]" at bounding box center [204, 282] width 104 height 20
type input "**********"
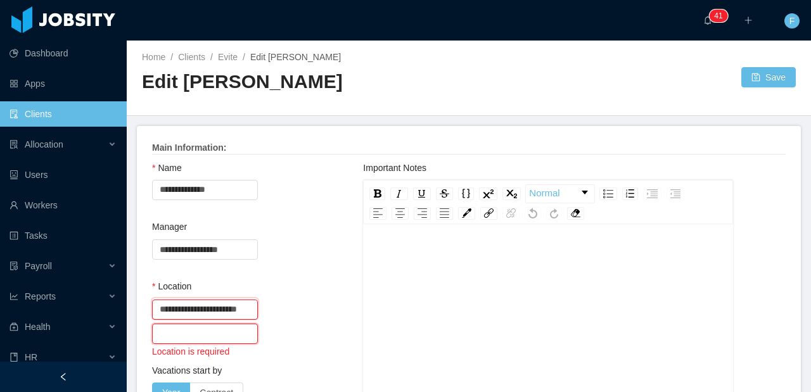
click at [203, 336] on input "text" at bounding box center [205, 334] width 106 height 20
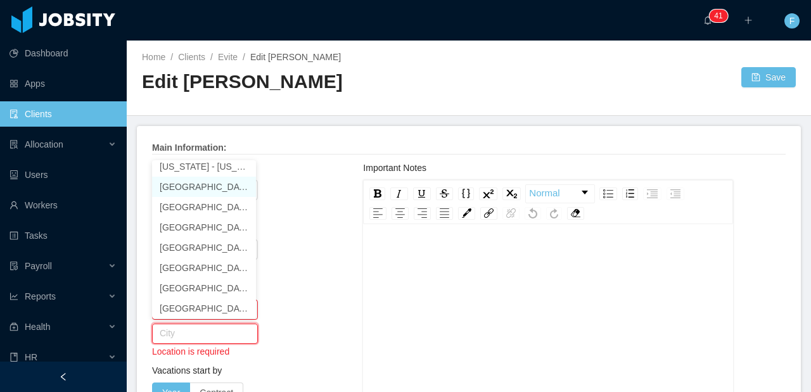
drag, startPoint x: 211, startPoint y: 193, endPoint x: 289, endPoint y: 193, distance: 78.0
click at [211, 193] on li "[GEOGRAPHIC_DATA] - [US_STATE]" at bounding box center [204, 187] width 104 height 20
type input "**********"
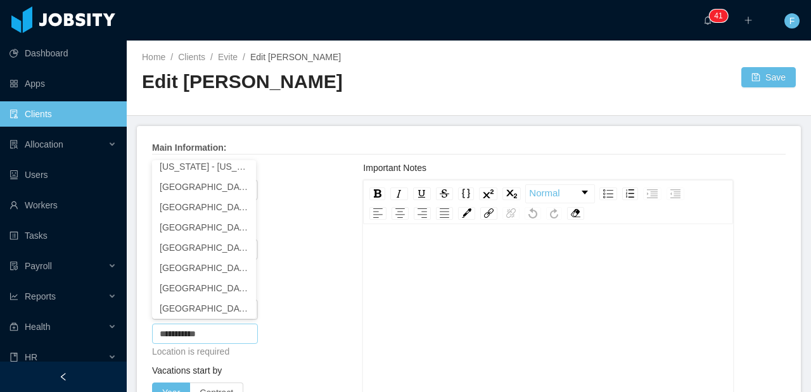
scroll to position [3, 0]
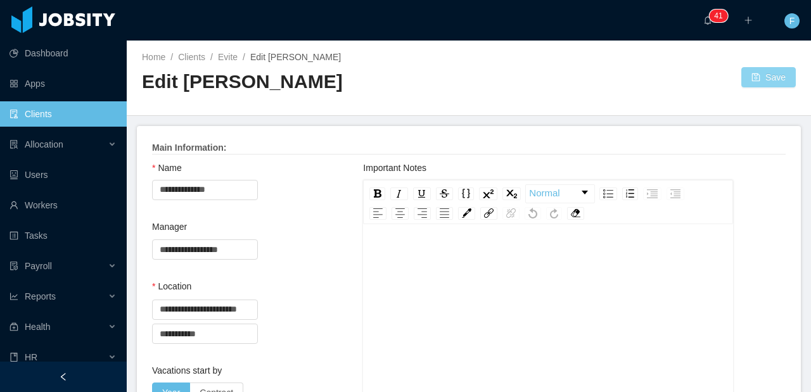
click at [742, 84] on button "Save" at bounding box center [769, 77] width 55 height 20
click at [225, 55] on link "Evite" at bounding box center [228, 57] width 20 height 10
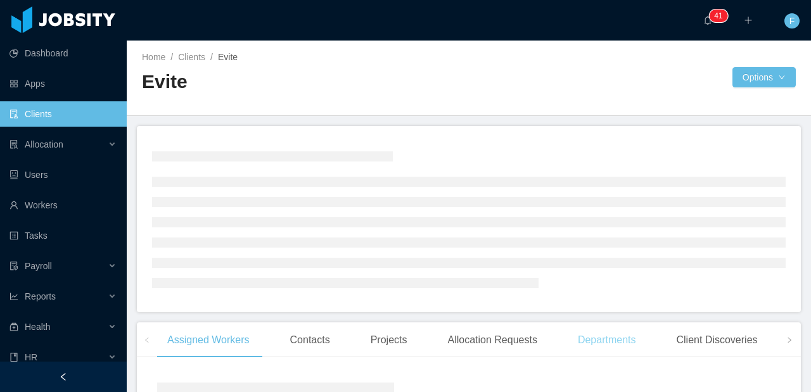
click at [613, 343] on div "Departments" at bounding box center [607, 340] width 79 height 35
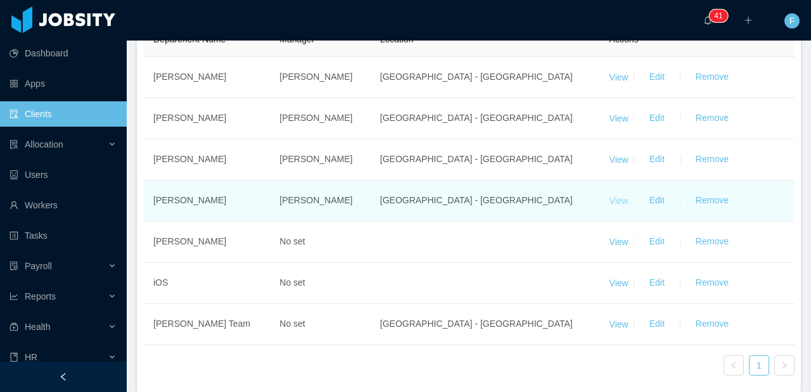
click at [616, 205] on link "View" at bounding box center [619, 200] width 19 height 10
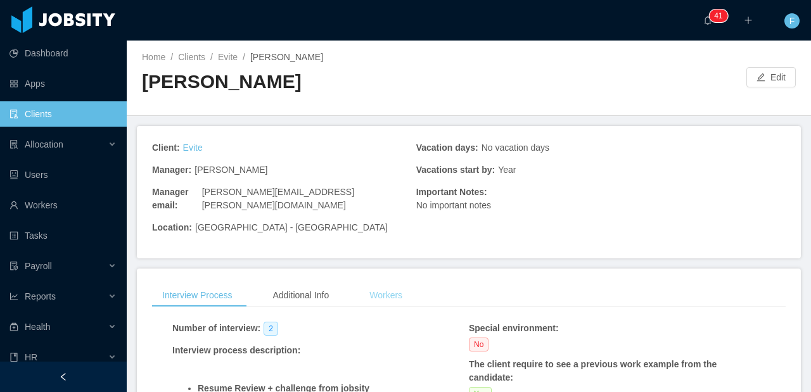
click at [398, 284] on div "Workers" at bounding box center [385, 295] width 53 height 23
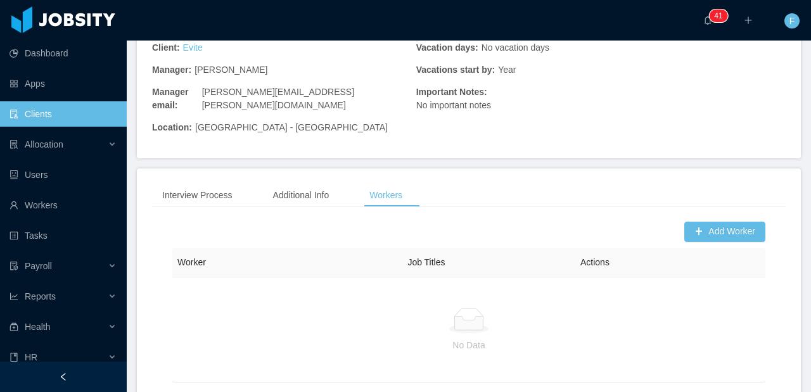
scroll to position [101, 0]
click at [723, 221] on button "Add Worker" at bounding box center [724, 231] width 81 height 20
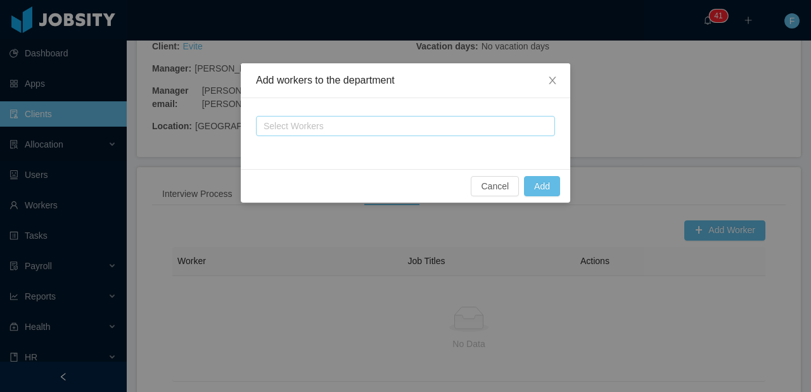
click at [373, 125] on div "Select Workers" at bounding box center [400, 126] width 273 height 13
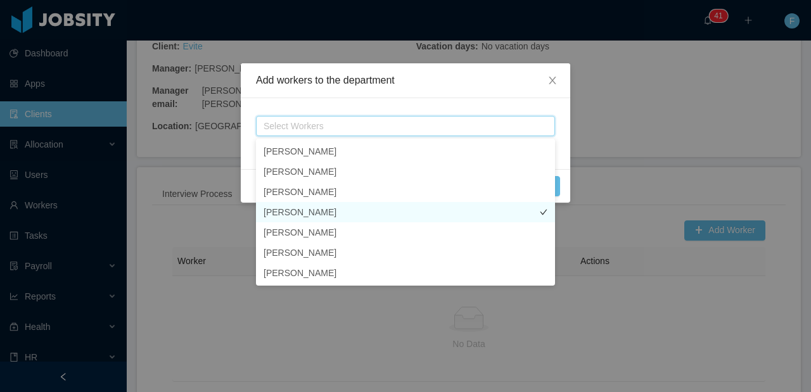
click at [325, 212] on li "[PERSON_NAME]" at bounding box center [405, 212] width 299 height 20
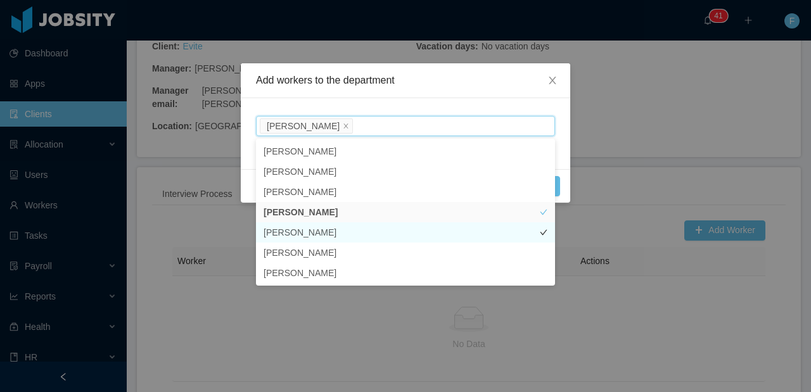
click at [305, 236] on li "[PERSON_NAME]" at bounding box center [405, 232] width 299 height 20
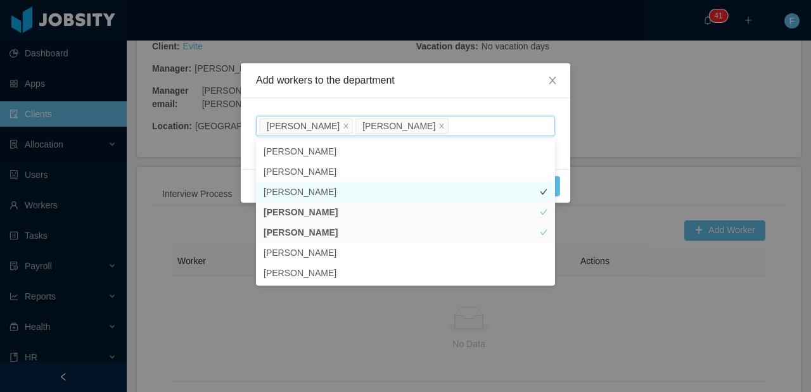
click at [363, 194] on li "[PERSON_NAME]" at bounding box center [405, 192] width 299 height 20
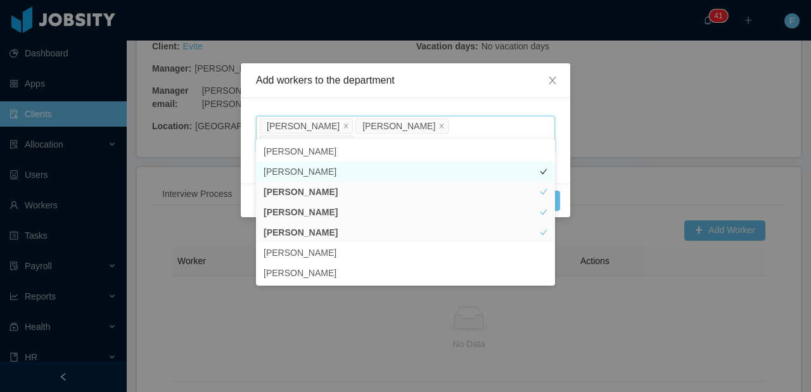
click at [340, 173] on li "[PERSON_NAME]" at bounding box center [405, 172] width 299 height 20
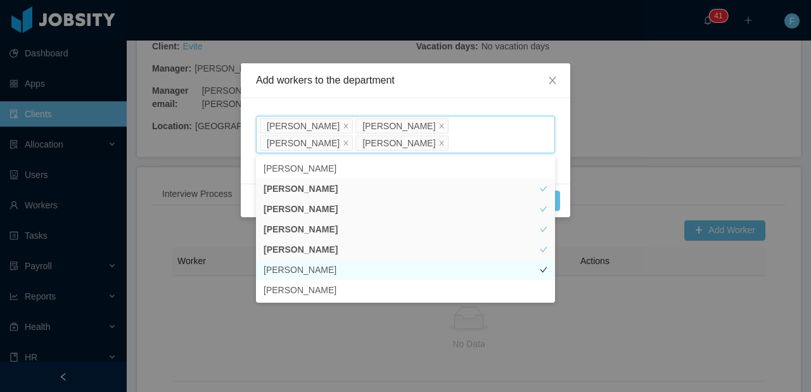
click at [368, 270] on li "[PERSON_NAME]" at bounding box center [405, 270] width 299 height 20
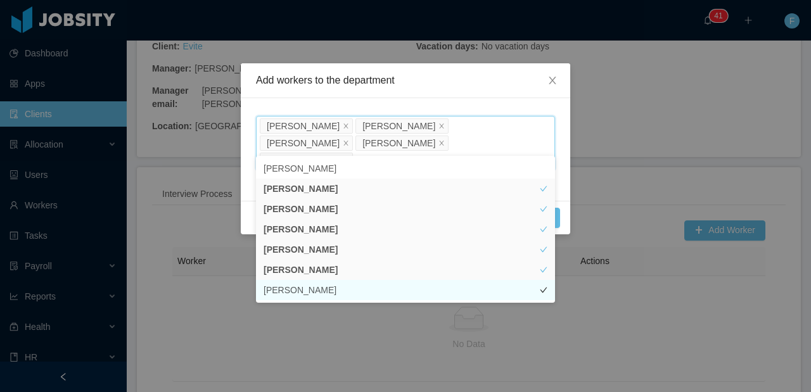
click at [425, 287] on li "[PERSON_NAME]" at bounding box center [405, 290] width 299 height 20
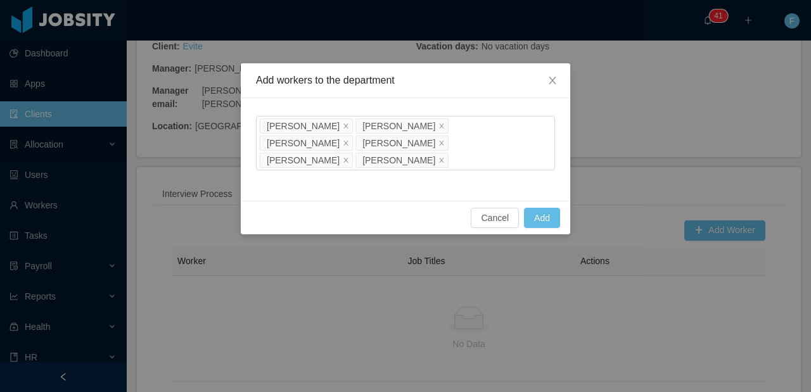
click at [504, 95] on div "Add workers to the department" at bounding box center [406, 80] width 330 height 35
click at [539, 208] on button "Add" at bounding box center [542, 218] width 36 height 20
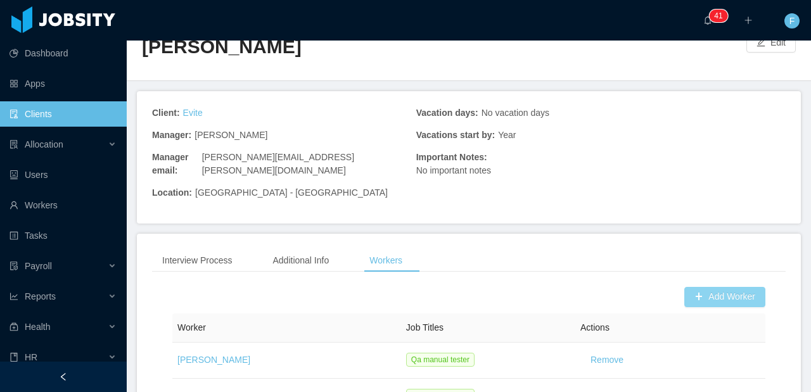
scroll to position [0, 0]
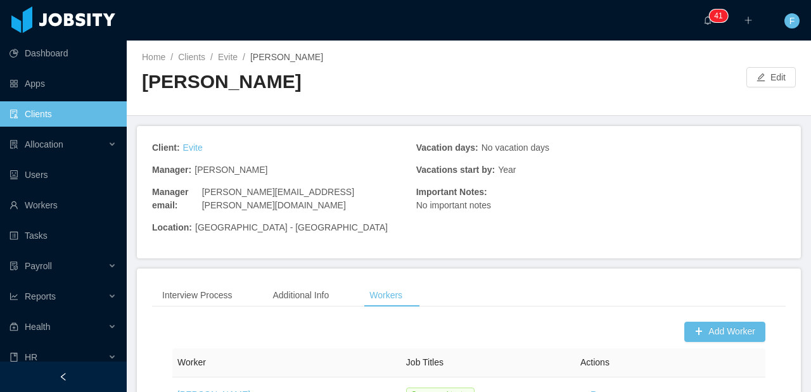
click at [228, 67] on div "Home / Clients / Evite / [PERSON_NAME] / [PERSON_NAME]" at bounding box center [305, 78] width 327 height 54
click at [229, 60] on link "Evite" at bounding box center [228, 57] width 20 height 10
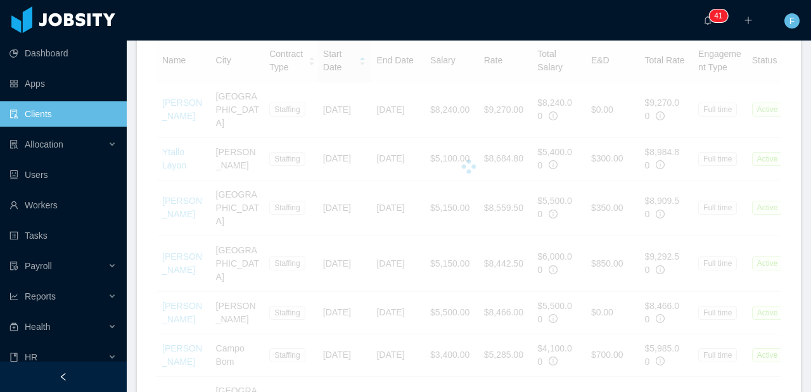
scroll to position [403, 0]
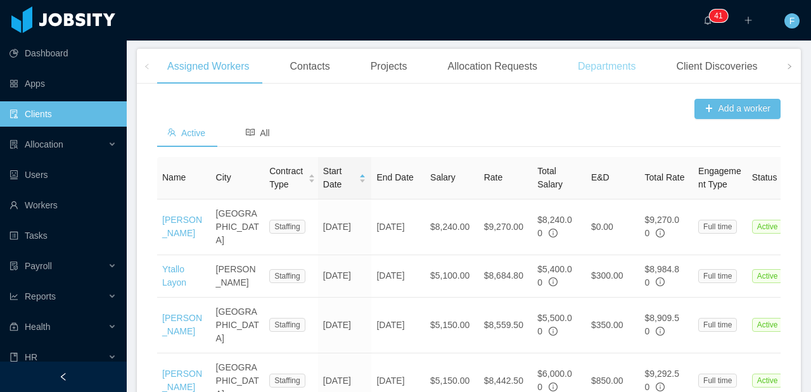
click at [611, 84] on div "Departments" at bounding box center [607, 66] width 79 height 35
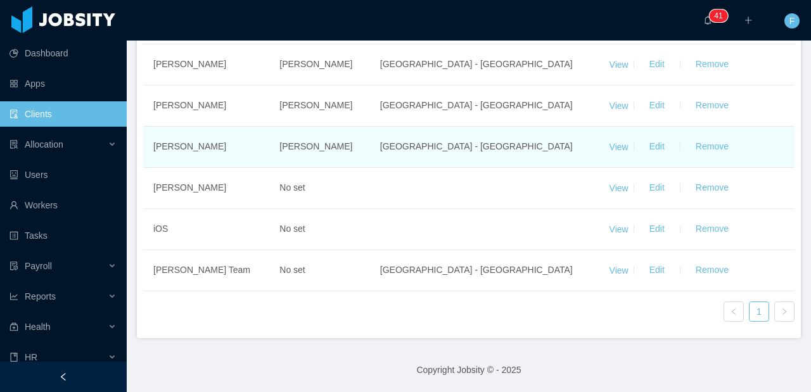
scroll to position [577, 0]
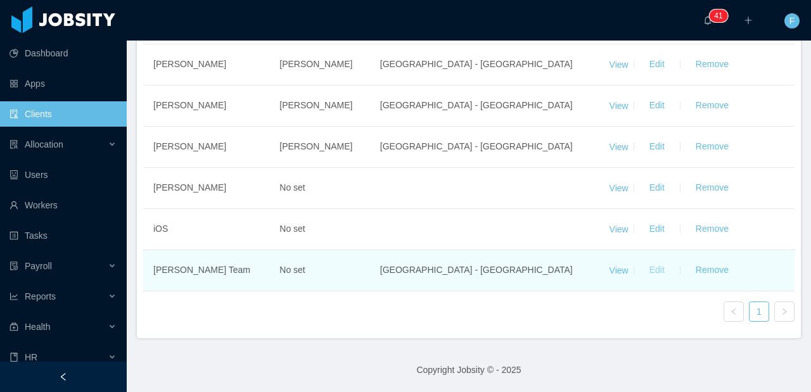
click at [654, 281] on button "Edit" at bounding box center [656, 270] width 35 height 20
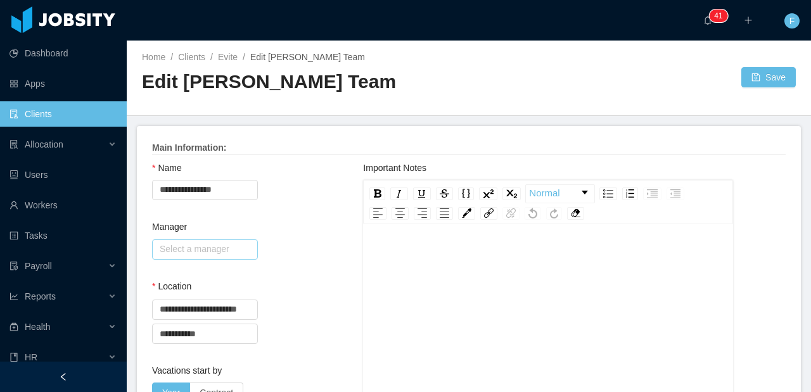
click at [188, 252] on input "text" at bounding box center [205, 250] width 106 height 20
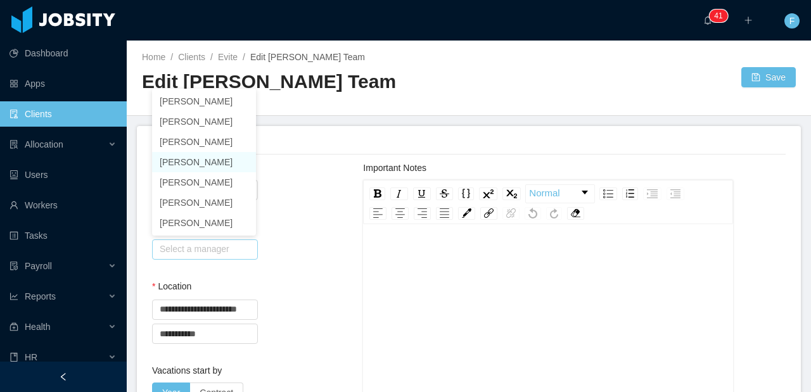
click at [188, 157] on li "[PERSON_NAME]" at bounding box center [204, 162] width 104 height 20
type input "********"
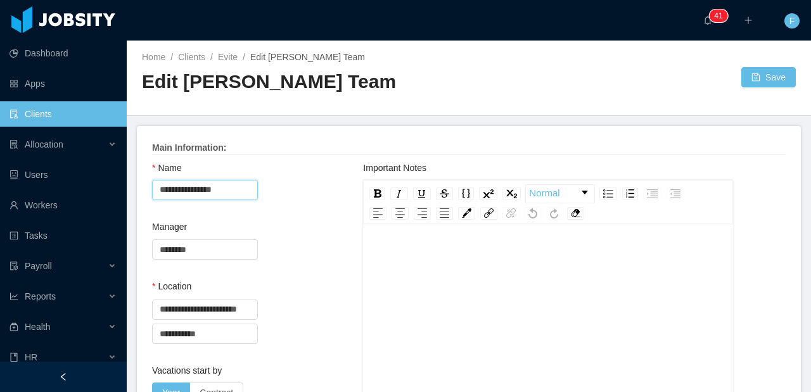
click at [193, 186] on input "**********" at bounding box center [205, 190] width 106 height 20
type input "**********"
click at [326, 221] on div "Manager Select a manager ******** [PERSON_NAME]" at bounding box center [257, 251] width 211 height 60
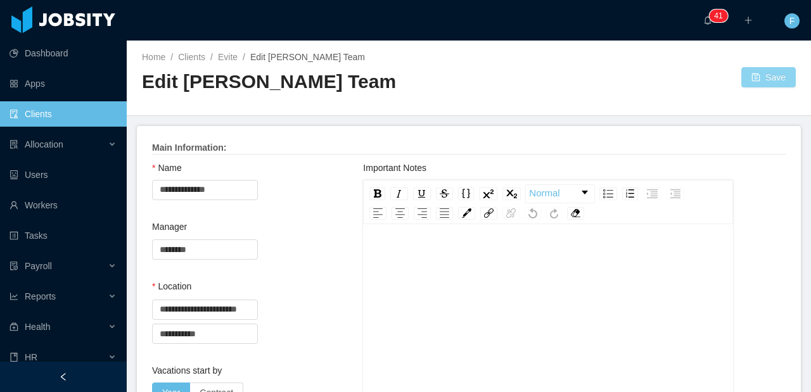
click at [771, 80] on button "Save" at bounding box center [769, 77] width 55 height 20
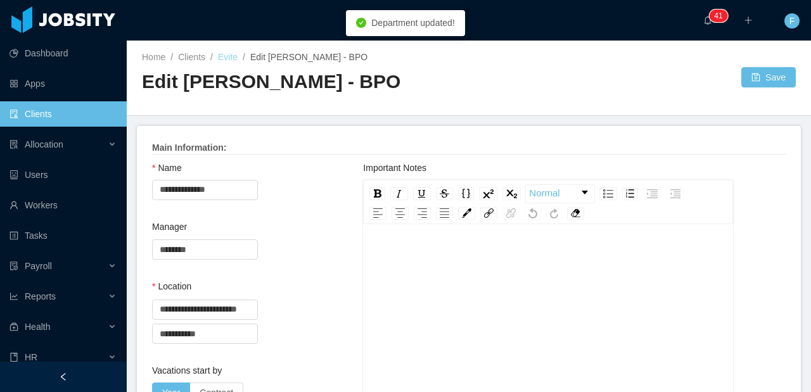
click at [238, 58] on link "Evite" at bounding box center [228, 57] width 20 height 10
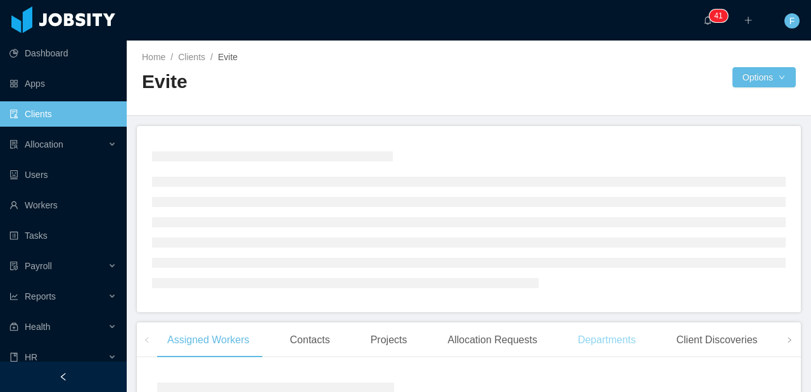
click at [589, 340] on div "Departments" at bounding box center [607, 340] width 79 height 35
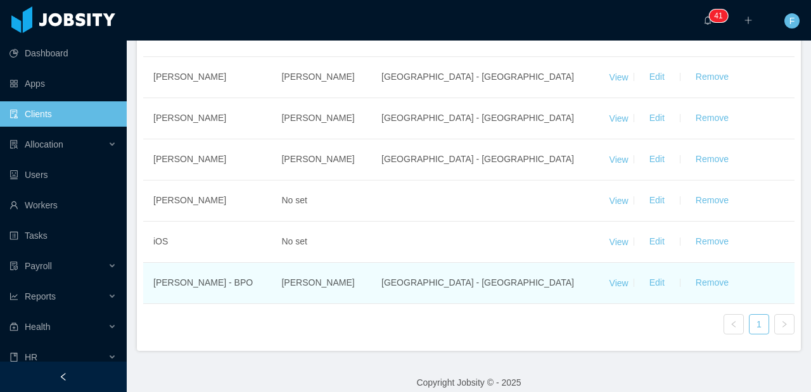
scroll to position [607, 0]
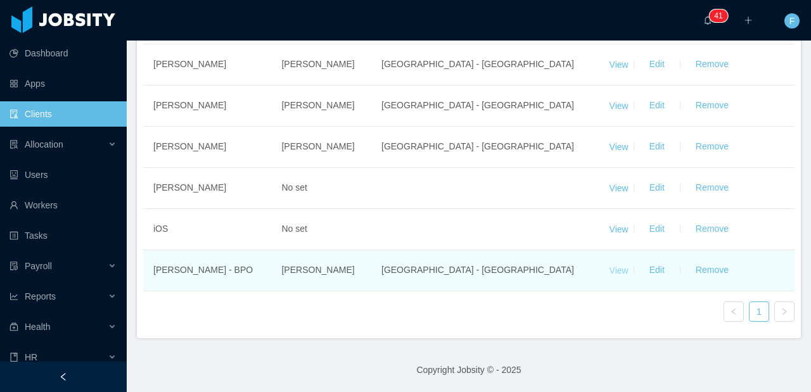
click at [612, 274] on link "View" at bounding box center [619, 270] width 19 height 10
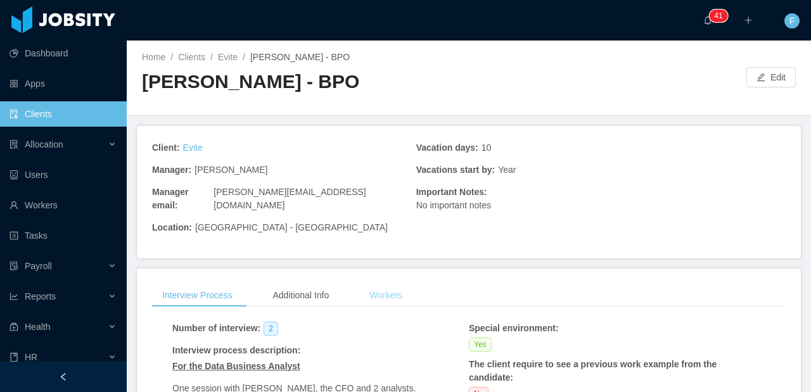
click at [403, 284] on div "Workers" at bounding box center [385, 295] width 53 height 23
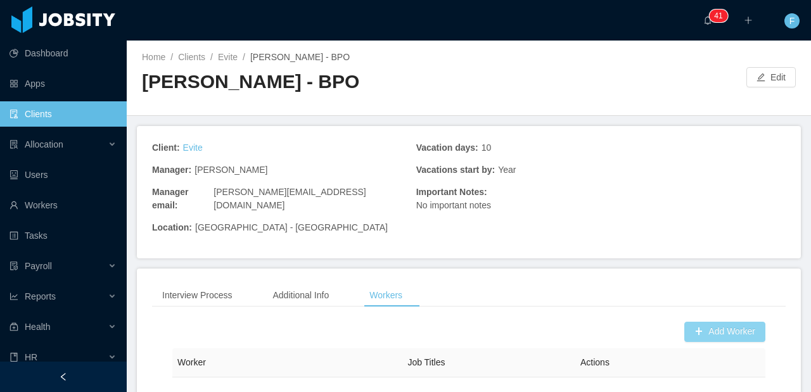
click at [723, 322] on button "Add Worker" at bounding box center [724, 332] width 81 height 20
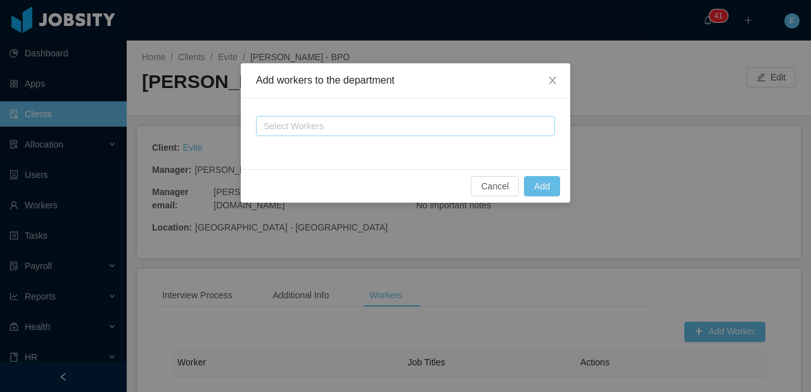
click at [435, 129] on div "Select Workers" at bounding box center [400, 126] width 273 height 13
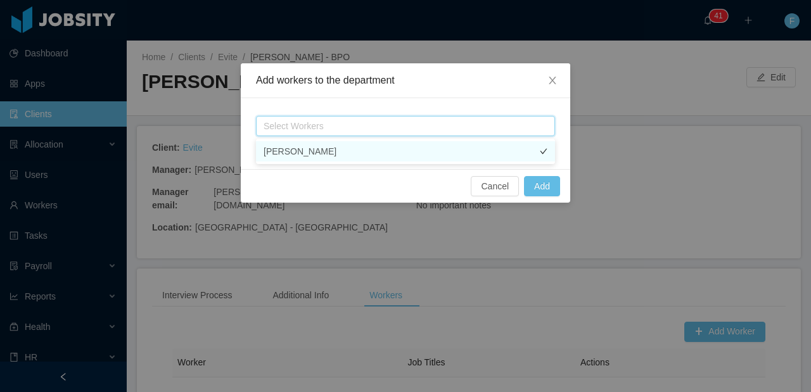
click at [318, 155] on li "[PERSON_NAME]" at bounding box center [405, 151] width 299 height 20
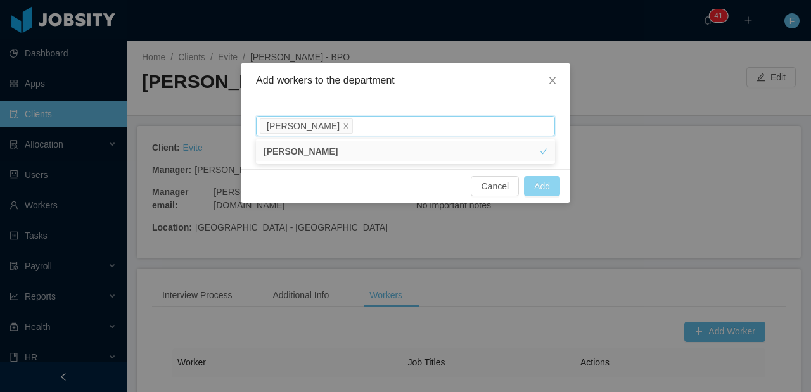
click at [541, 189] on button "Add" at bounding box center [542, 186] width 36 height 20
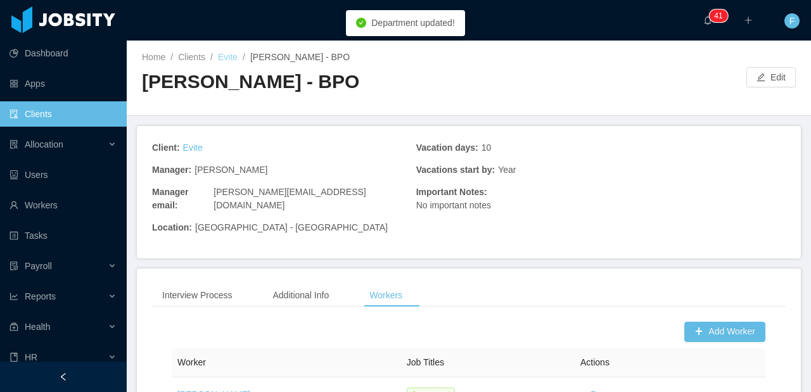
click at [229, 56] on link "Evite" at bounding box center [228, 57] width 20 height 10
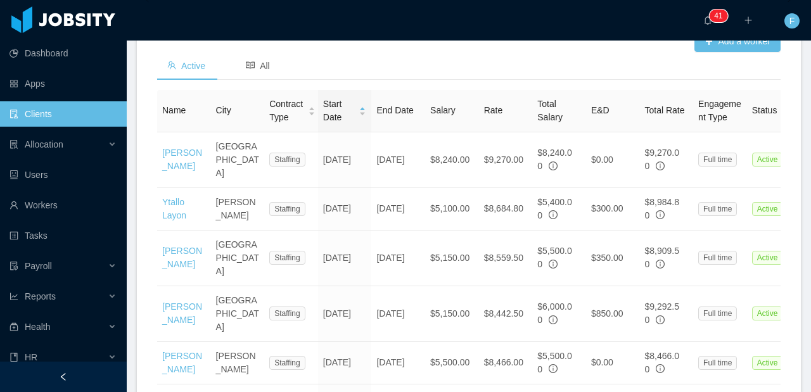
scroll to position [473, 0]
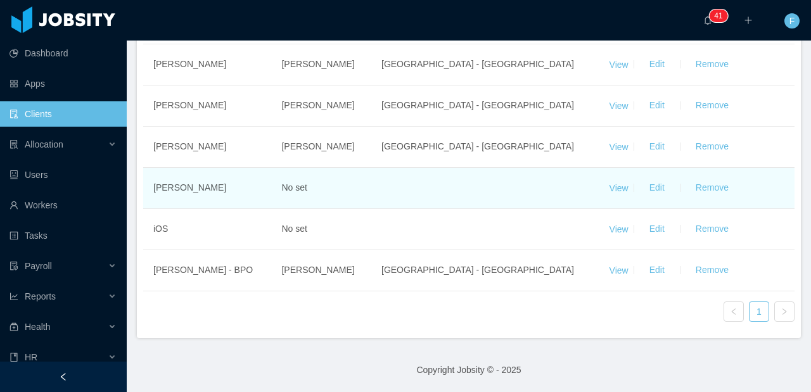
scroll to position [574, 0]
click at [704, 198] on button "Remove" at bounding box center [712, 188] width 53 height 20
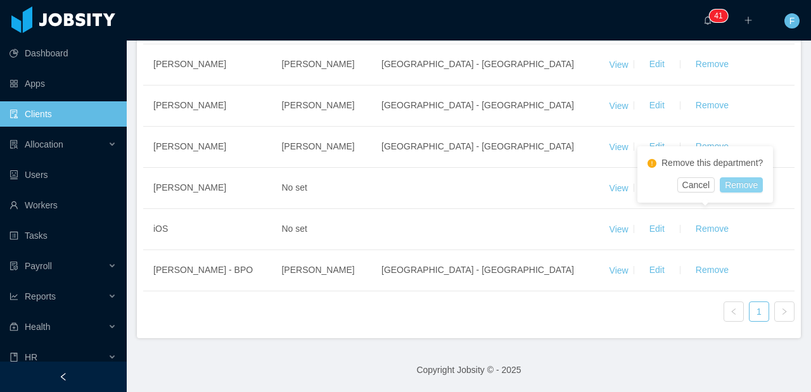
click at [750, 187] on button "Remove" at bounding box center [741, 184] width 43 height 15
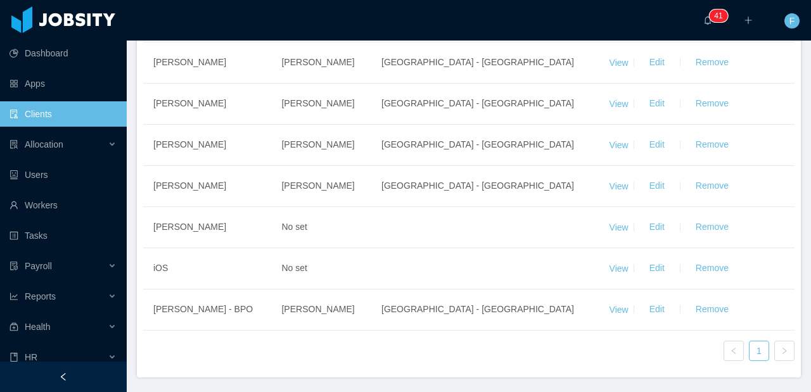
scroll to position [600, 0]
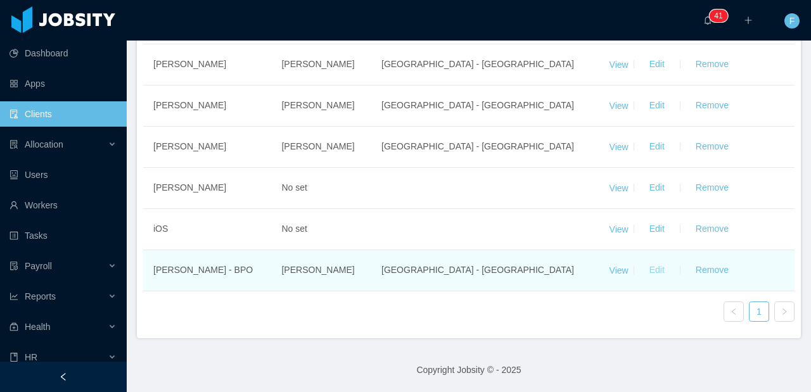
click at [646, 277] on button "Edit" at bounding box center [656, 270] width 35 height 20
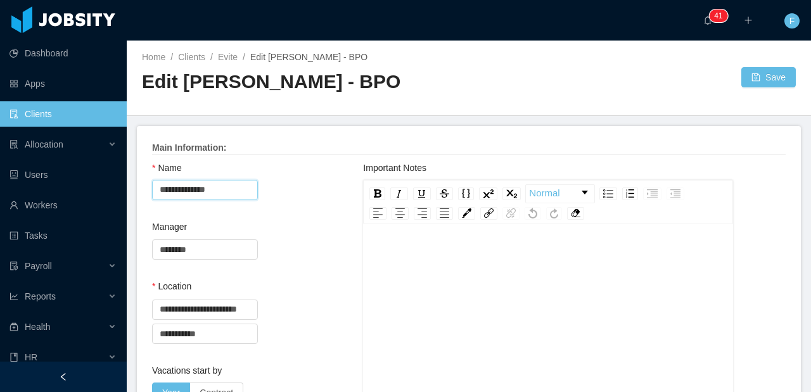
click at [231, 187] on input "**********" at bounding box center [205, 190] width 106 height 20
type input "**"
click at [219, 248] on input "text" at bounding box center [205, 250] width 106 height 20
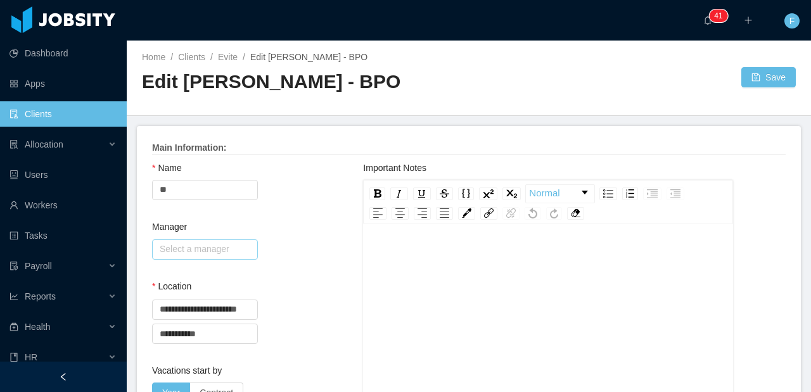
click at [219, 248] on input "text" at bounding box center [205, 250] width 106 height 20
click at [299, 211] on div "Name **" at bounding box center [257, 191] width 211 height 59
click at [240, 58] on span "Evite /" at bounding box center [234, 57] width 32 height 10
click at [232, 58] on link "Evite" at bounding box center [228, 57] width 20 height 10
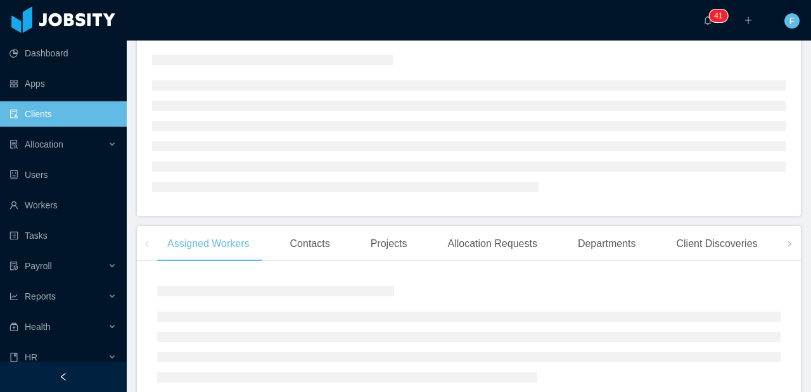
scroll to position [169, 0]
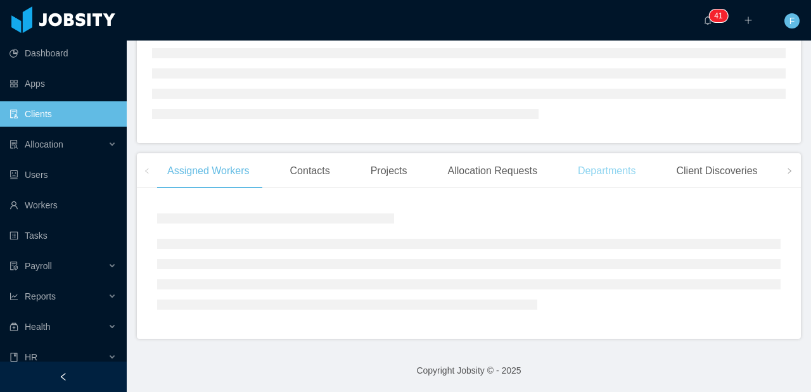
click at [598, 179] on div "Departments" at bounding box center [607, 170] width 79 height 35
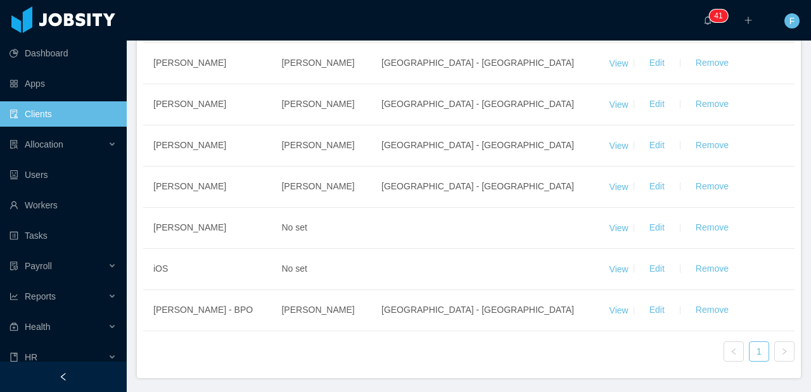
scroll to position [252, 0]
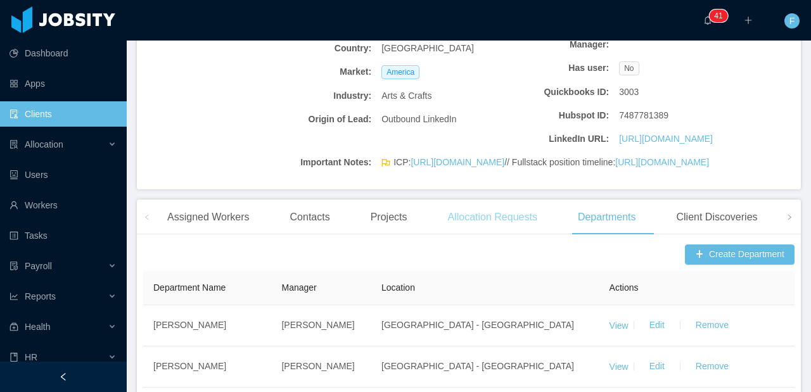
click at [511, 235] on div "Allocation Requests" at bounding box center [492, 217] width 110 height 35
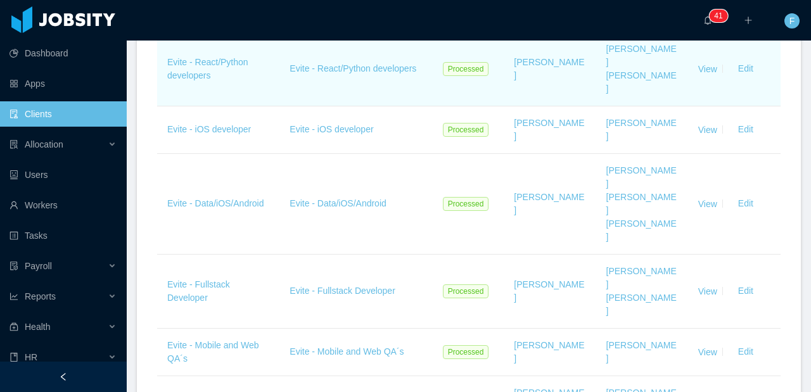
scroll to position [537, 0]
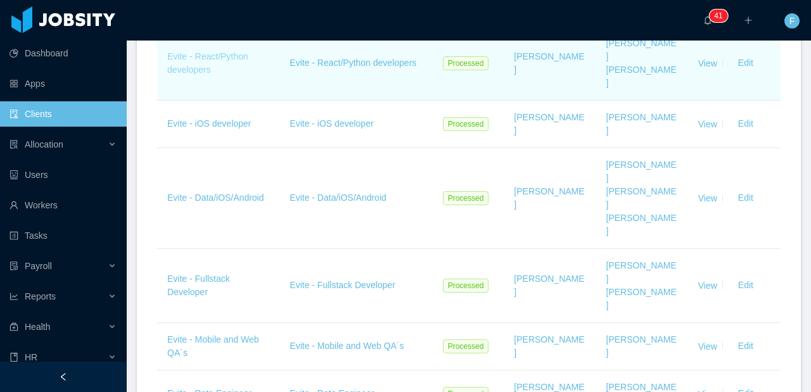
click at [196, 75] on link "Evite - React/Python developers" at bounding box center [207, 62] width 81 height 23
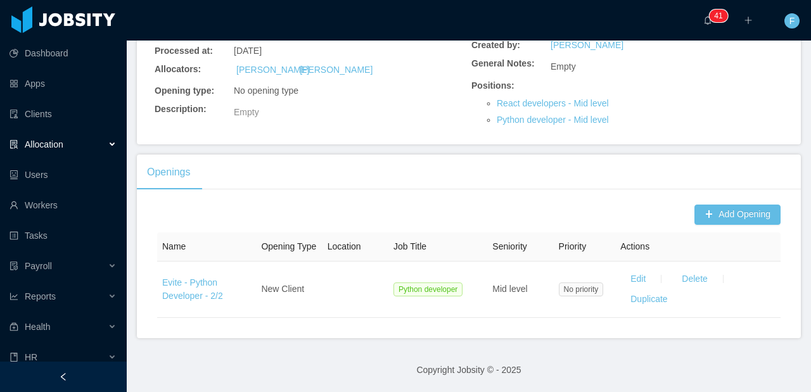
scroll to position [218, 0]
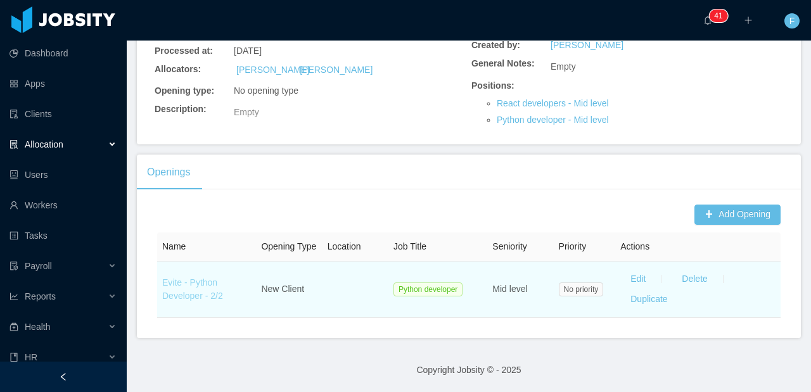
click at [190, 292] on link "Evite - Python Developer - 2/2" at bounding box center [192, 289] width 61 height 23
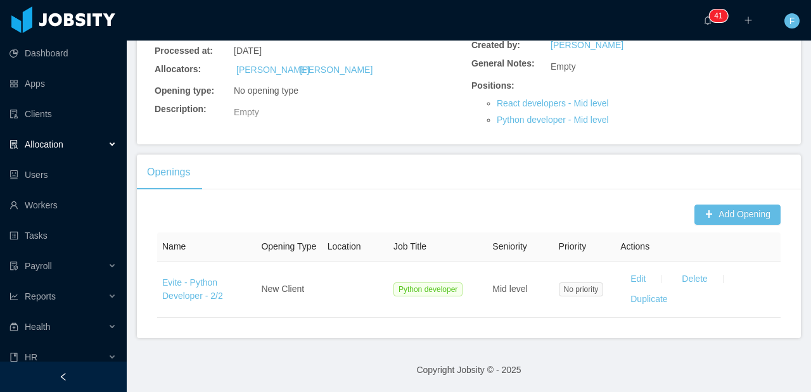
scroll to position [0, 0]
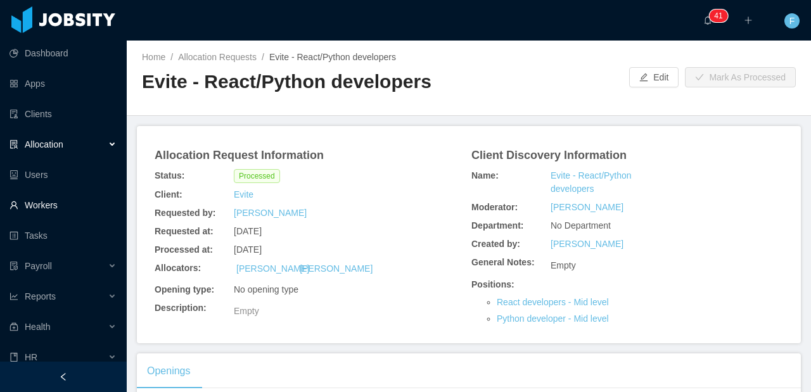
click at [41, 202] on link "Workers" at bounding box center [63, 205] width 107 height 25
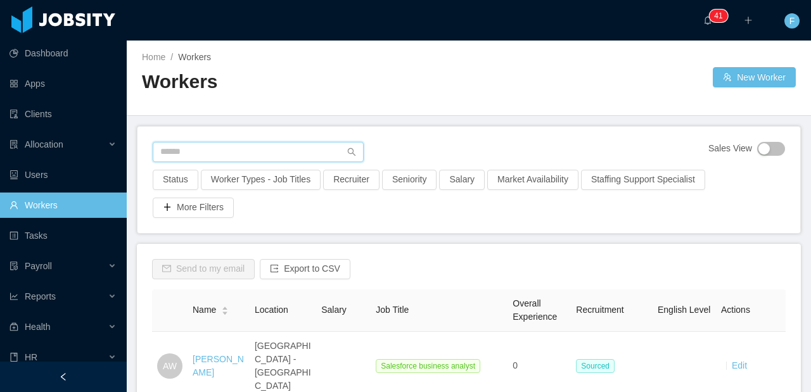
click at [196, 148] on input "text" at bounding box center [258, 152] width 211 height 20
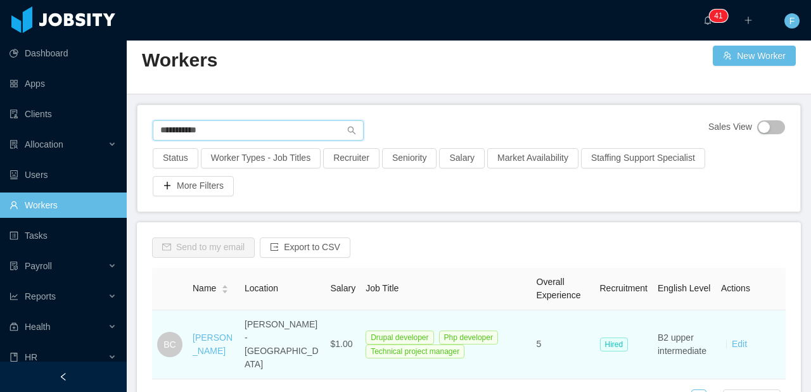
scroll to position [43, 0]
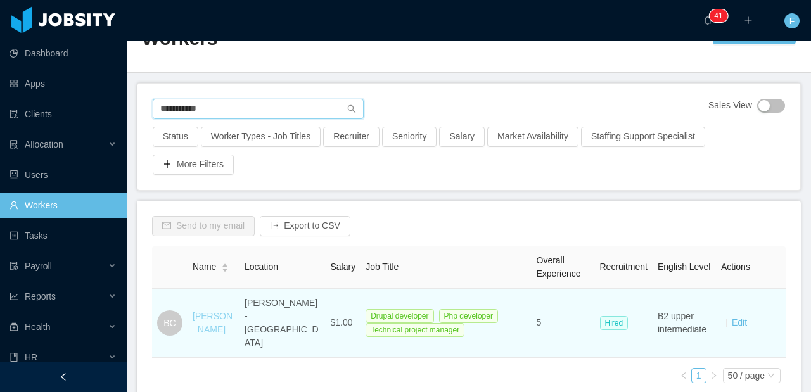
type input "**********"
click at [212, 317] on link "[PERSON_NAME]" at bounding box center [213, 322] width 40 height 23
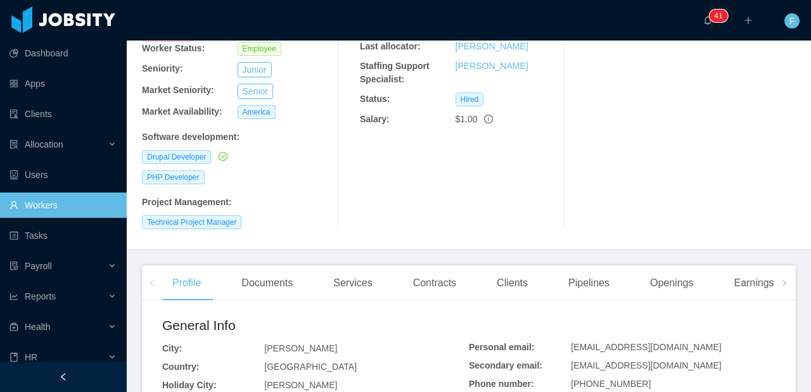
scroll to position [286, 0]
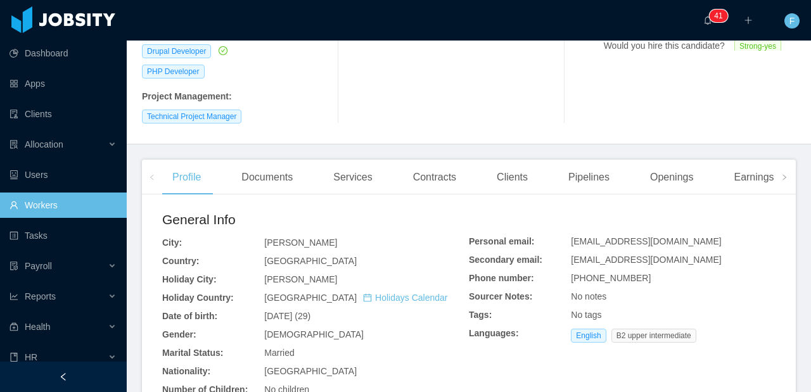
drag, startPoint x: 344, startPoint y: 264, endPoint x: 263, endPoint y: 264, distance: 80.5
click at [264, 310] on div "[DATE] (29)" at bounding box center [366, 316] width 205 height 13
copy span "[DATE] (29)"
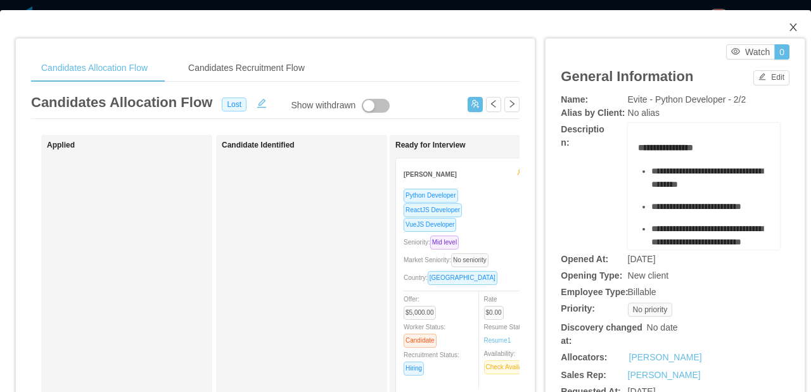
drag, startPoint x: 785, startPoint y: 22, endPoint x: 780, endPoint y: 15, distance: 8.1
click at [785, 22] on span "Close" at bounding box center [793, 27] width 35 height 35
